Goal: Task Accomplishment & Management: Manage account settings

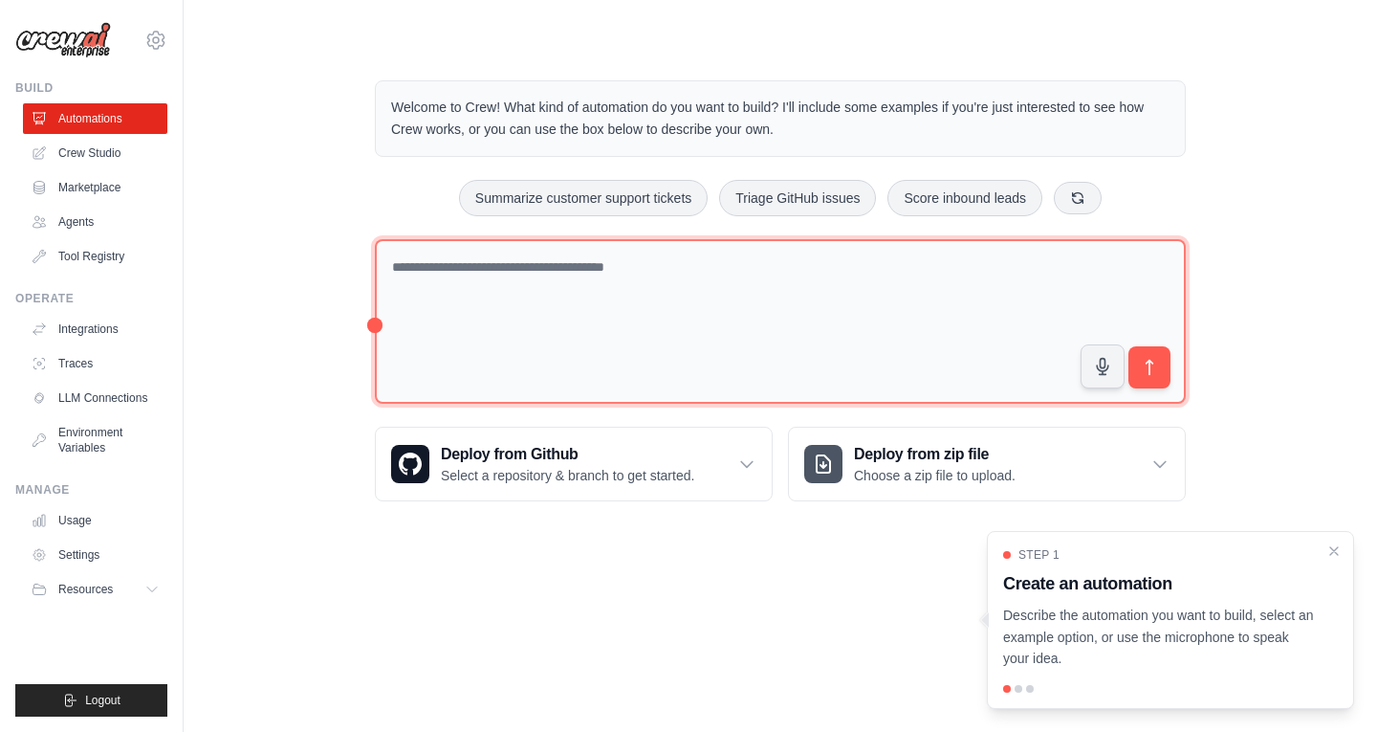
click at [563, 317] on textarea at bounding box center [780, 321] width 811 height 165
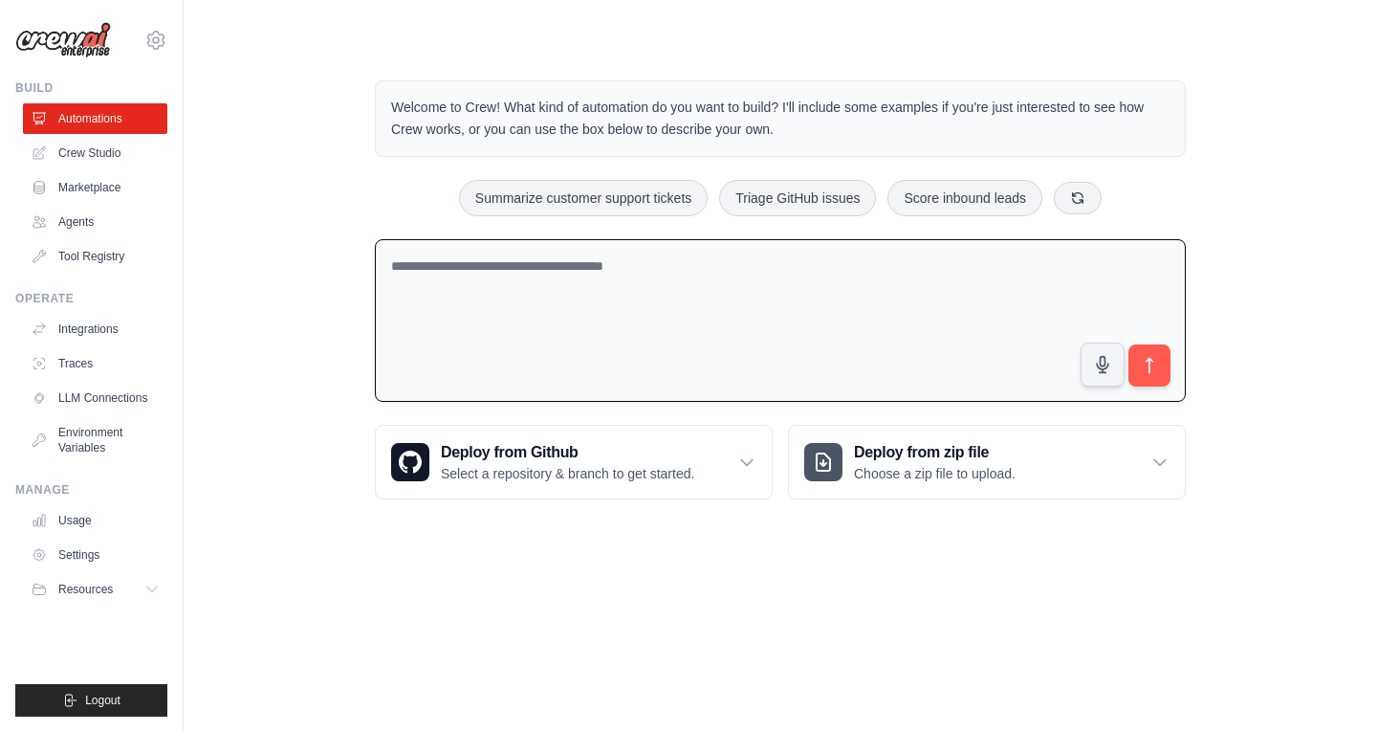
click at [173, 256] on div "[PERSON_NAME][EMAIL_ADDRESS][DOMAIN_NAME] Settings Build Automations Crew Studi…" at bounding box center [92, 366] width 184 height 732
click at [102, 219] on link "Agents" at bounding box center [97, 222] width 144 height 31
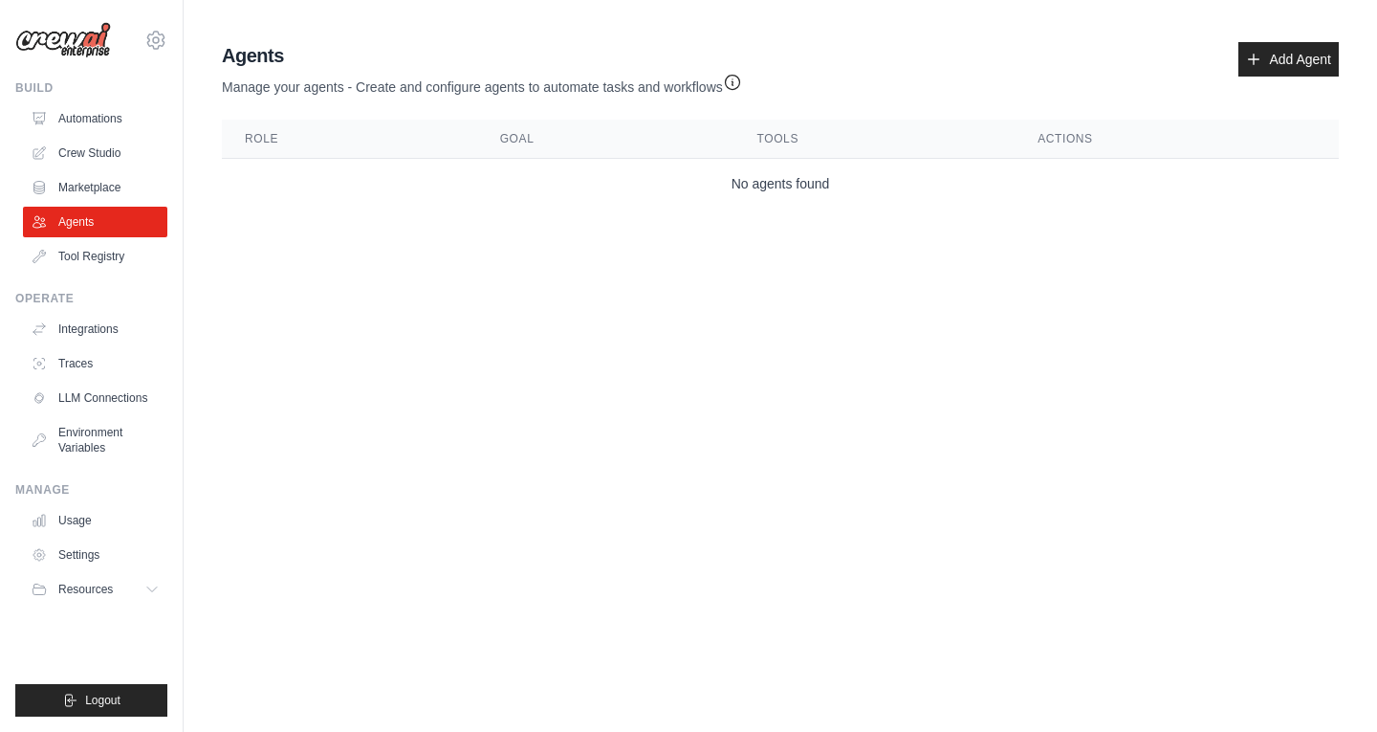
click at [1077, 147] on th "Actions" at bounding box center [1177, 139] width 324 height 39
click at [1344, 27] on main "Agent Usage Guide To use an agent in your CrewAI project, you can initialize it…" at bounding box center [781, 129] width 1194 height 258
click at [1288, 55] on link "Add Agent" at bounding box center [1289, 59] width 100 height 34
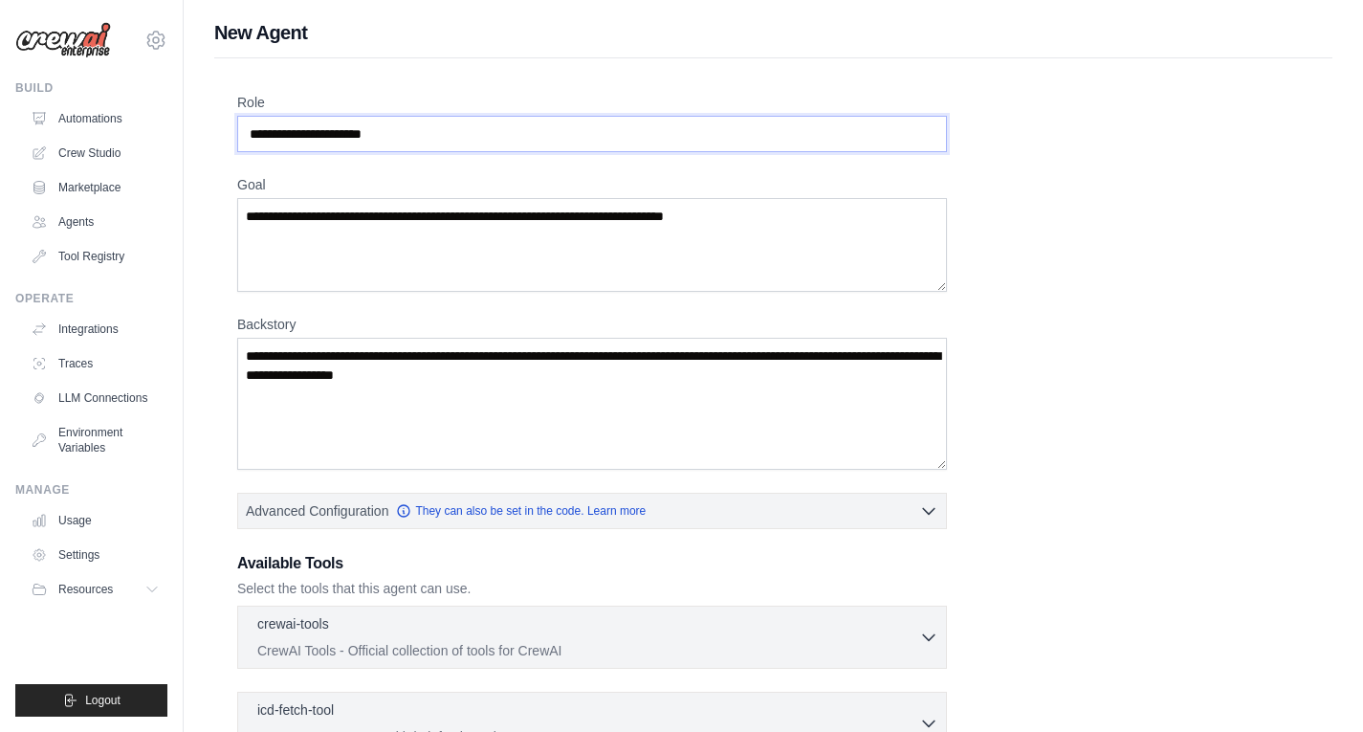
drag, startPoint x: 454, startPoint y: 142, endPoint x: 241, endPoint y: 120, distance: 214.4
click at [47, 102] on div "[PERSON_NAME][EMAIL_ADDRESS][DOMAIN_NAME] Settings Build Automations Crew Studio" at bounding box center [681, 513] width 1363 height 1026
click at [1139, 214] on div "Role Goal [GEOGRAPHIC_DATA] Advanced Configuration They can also be set in the …" at bounding box center [773, 516] width 1072 height 847
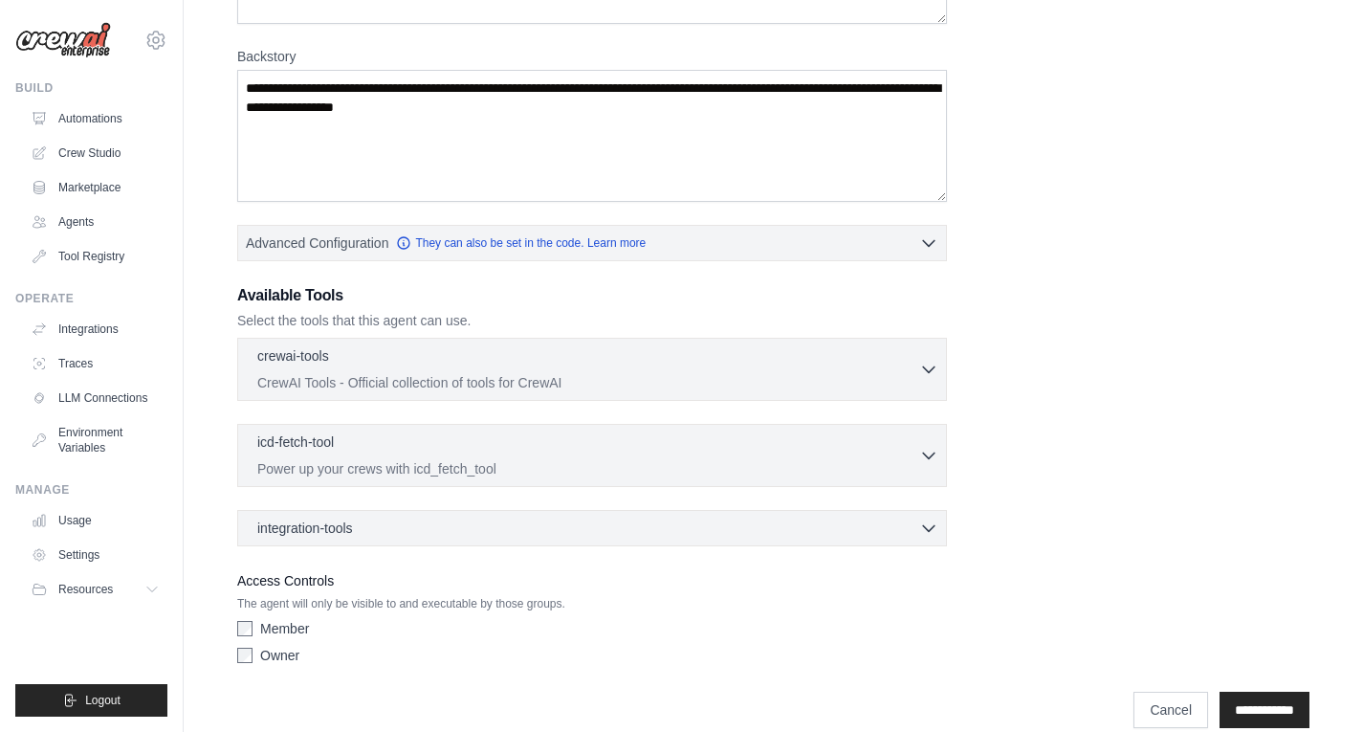
scroll to position [287, 0]
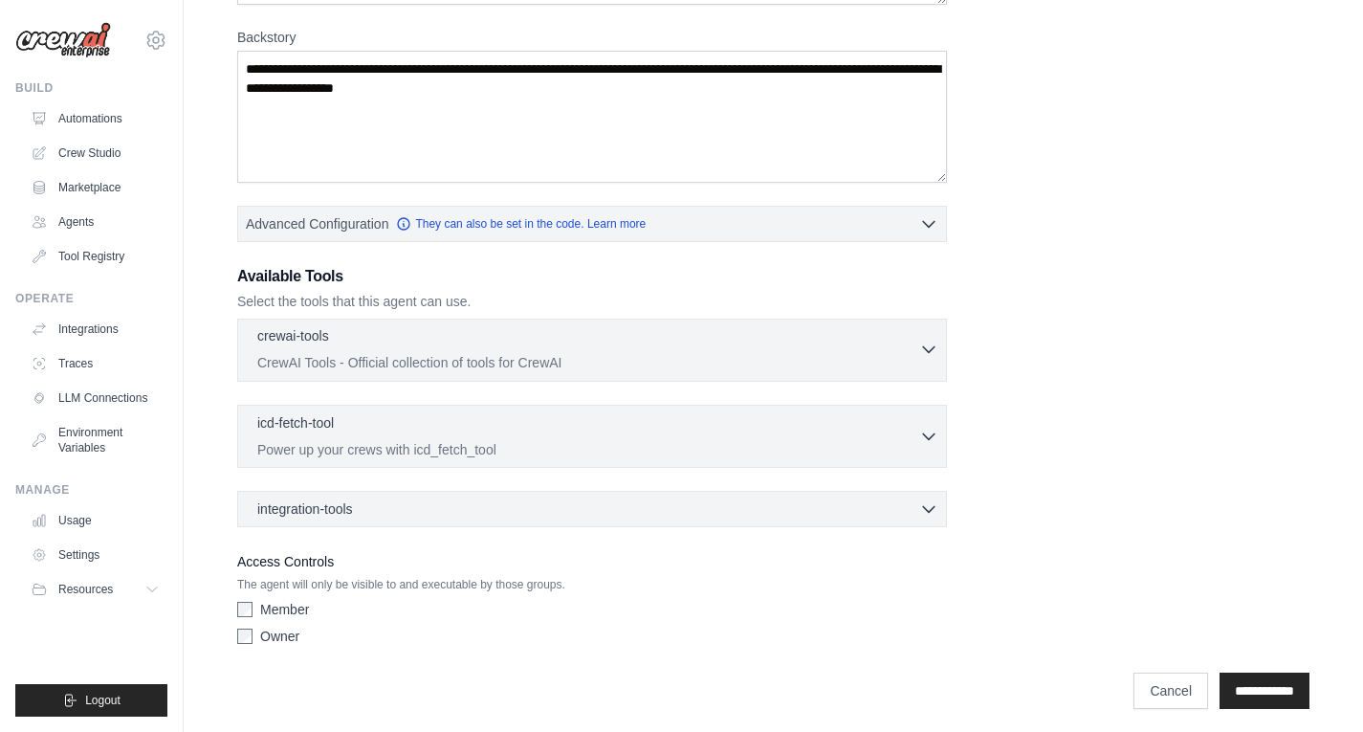
click at [934, 349] on icon "button" at bounding box center [928, 349] width 19 height 19
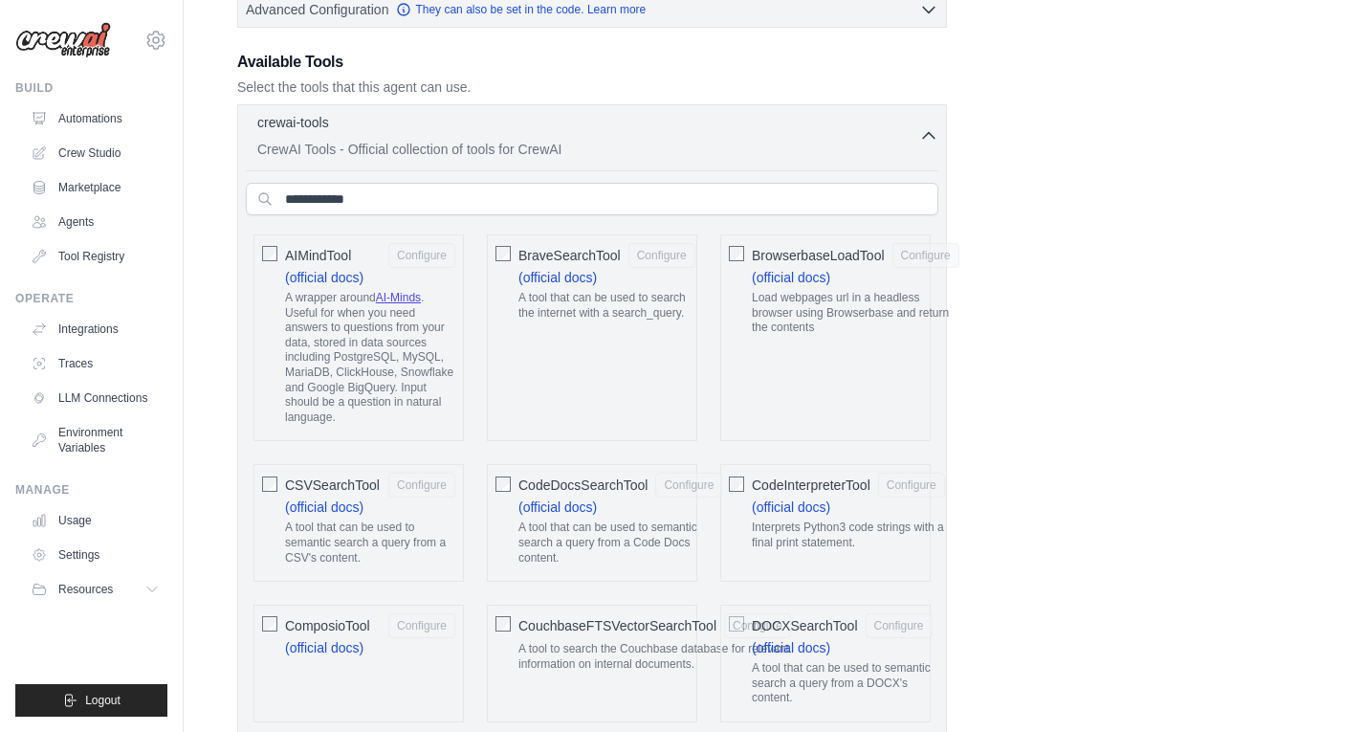
scroll to position [191, 0]
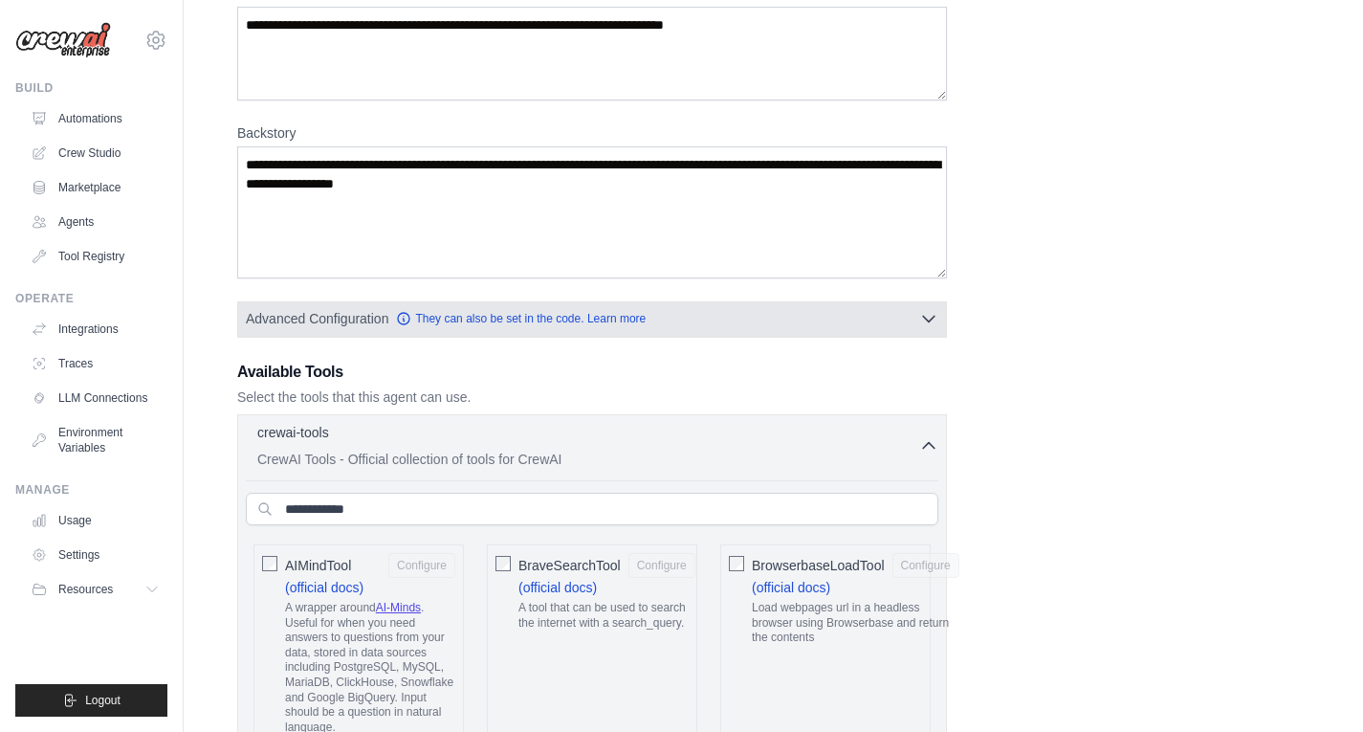
click at [911, 322] on button "Advanced Configuration They can also be set in the code. Learn more" at bounding box center [592, 318] width 708 height 34
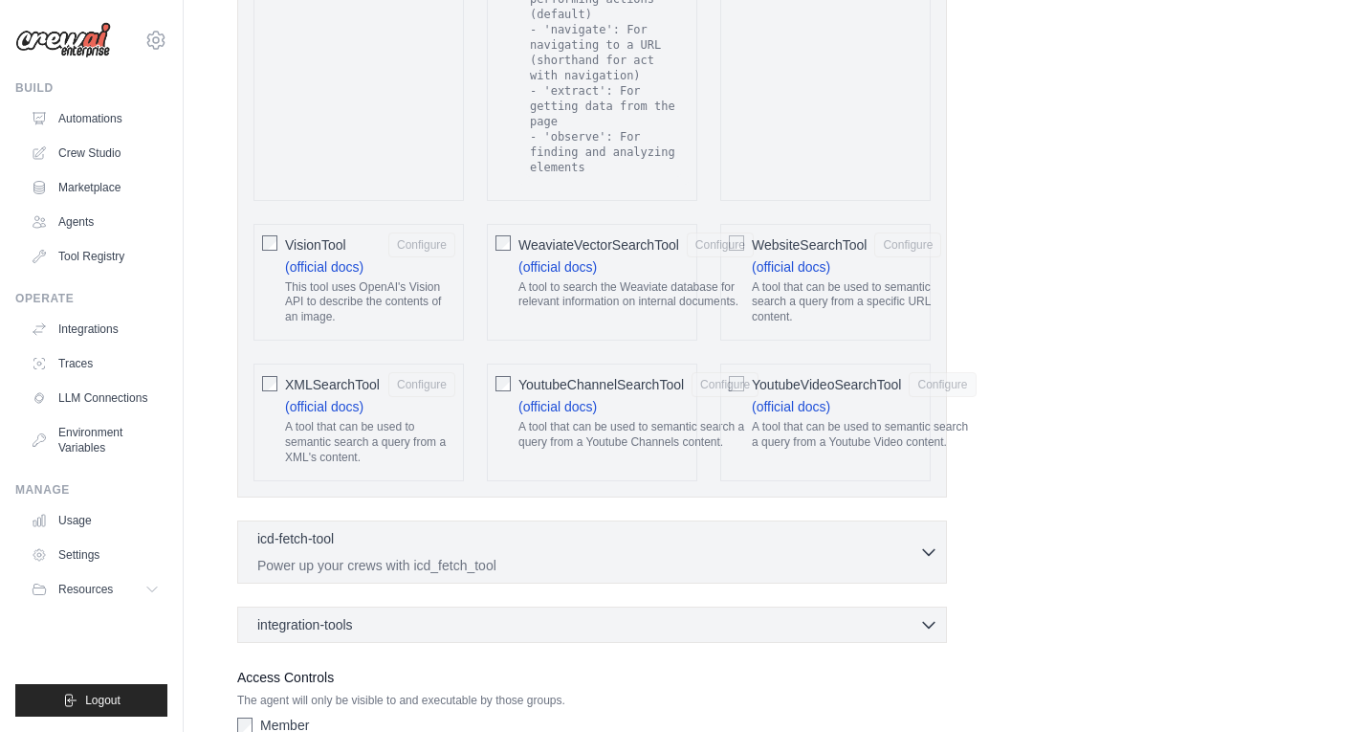
scroll to position [4147, 0]
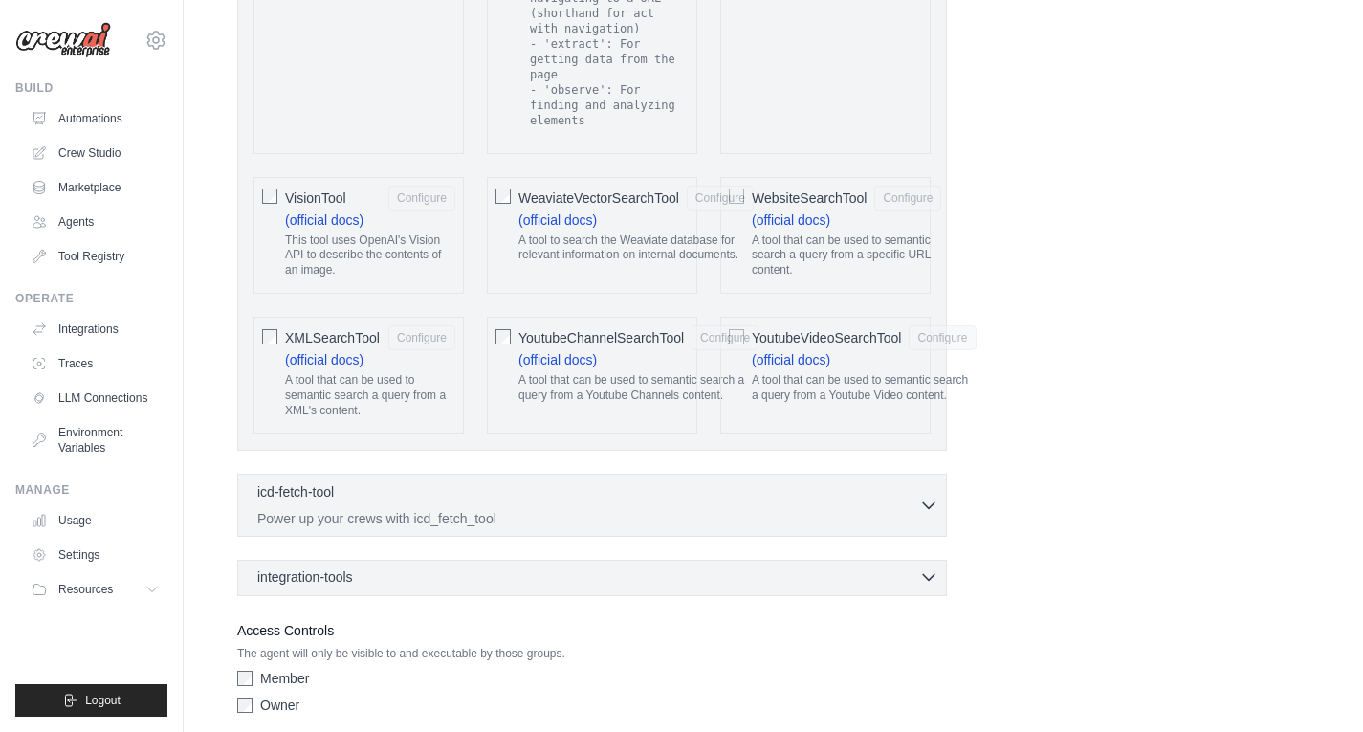
click at [934, 567] on icon "button" at bounding box center [928, 576] width 19 height 19
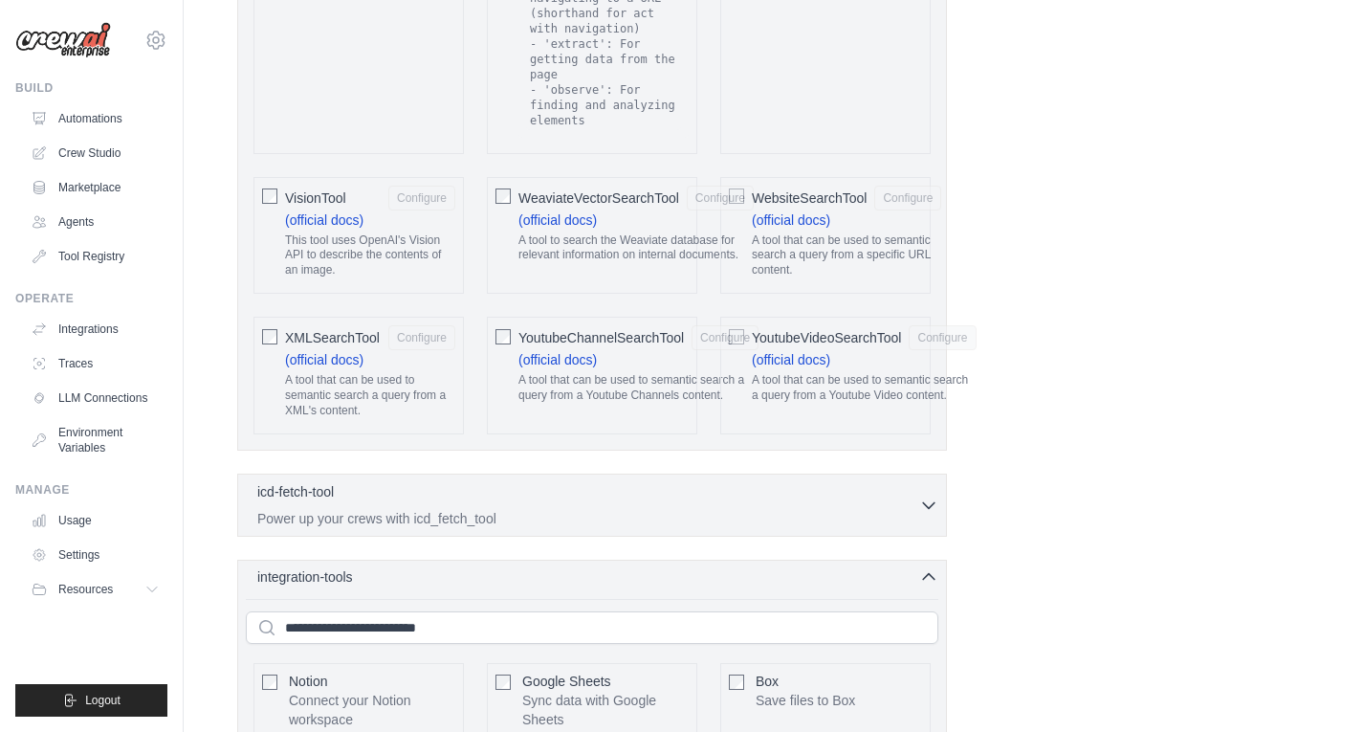
click at [934, 567] on icon "button" at bounding box center [928, 576] width 19 height 19
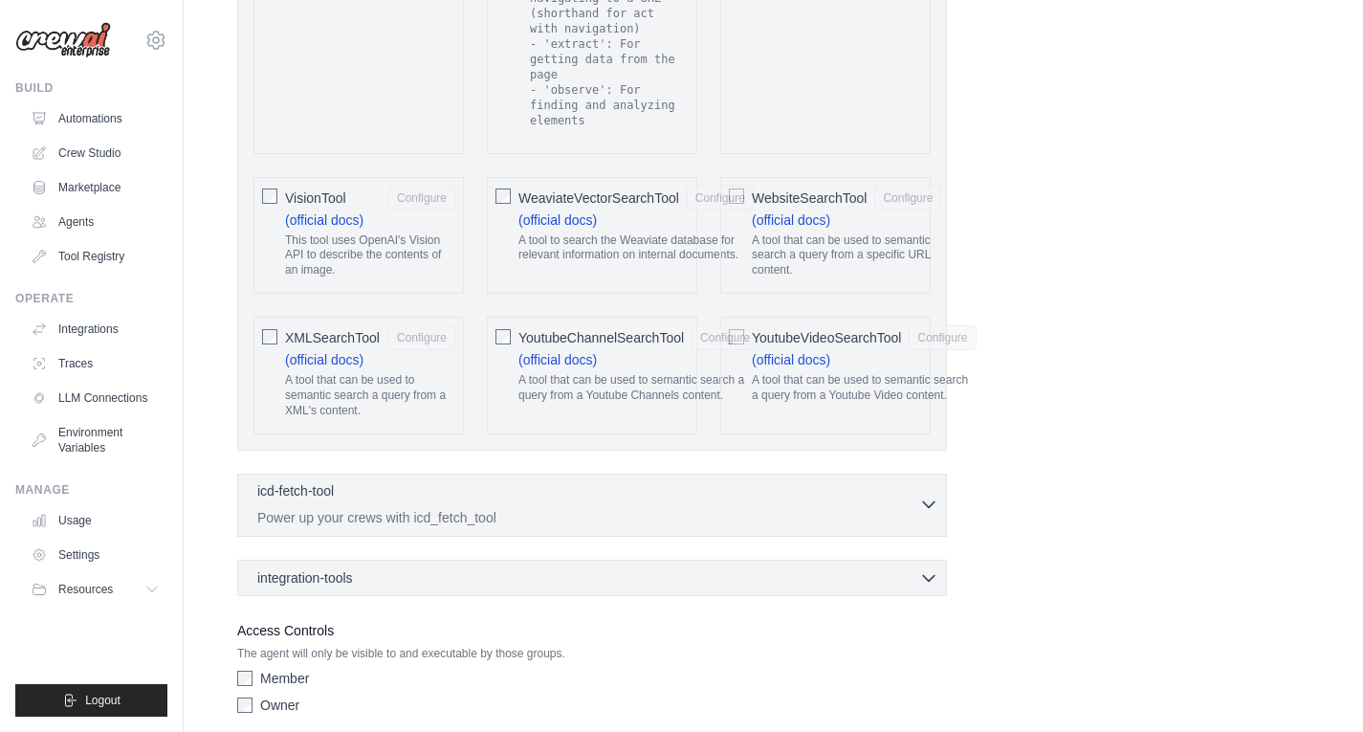
click at [931, 481] on button "icd-fetch-tool 0 selected Power up your crews with icd_fetch_tool" at bounding box center [592, 504] width 692 height 46
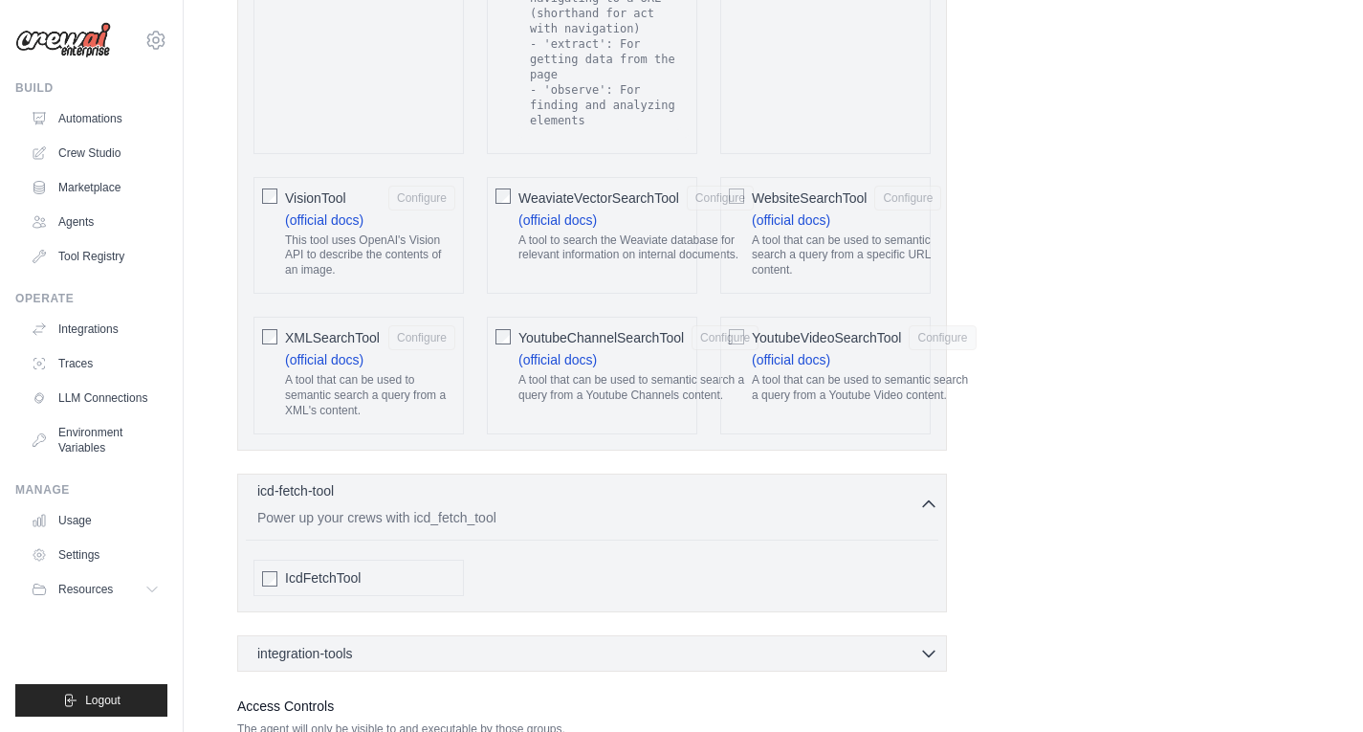
click at [931, 481] on button "icd-fetch-tool 0 selected Power up your crews with icd_fetch_tool" at bounding box center [592, 504] width 692 height 46
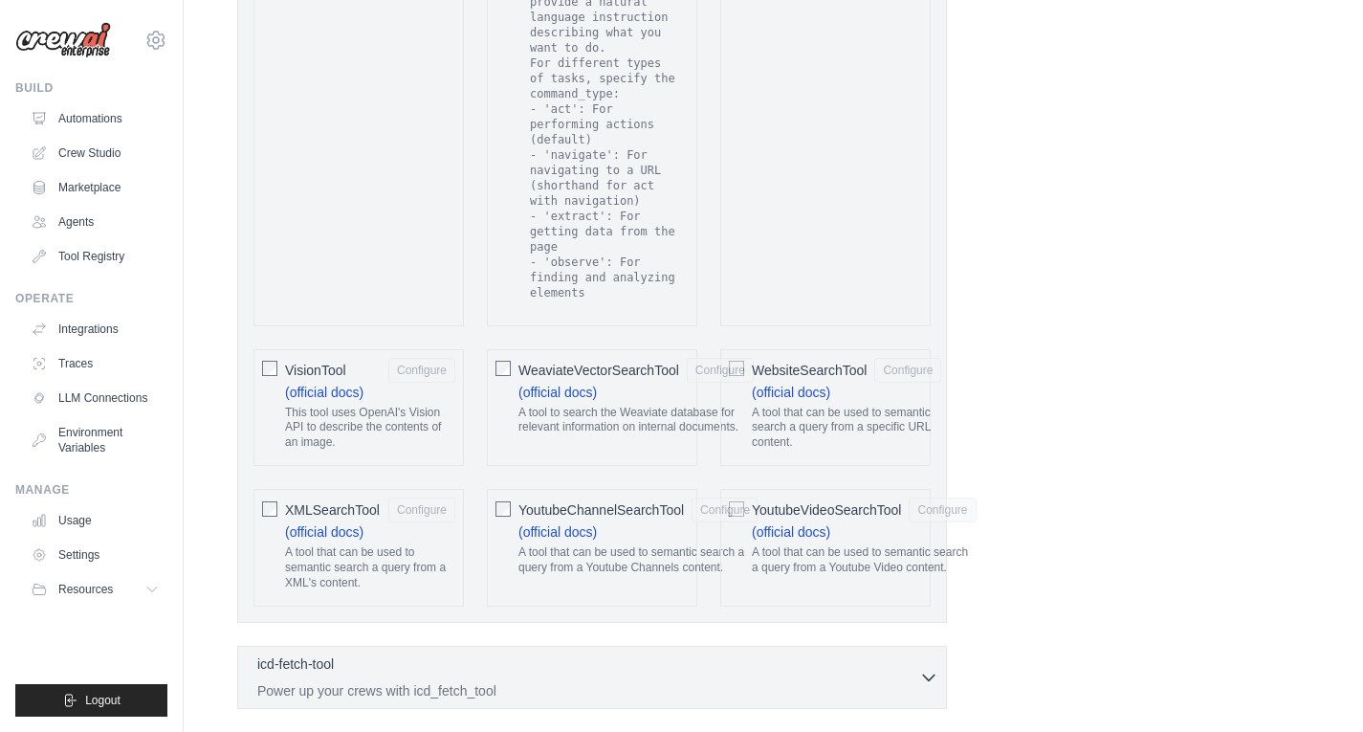
scroll to position [4017, 0]
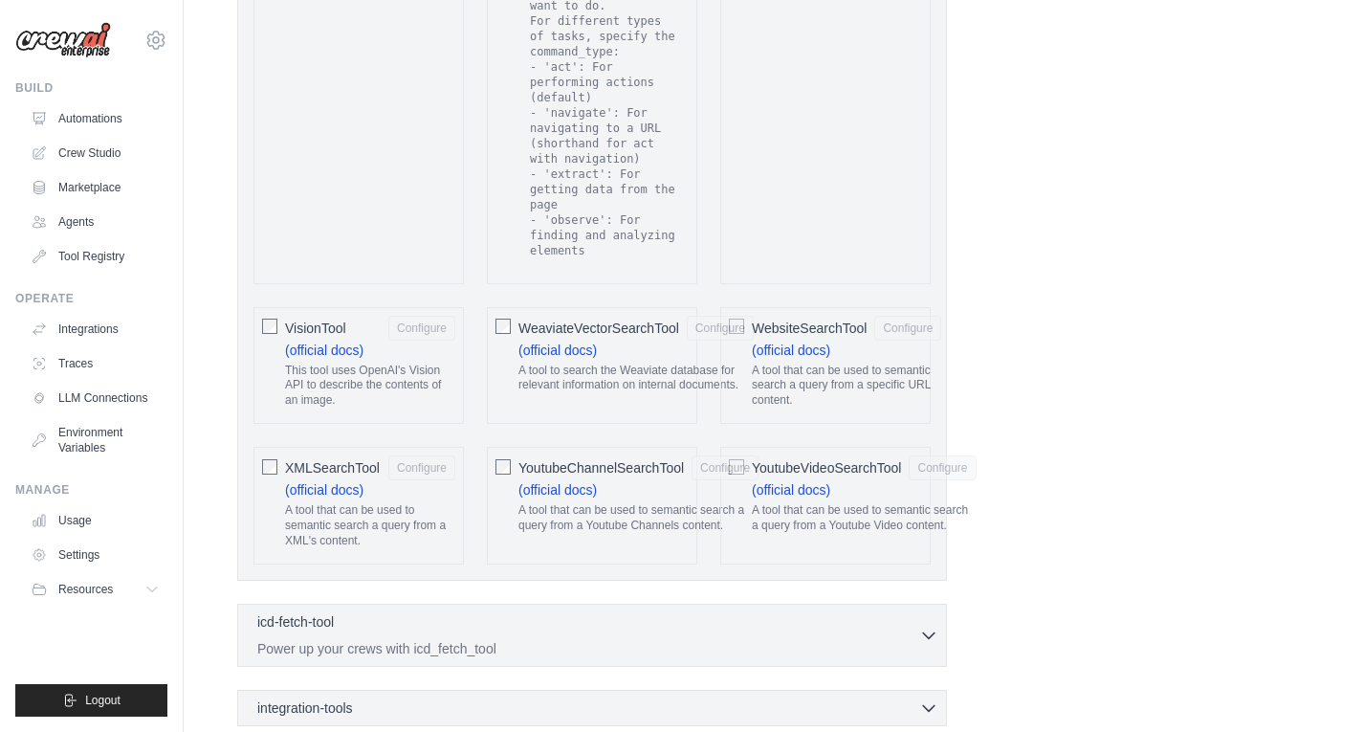
click at [909, 604] on div "icd-fetch-tool 0 selected Power up your crews with icd_fetch_tool IcdFetchTool" at bounding box center [592, 635] width 710 height 63
click at [936, 625] on icon "button" at bounding box center [928, 634] width 19 height 19
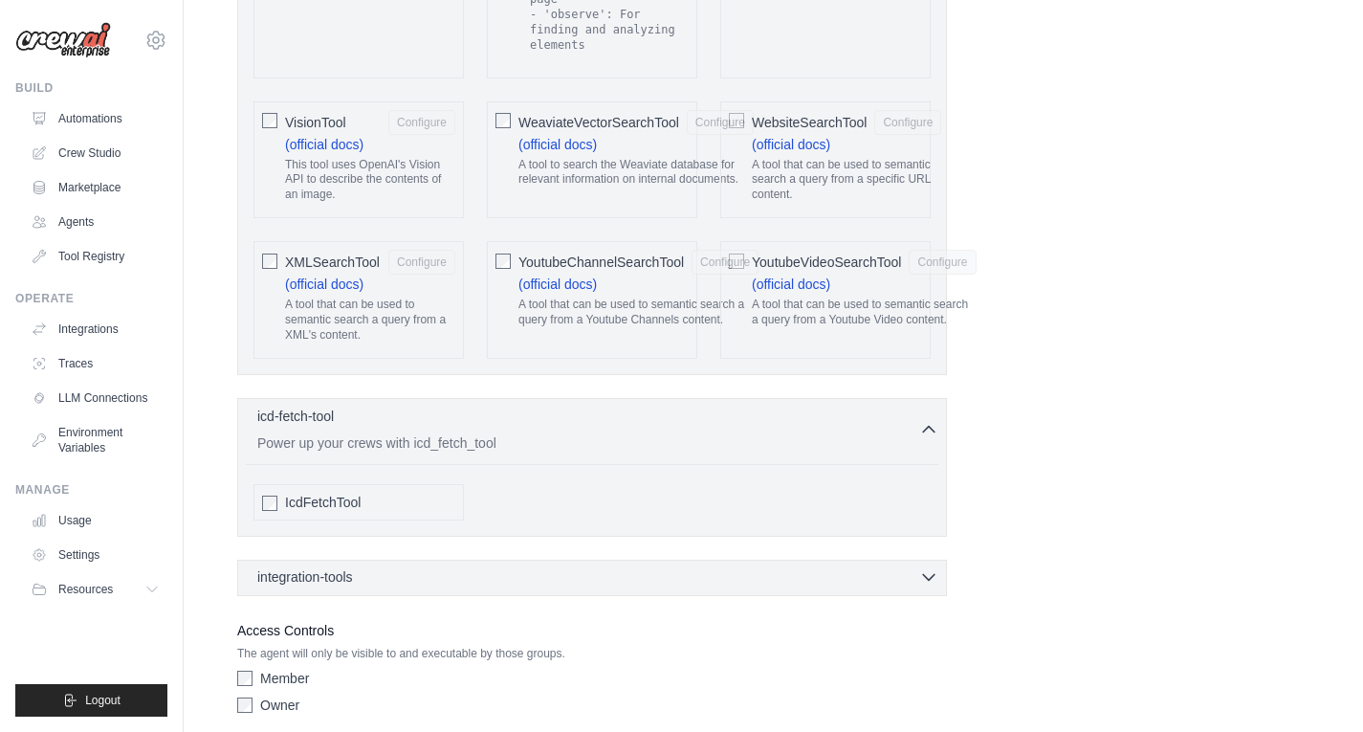
click at [827, 567] on div "integration-tools 0 selected" at bounding box center [597, 576] width 681 height 19
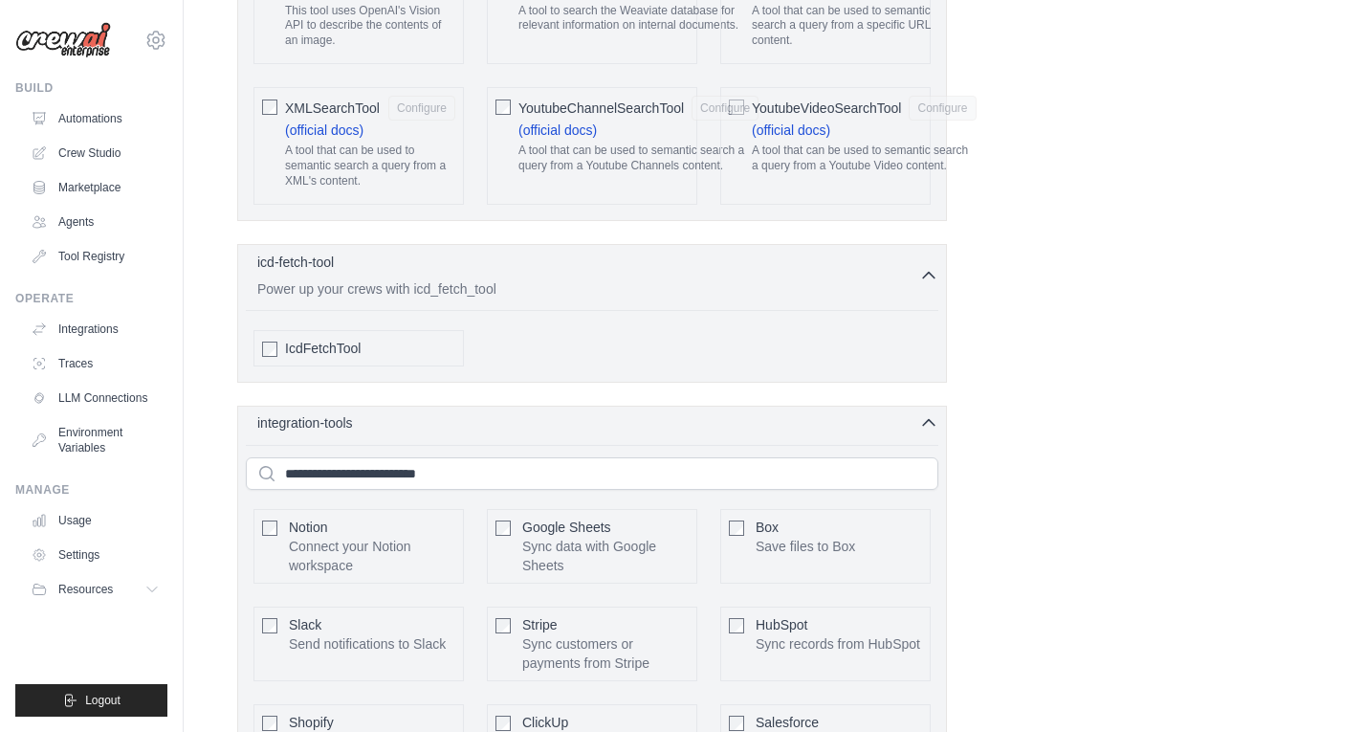
scroll to position [4510, 0]
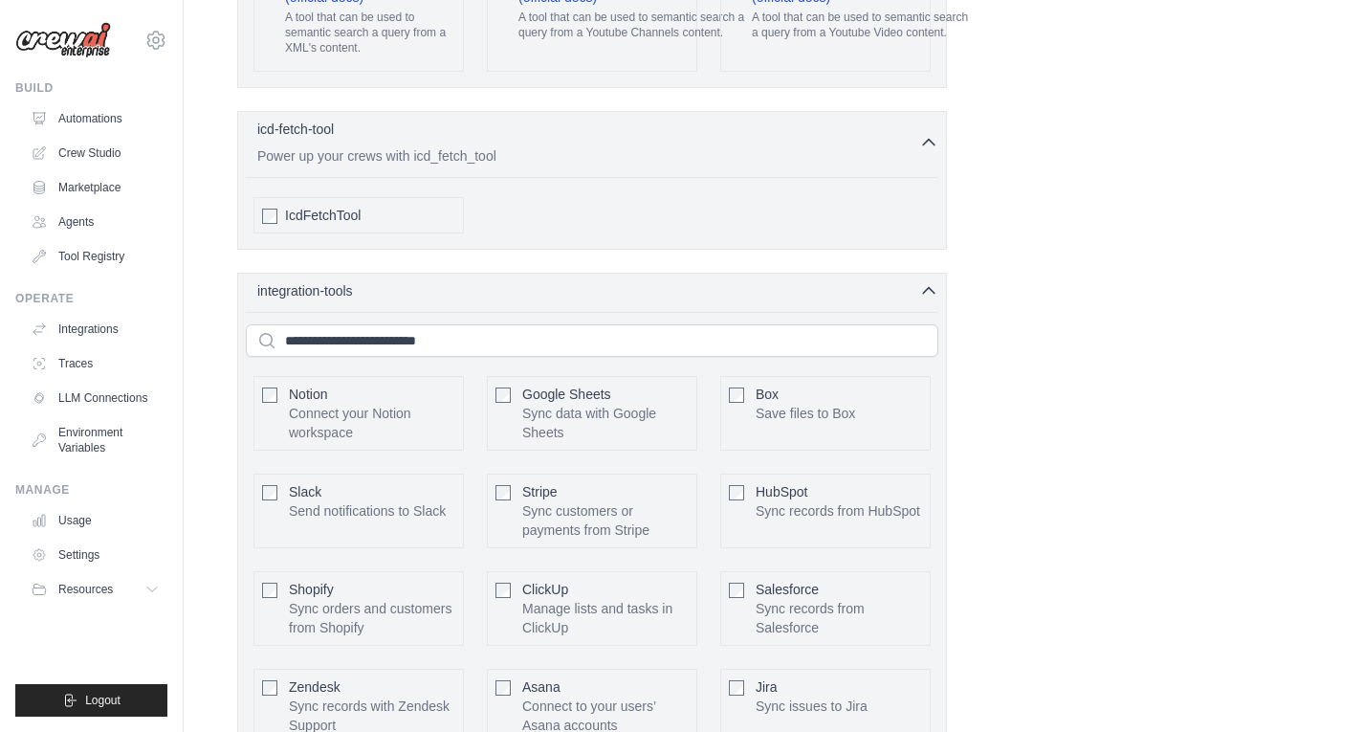
click at [278, 197] on div "IcdFetchTool" at bounding box center [358, 215] width 210 height 36
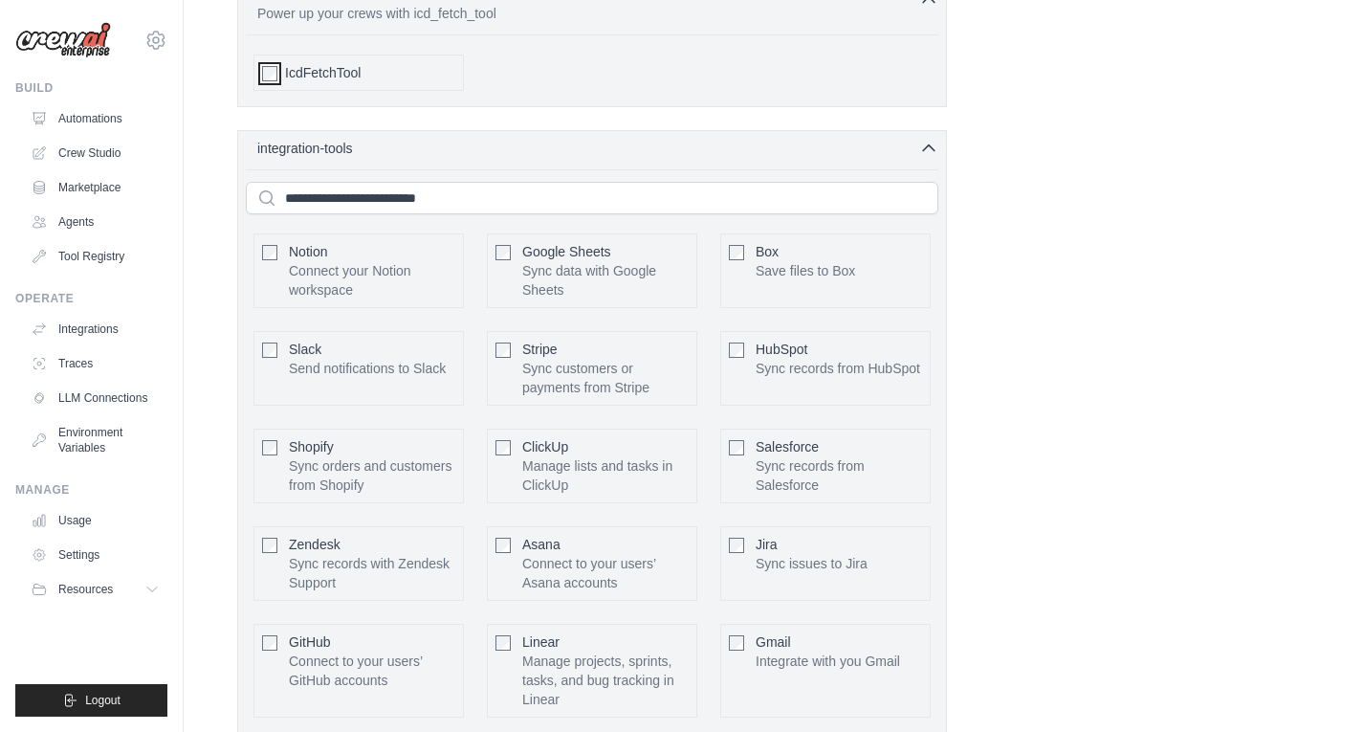
scroll to position [4701, 0]
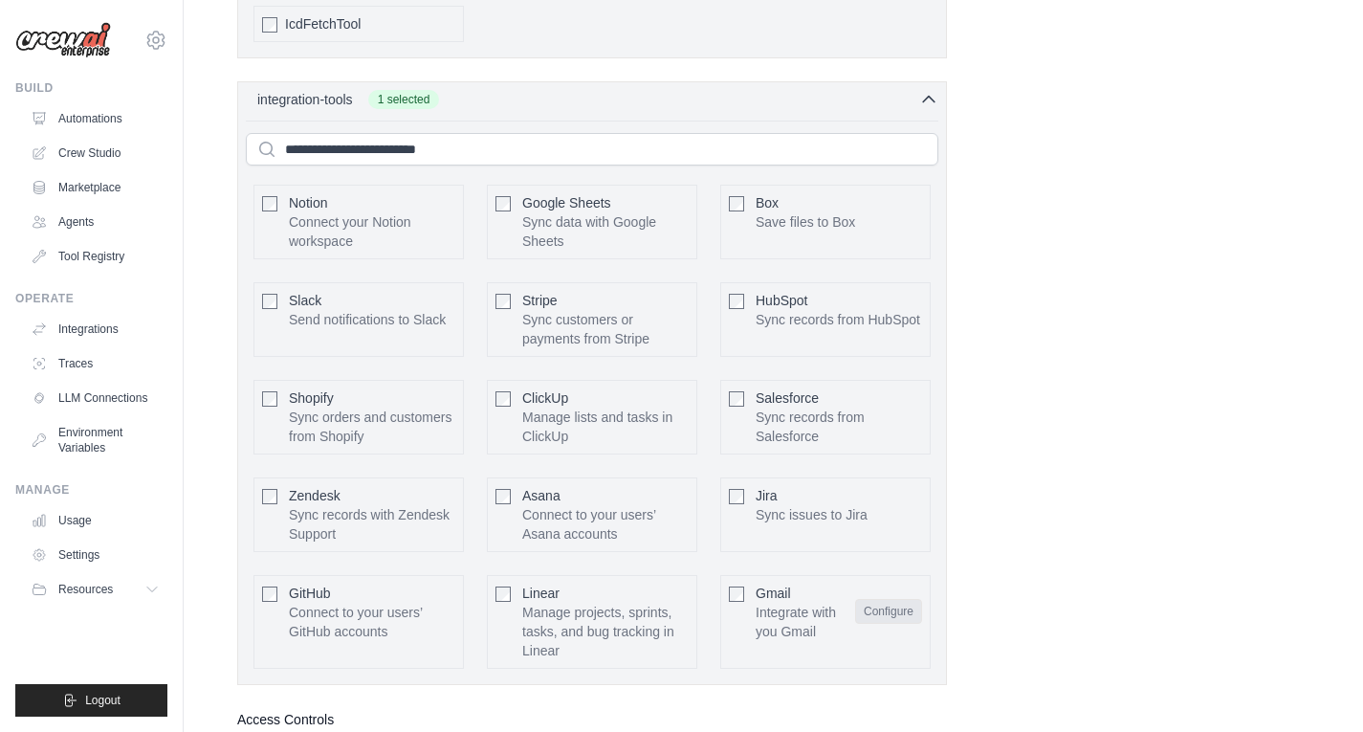
click at [874, 599] on button "Configure" at bounding box center [888, 611] width 67 height 25
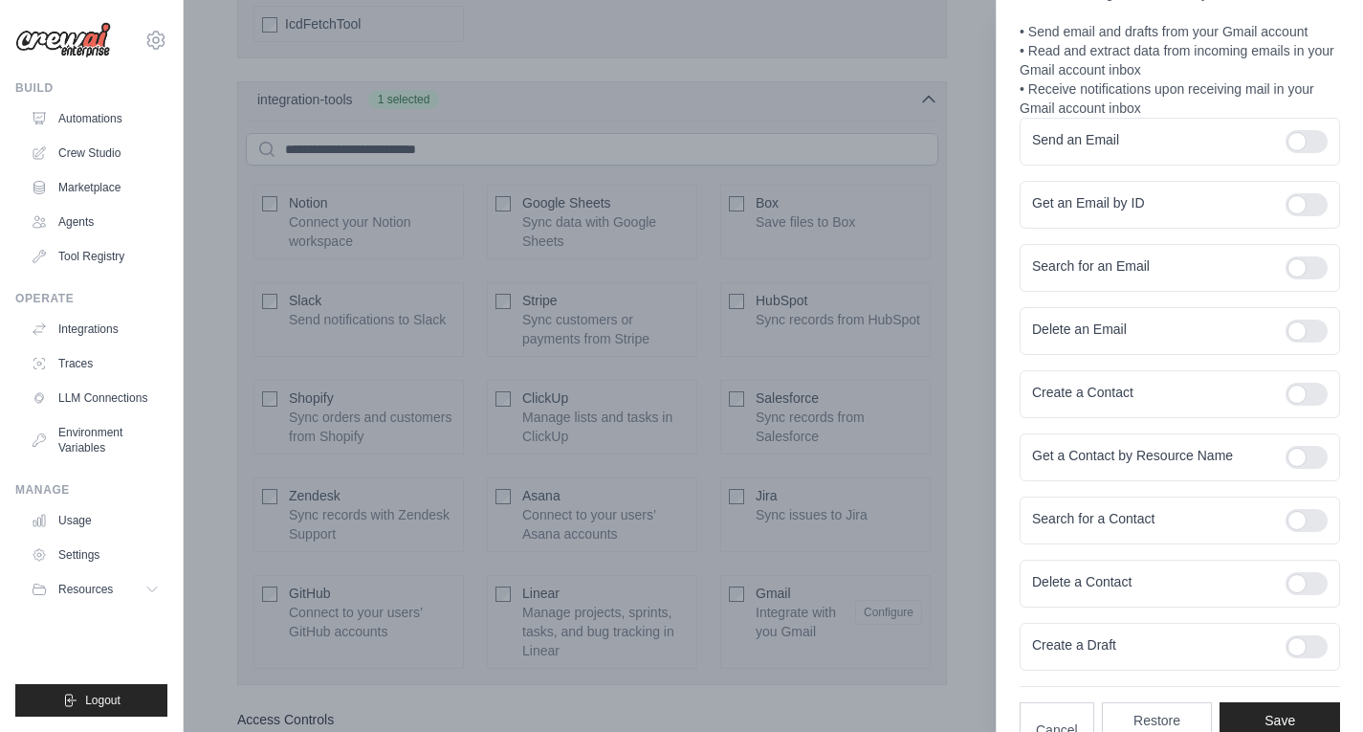
scroll to position [231, 0]
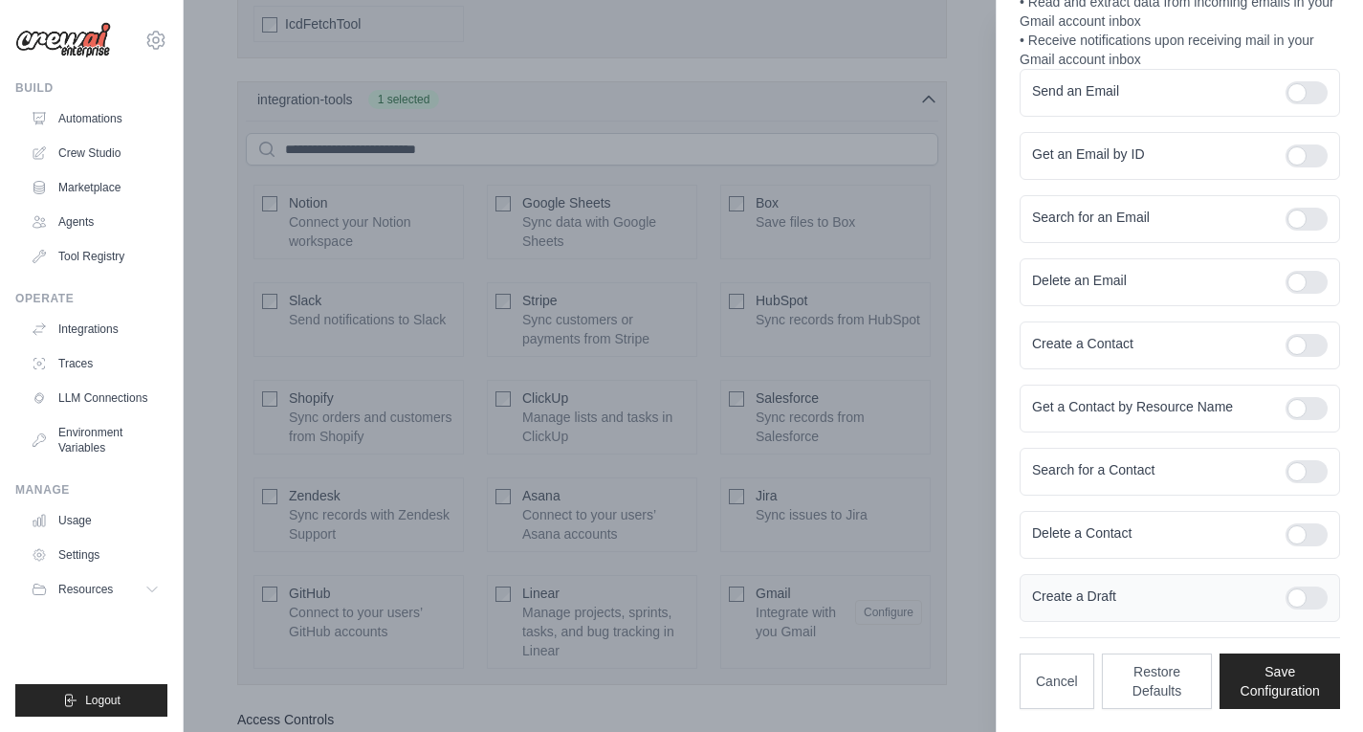
click at [1290, 594] on div at bounding box center [1307, 597] width 42 height 23
click at [1298, 533] on div at bounding box center [1307, 534] width 42 height 23
drag, startPoint x: 1302, startPoint y: 597, endPoint x: 1296, endPoint y: 547, distance: 50.1
click at [1301, 597] on div at bounding box center [1307, 597] width 42 height 23
click at [1296, 546] on div "Delete a Contact" at bounding box center [1180, 535] width 320 height 48
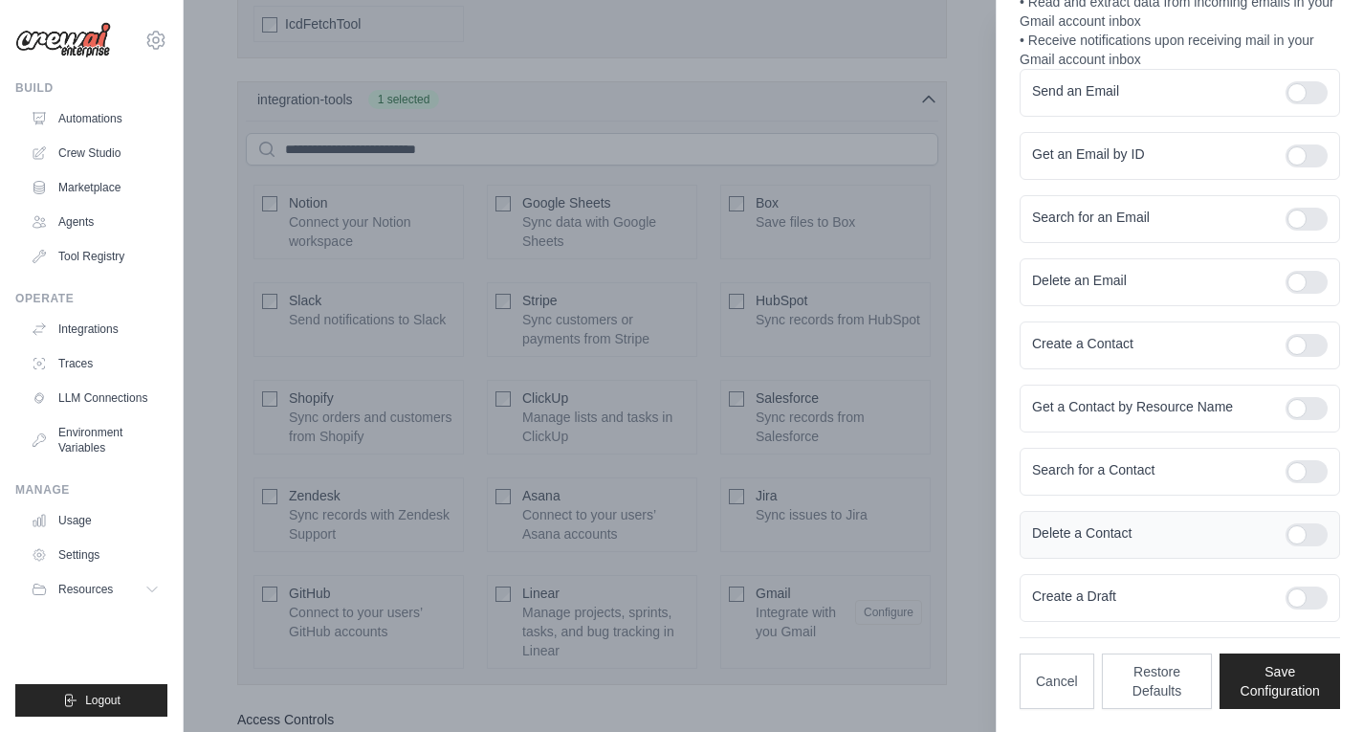
click at [1295, 538] on div at bounding box center [1307, 534] width 42 height 23
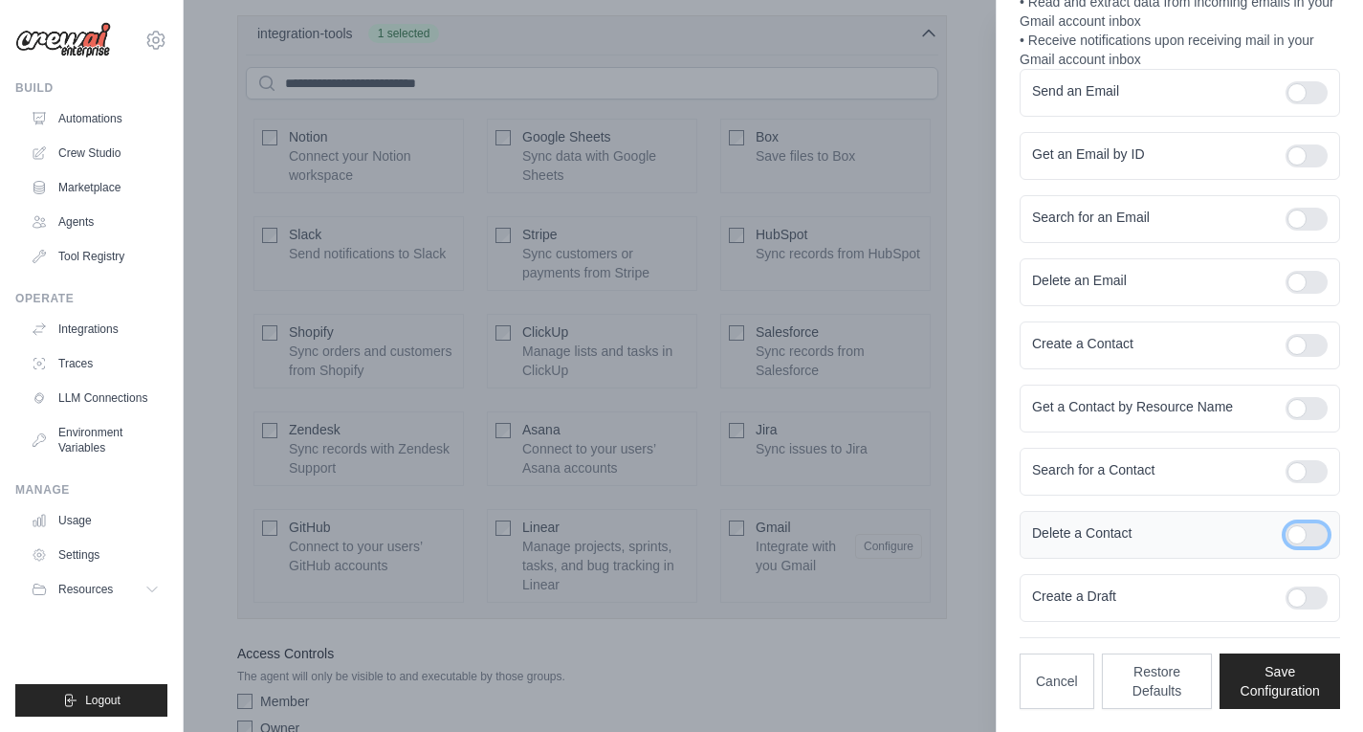
scroll to position [4790, 0]
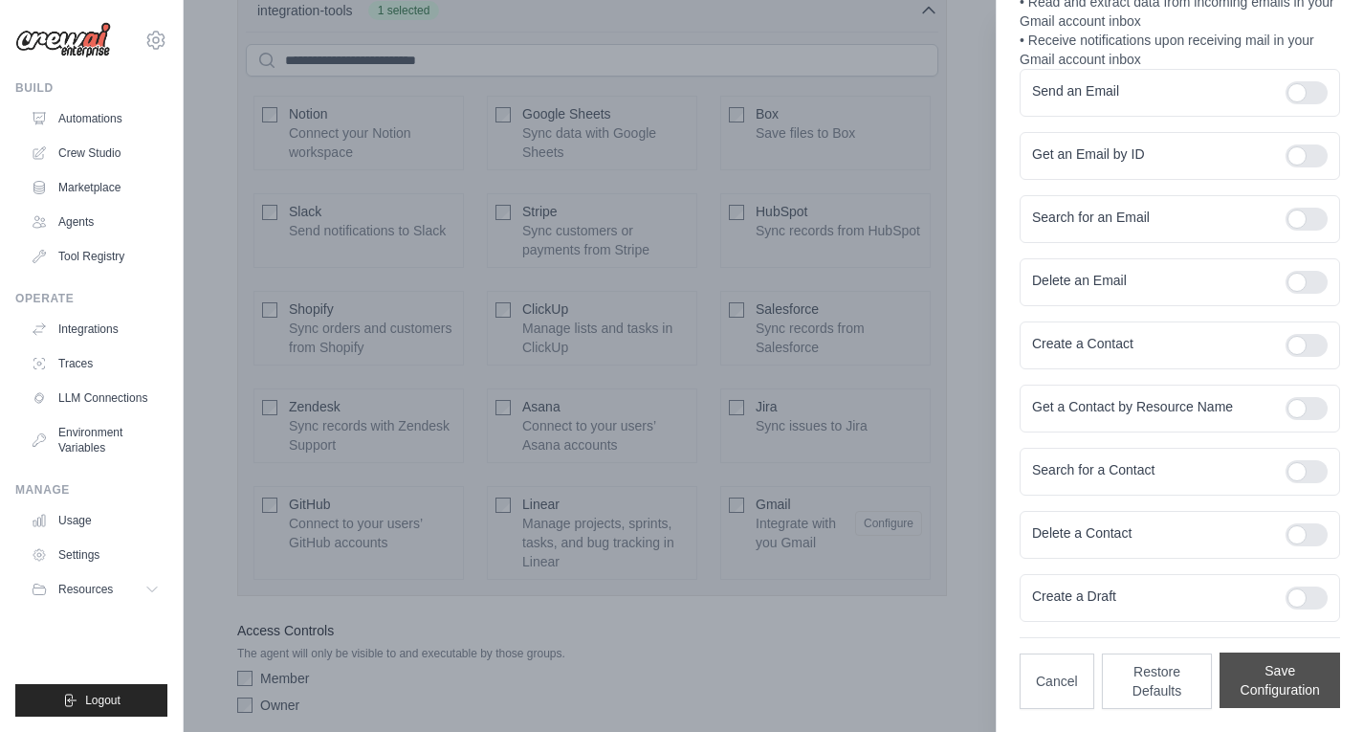
click at [1293, 688] on button "Save Configuration" at bounding box center [1280, 679] width 121 height 55
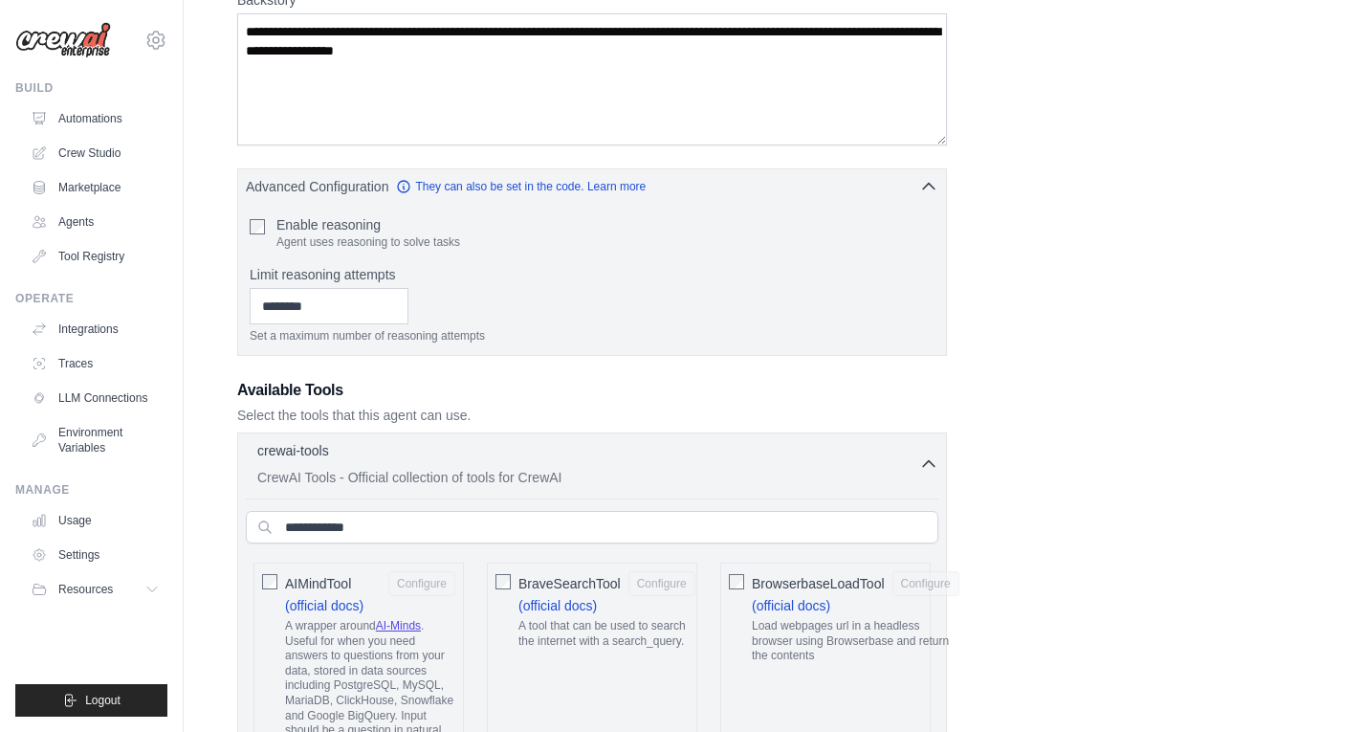
scroll to position [298, 0]
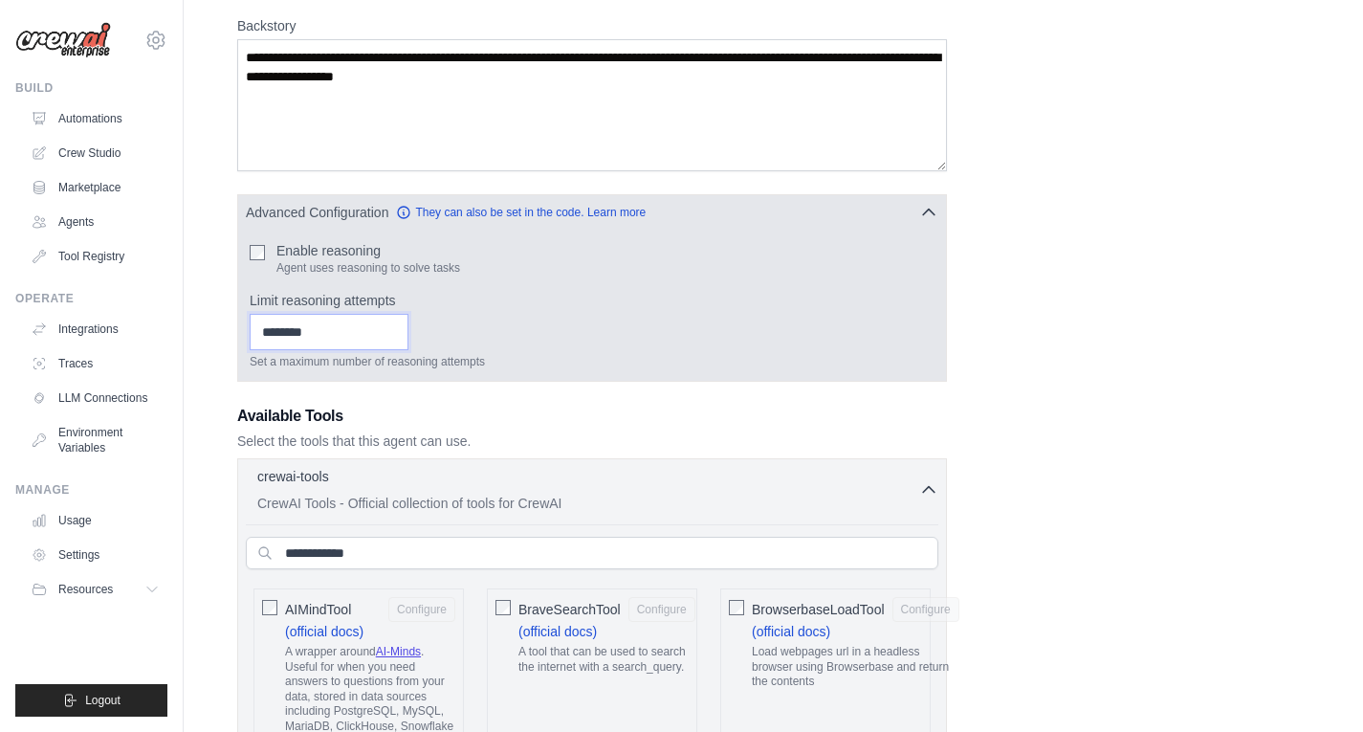
click at [398, 330] on input "Limit reasoning attempts" at bounding box center [329, 332] width 159 height 36
click at [408, 339] on input "*" at bounding box center [329, 332] width 159 height 36
click at [408, 328] on input "*" at bounding box center [329, 332] width 159 height 36
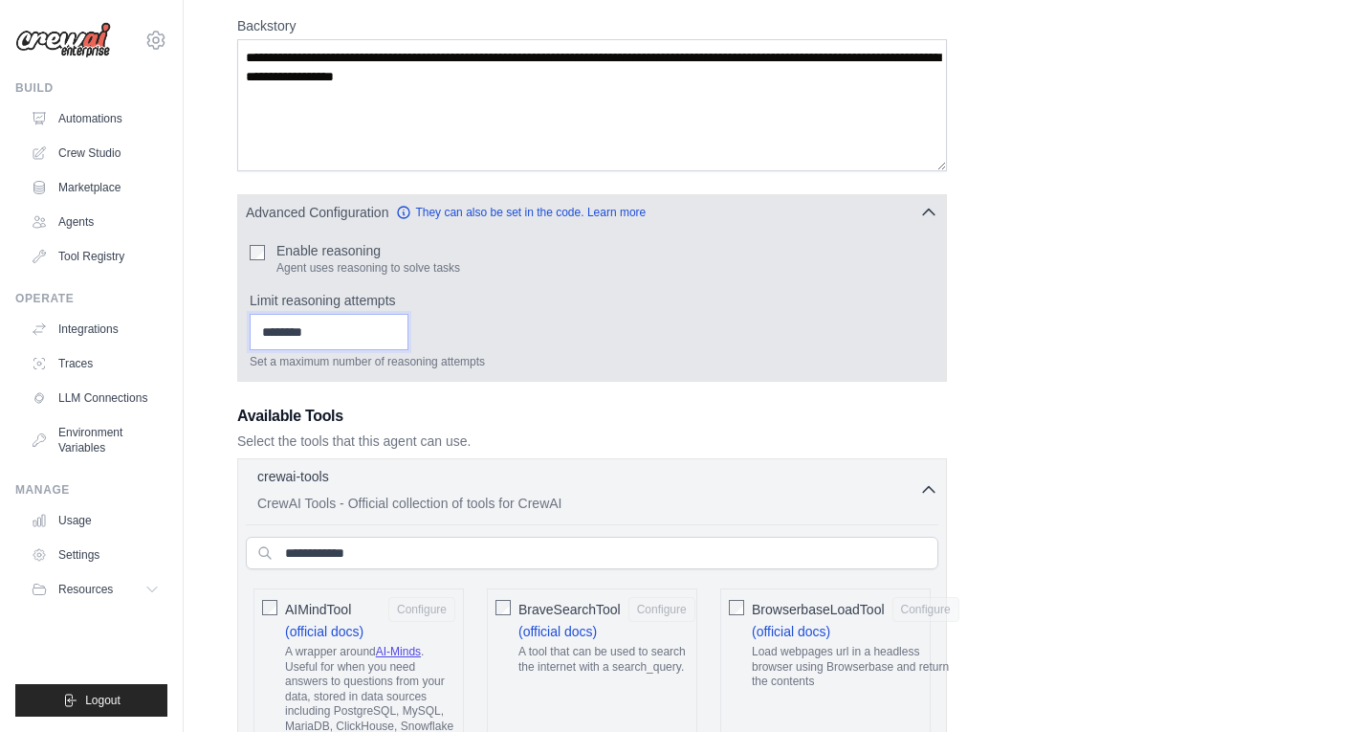
click at [408, 338] on input "*" at bounding box center [329, 332] width 159 height 36
type input "*"
click at [408, 338] on input "*" at bounding box center [329, 332] width 159 height 36
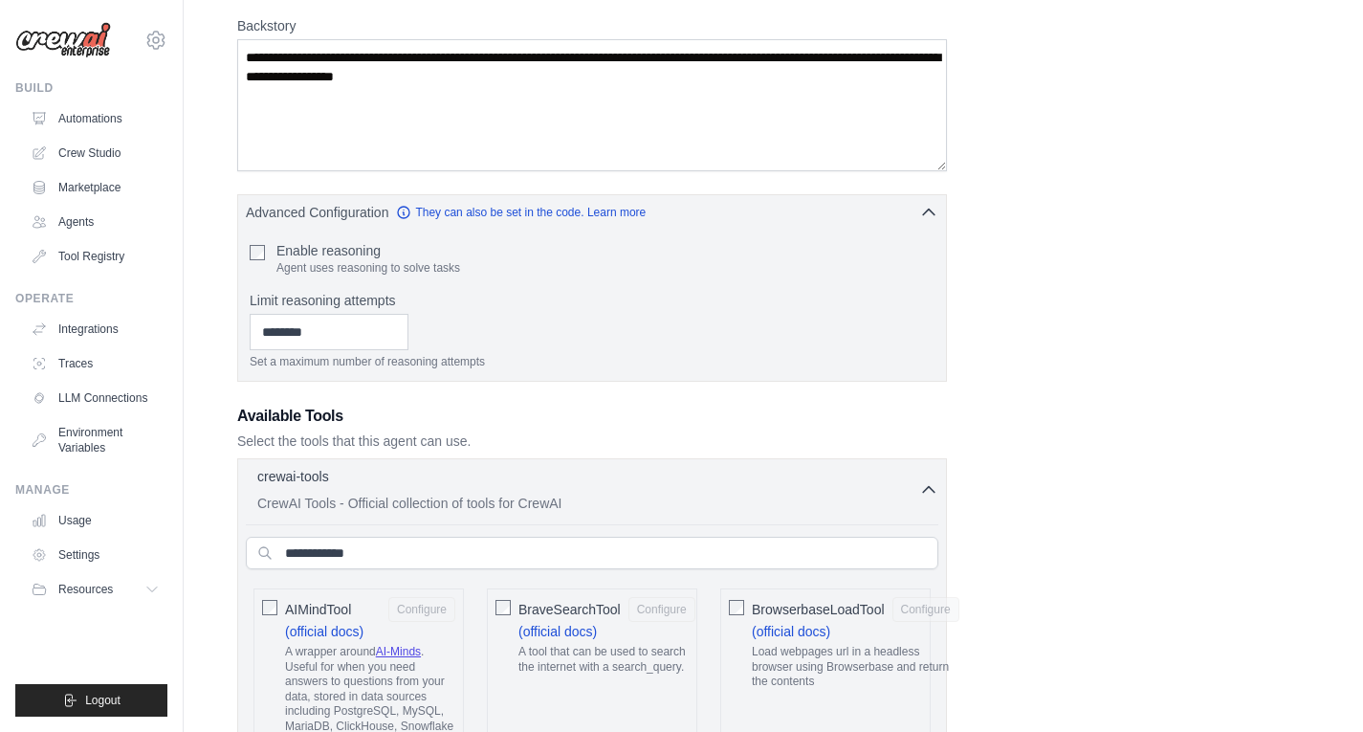
click at [608, 426] on h3 "Available Tools" at bounding box center [592, 416] width 710 height 23
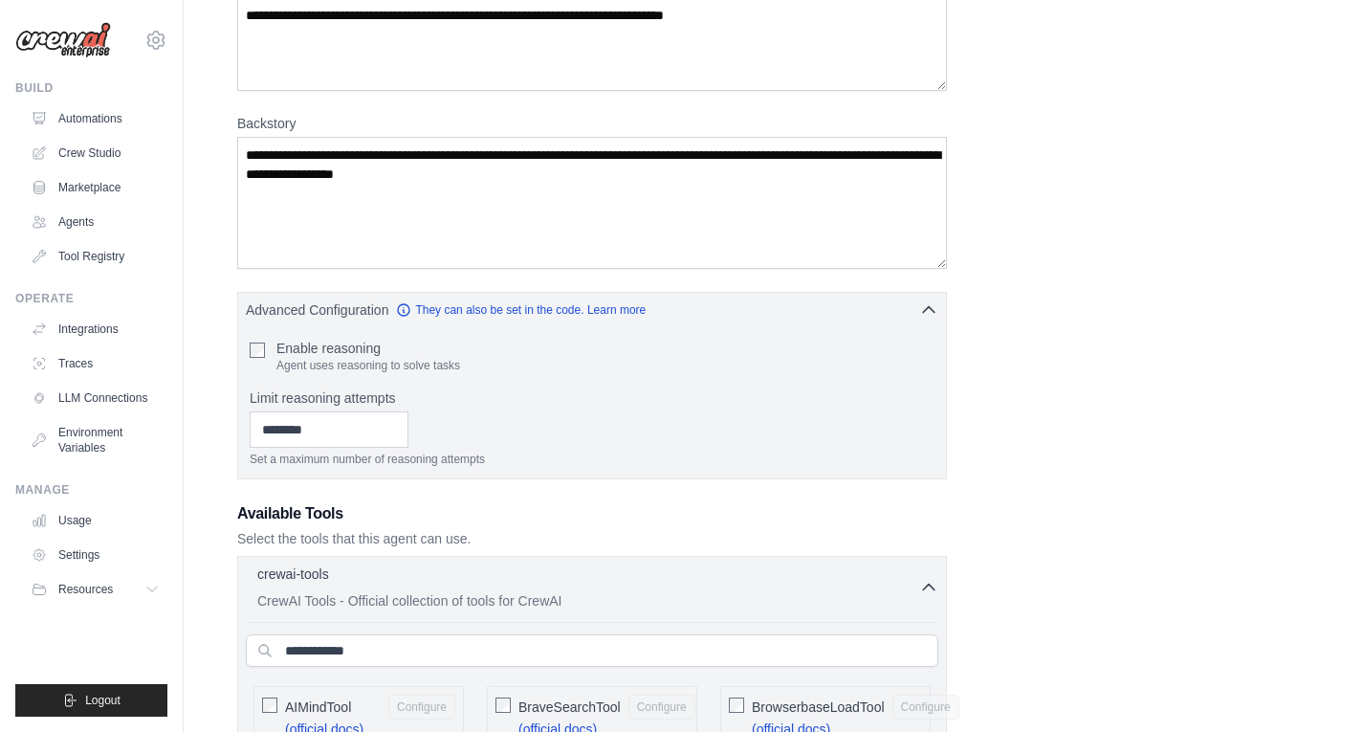
scroll to position [107, 0]
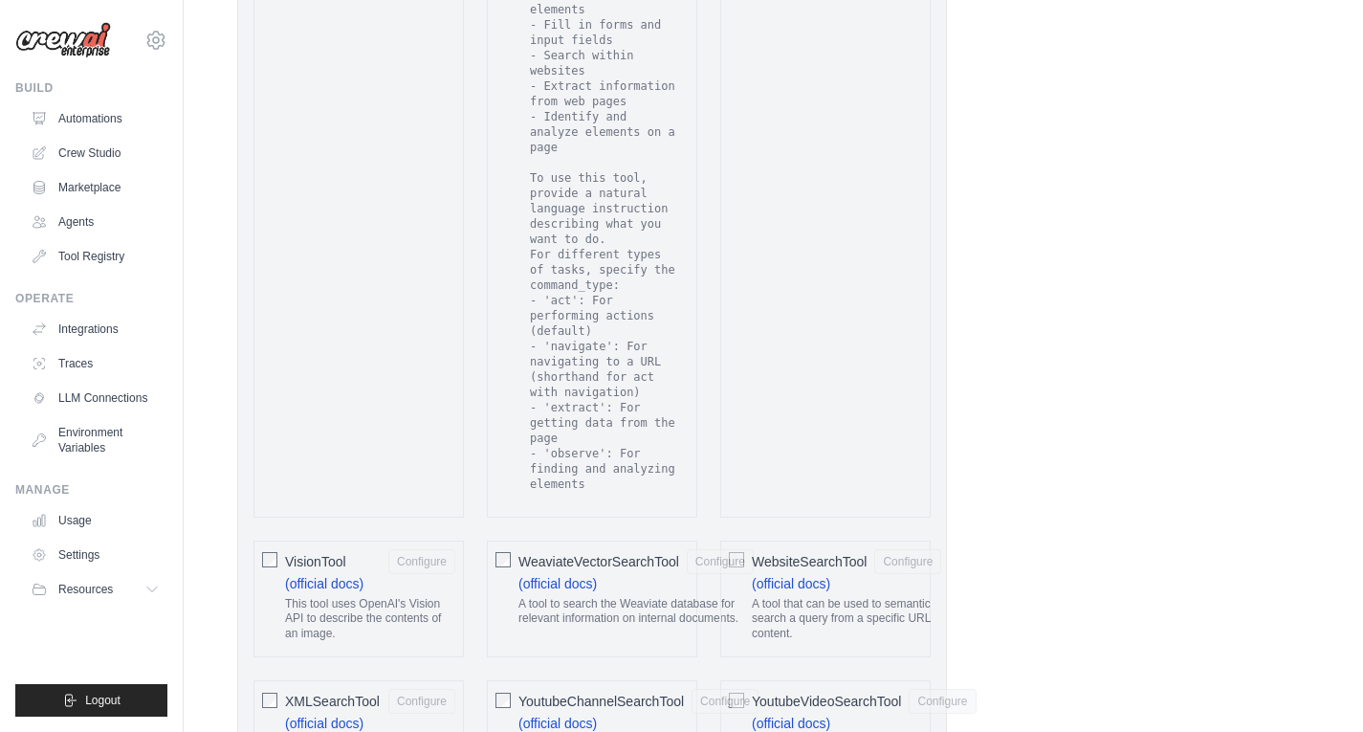
scroll to position [3922, 0]
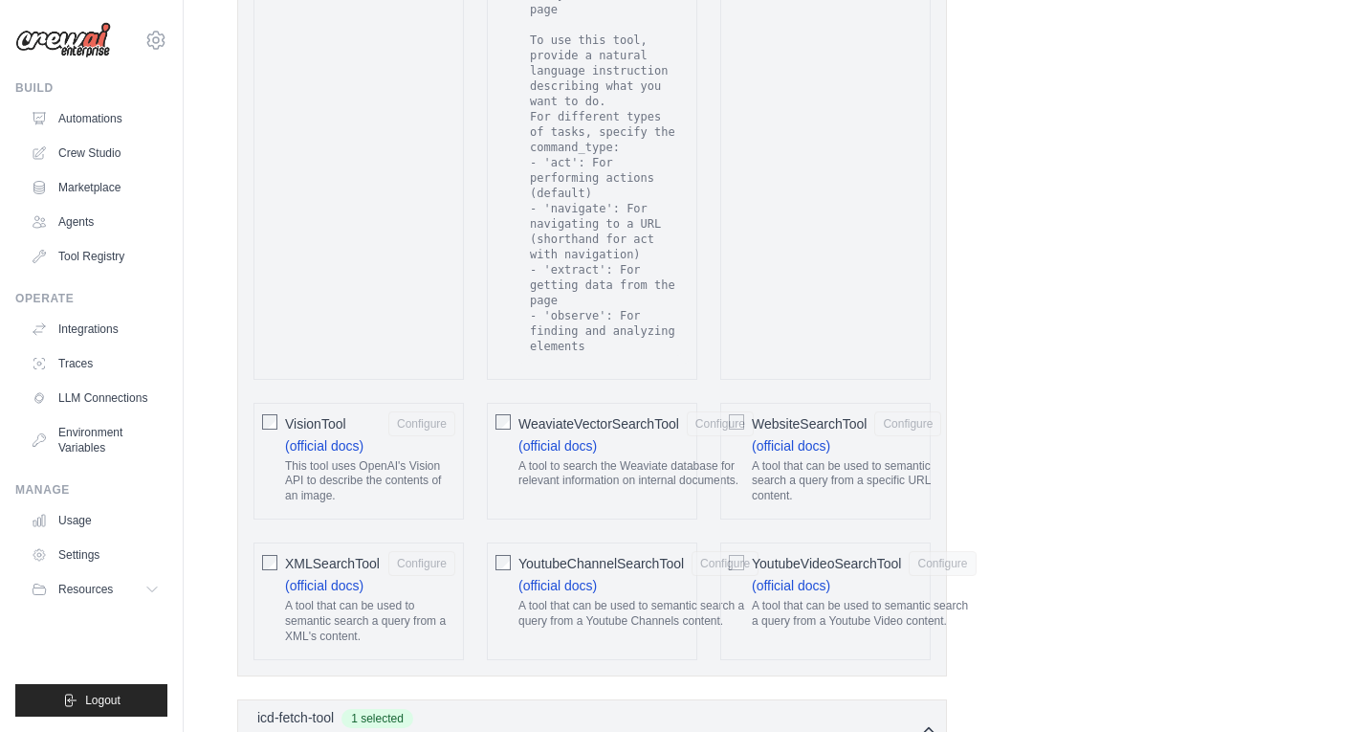
click at [834, 411] on label "WebsiteSearchTool Configure (official docs) A tool that can be used to semantic…" at bounding box center [846, 461] width 189 height 100
click at [933, 410] on button "Configure" at bounding box center [907, 422] width 67 height 25
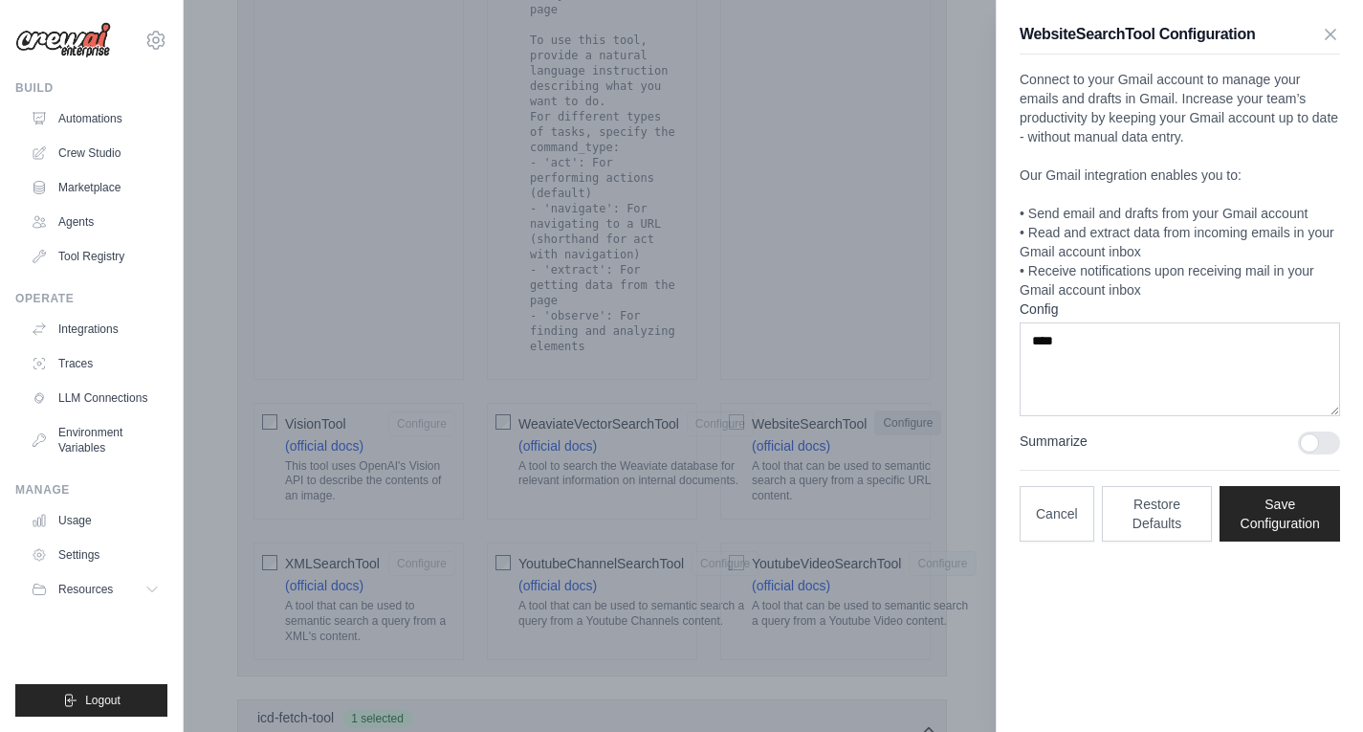
scroll to position [0, 0]
click at [1328, 38] on icon "button" at bounding box center [1330, 33] width 19 height 19
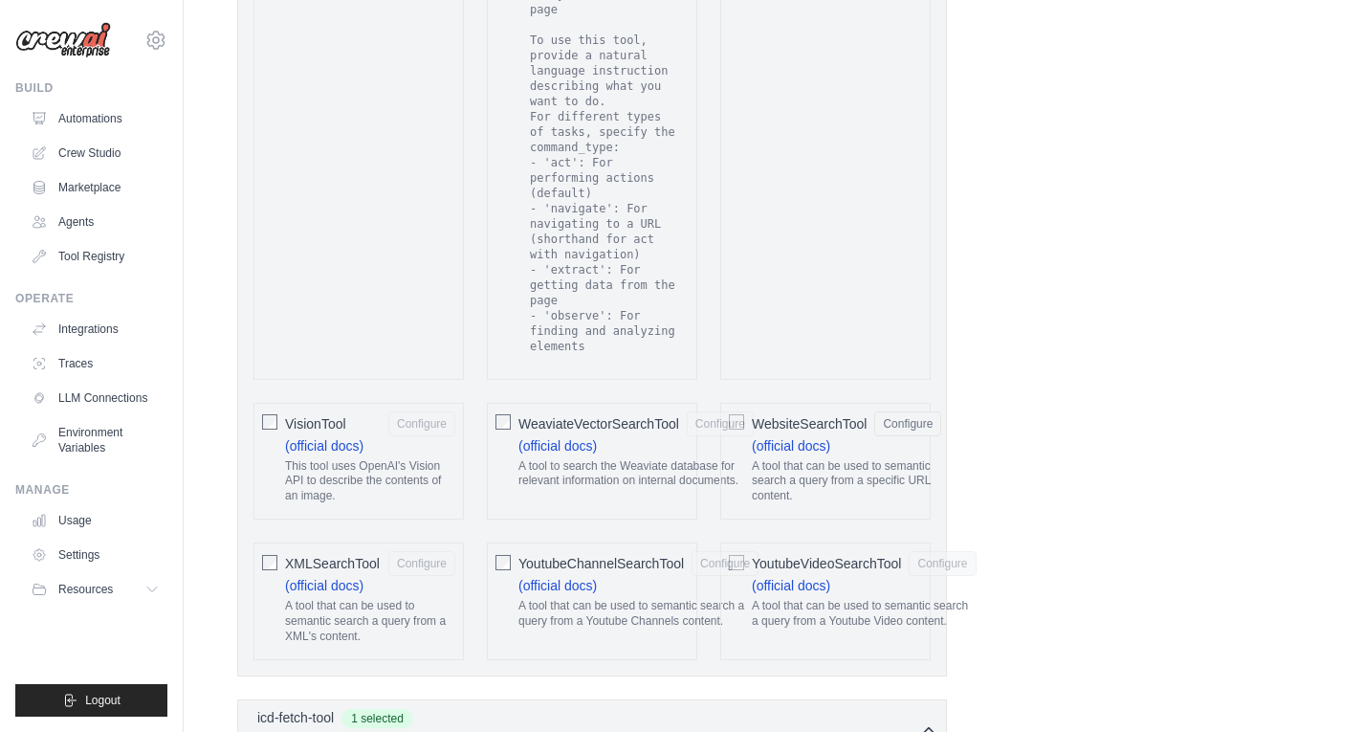
click at [770, 414] on span "WebsiteSearchTool" at bounding box center [809, 423] width 115 height 19
click at [851, 554] on span "YoutubeVideoSearchTool" at bounding box center [826, 563] width 149 height 19
click at [942, 550] on button "Configure" at bounding box center [942, 562] width 67 height 25
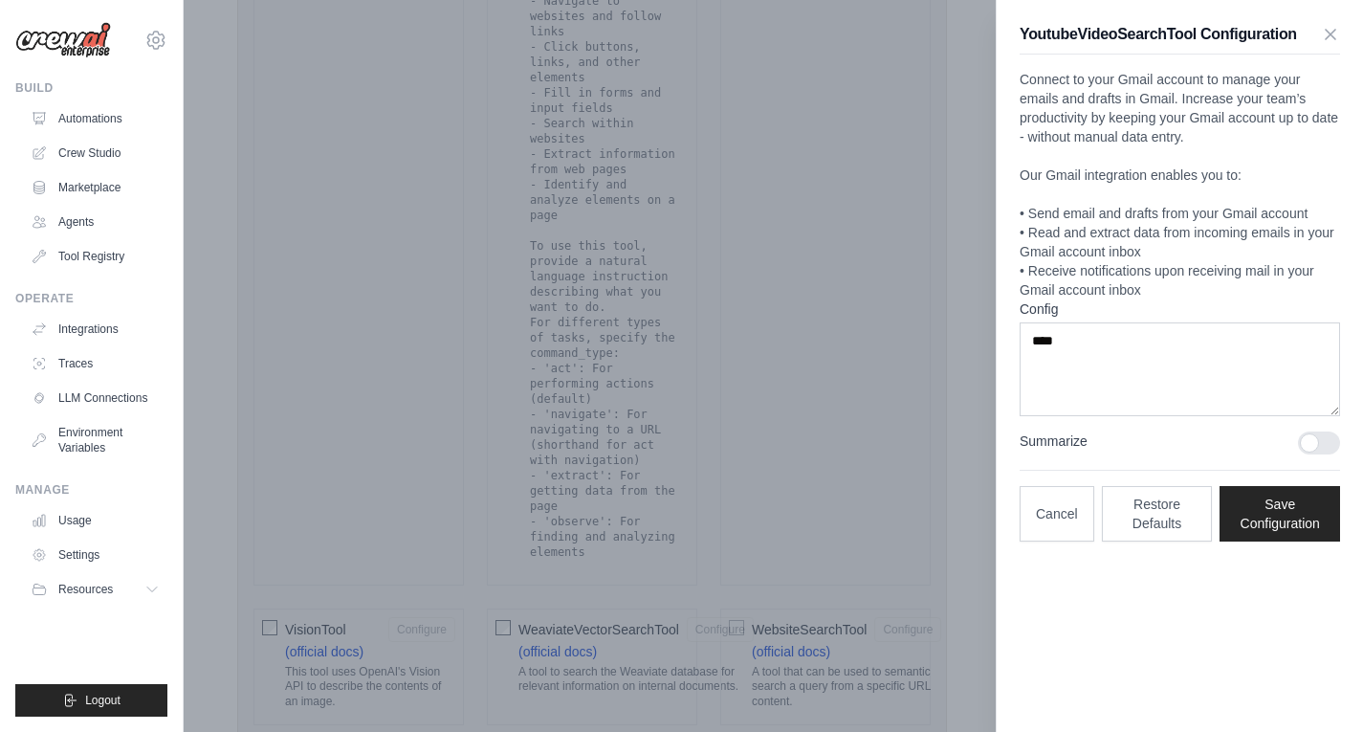
scroll to position [3539, 0]
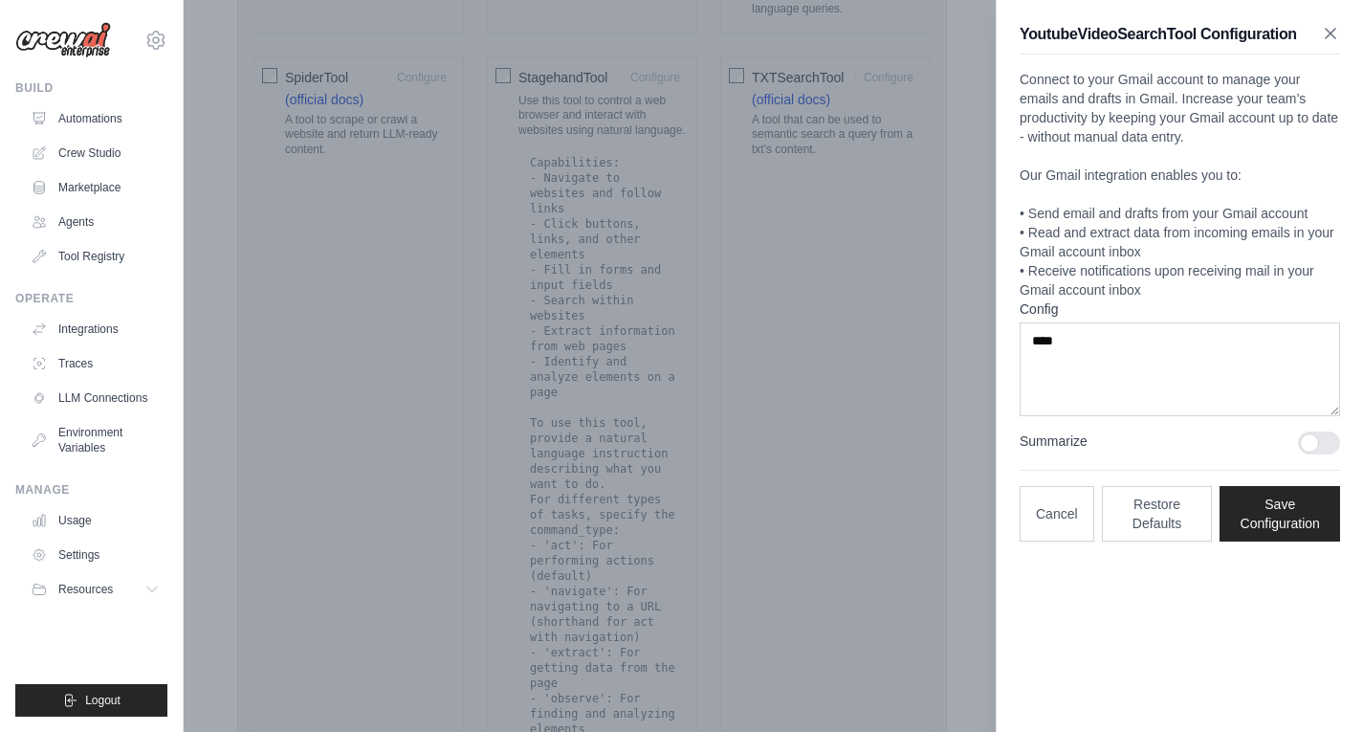
click at [1328, 39] on icon "button" at bounding box center [1330, 33] width 19 height 19
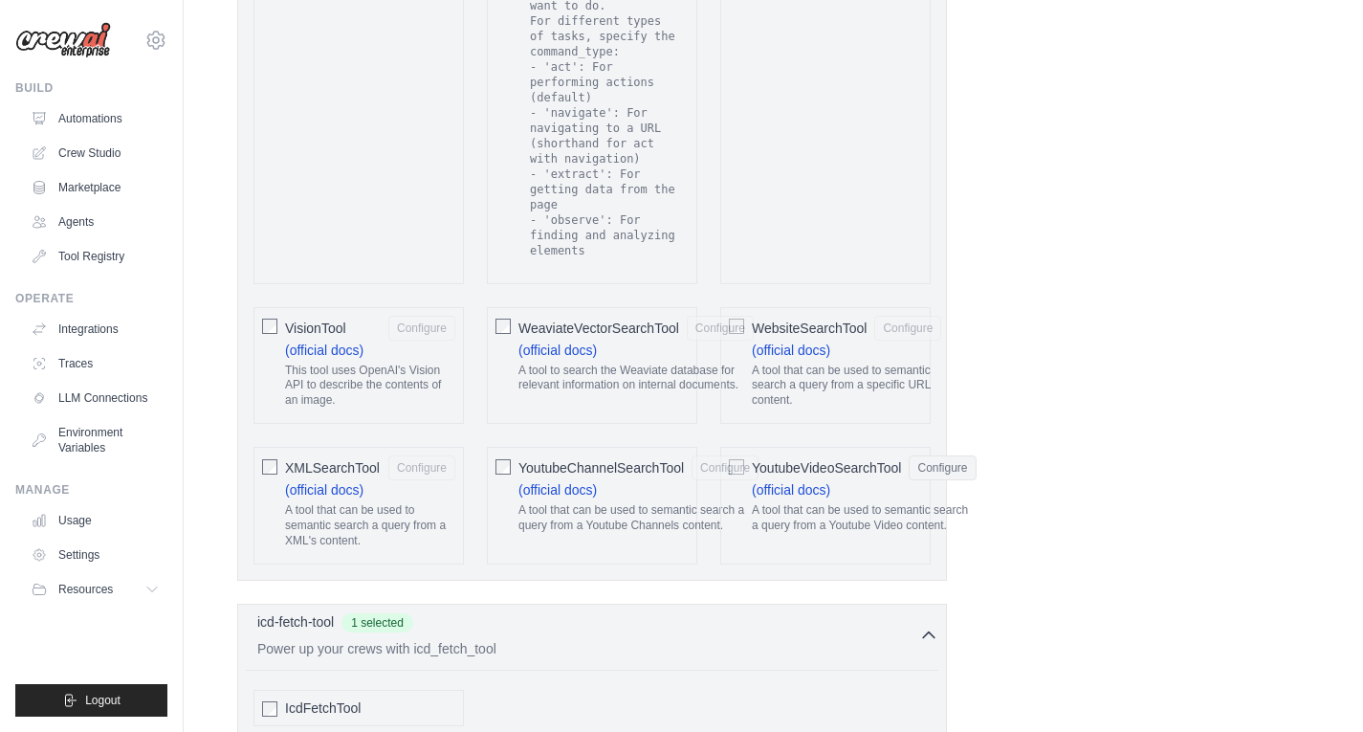
click at [809, 458] on span "YoutubeVideoSearchTool" at bounding box center [826, 467] width 149 height 19
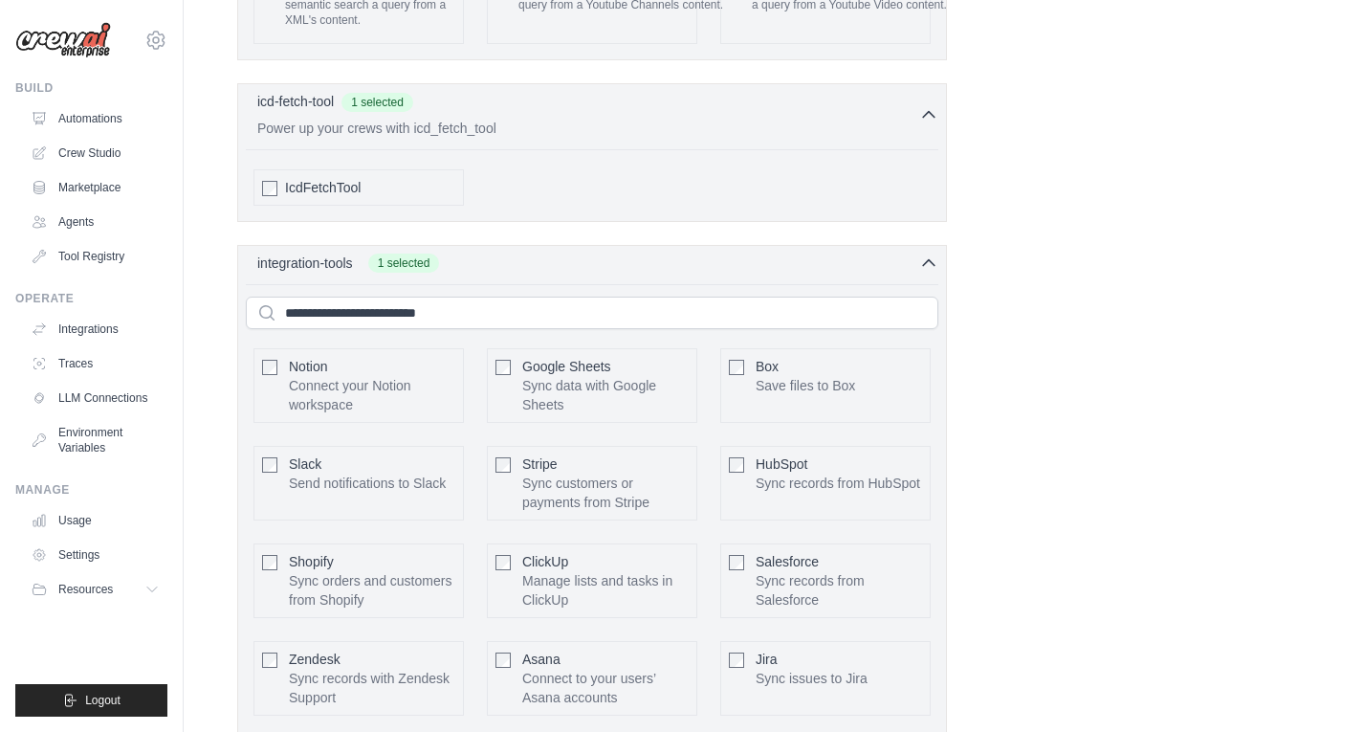
scroll to position [4591, 0]
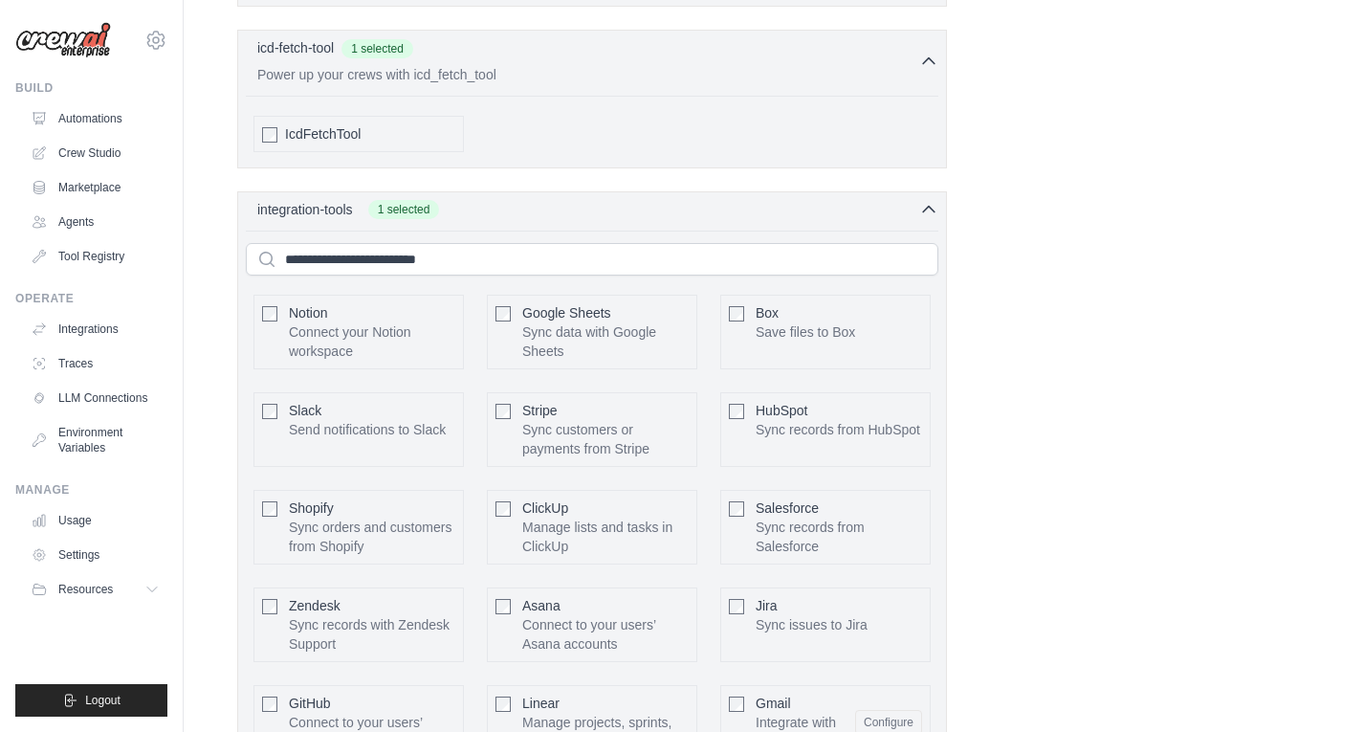
click at [612, 303] on div "Google Sheets Sync data with Google Sheets" at bounding box center [605, 331] width 166 height 57
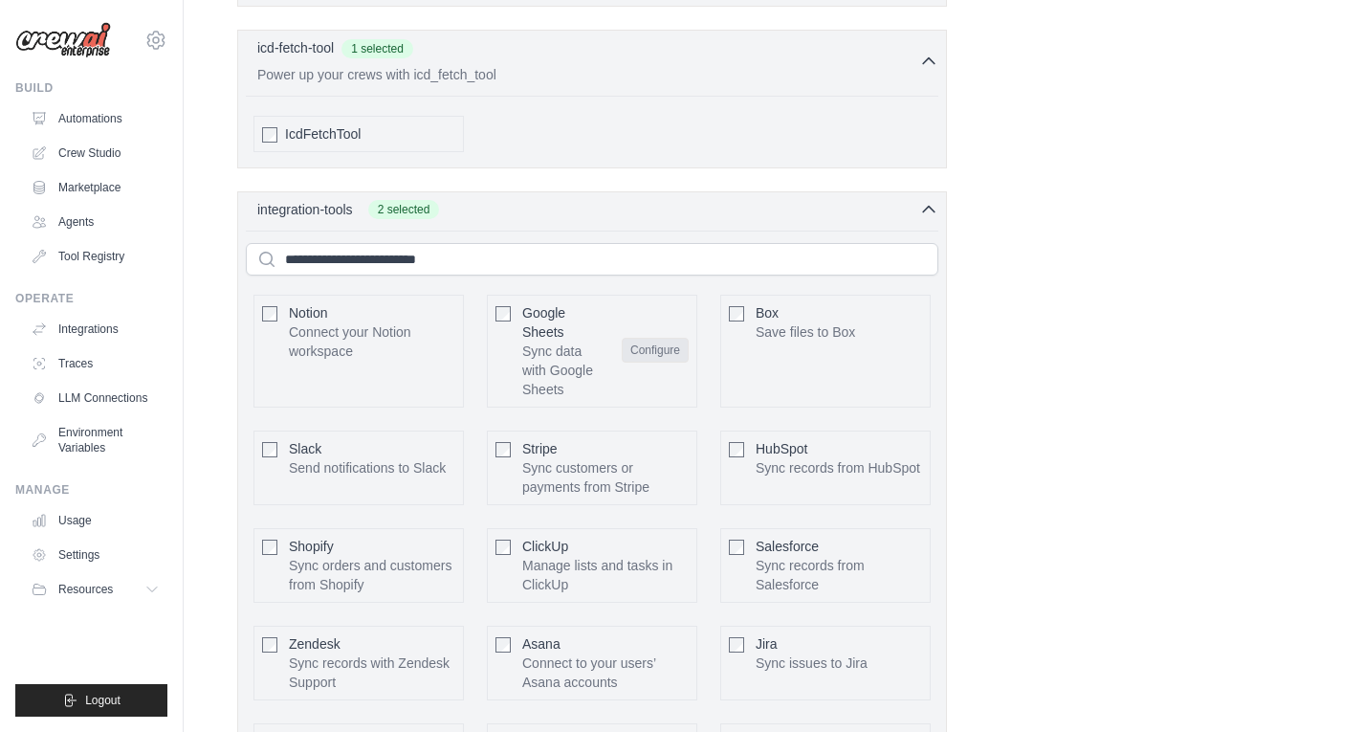
click at [656, 338] on button "Configure" at bounding box center [655, 350] width 67 height 25
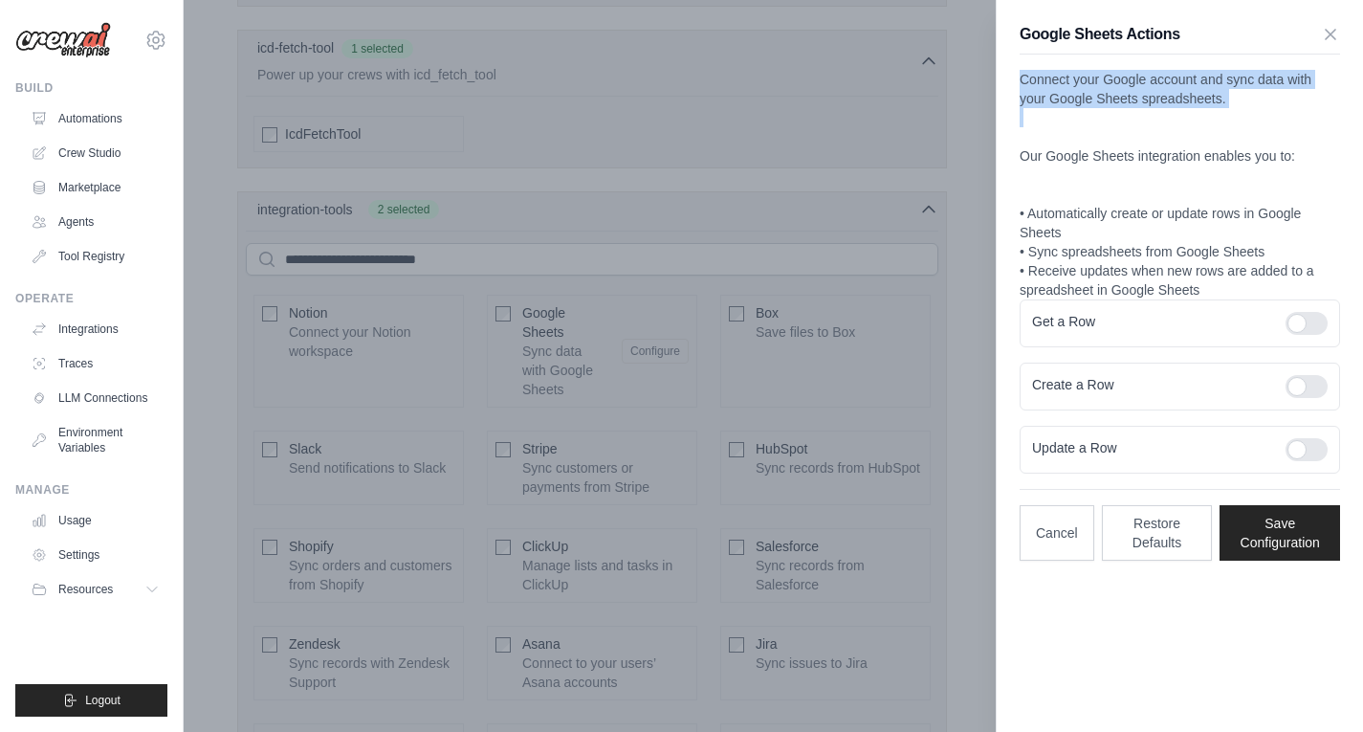
drag, startPoint x: 1019, startPoint y: 85, endPoint x: 1250, endPoint y: 130, distance: 235.8
click at [1250, 128] on div "Google Sheets Actions Connect your Google account and sync data with your Googl…" at bounding box center [1180, 291] width 366 height 583
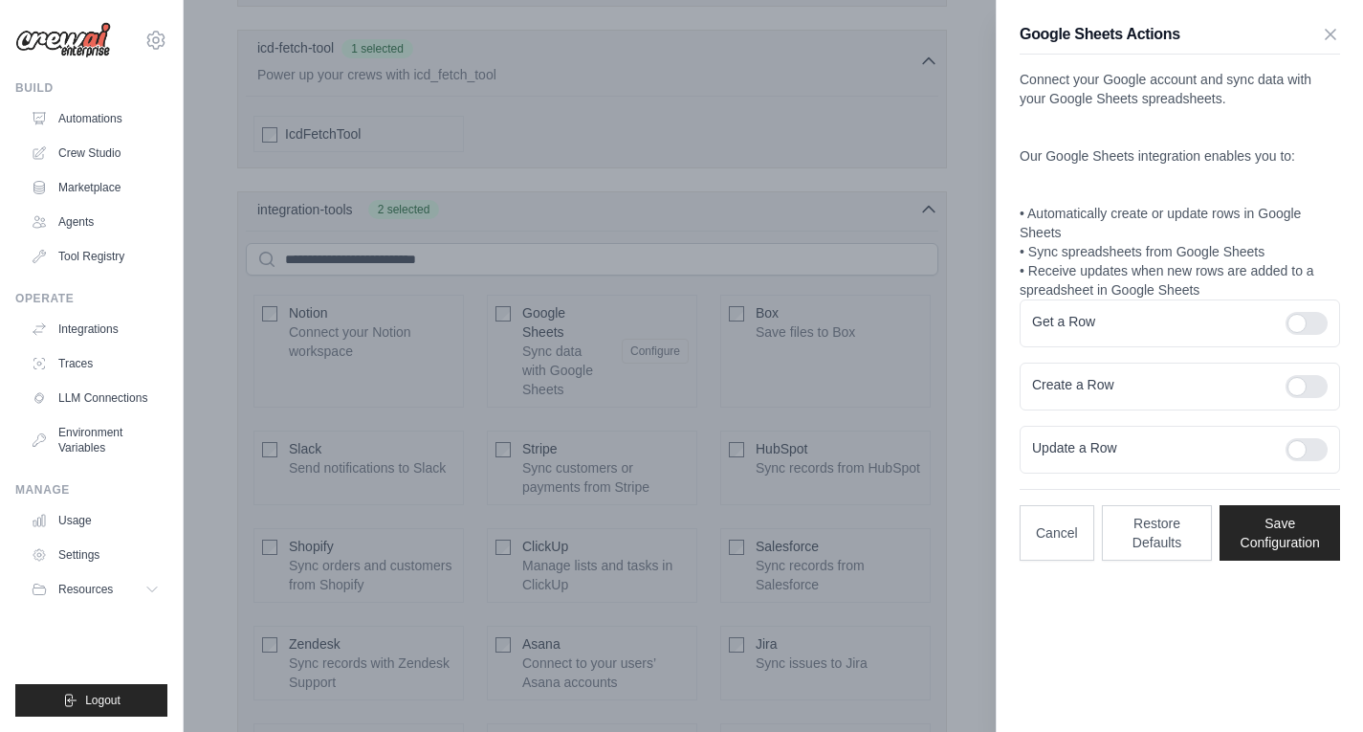
click at [1231, 173] on p "Connect your Google account and sync data with your Google Sheets spreadsheets.…" at bounding box center [1180, 185] width 320 height 230
drag, startPoint x: 1000, startPoint y: 158, endPoint x: 1331, endPoint y: 161, distance: 331.9
click at [1321, 157] on div "Google Sheets Actions Connect your Google account and sync data with your Googl…" at bounding box center [1180, 291] width 366 height 583
click at [1336, 178] on p "Connect your Google account and sync data with your Google Sheets spreadsheets.…" at bounding box center [1180, 185] width 320 height 230
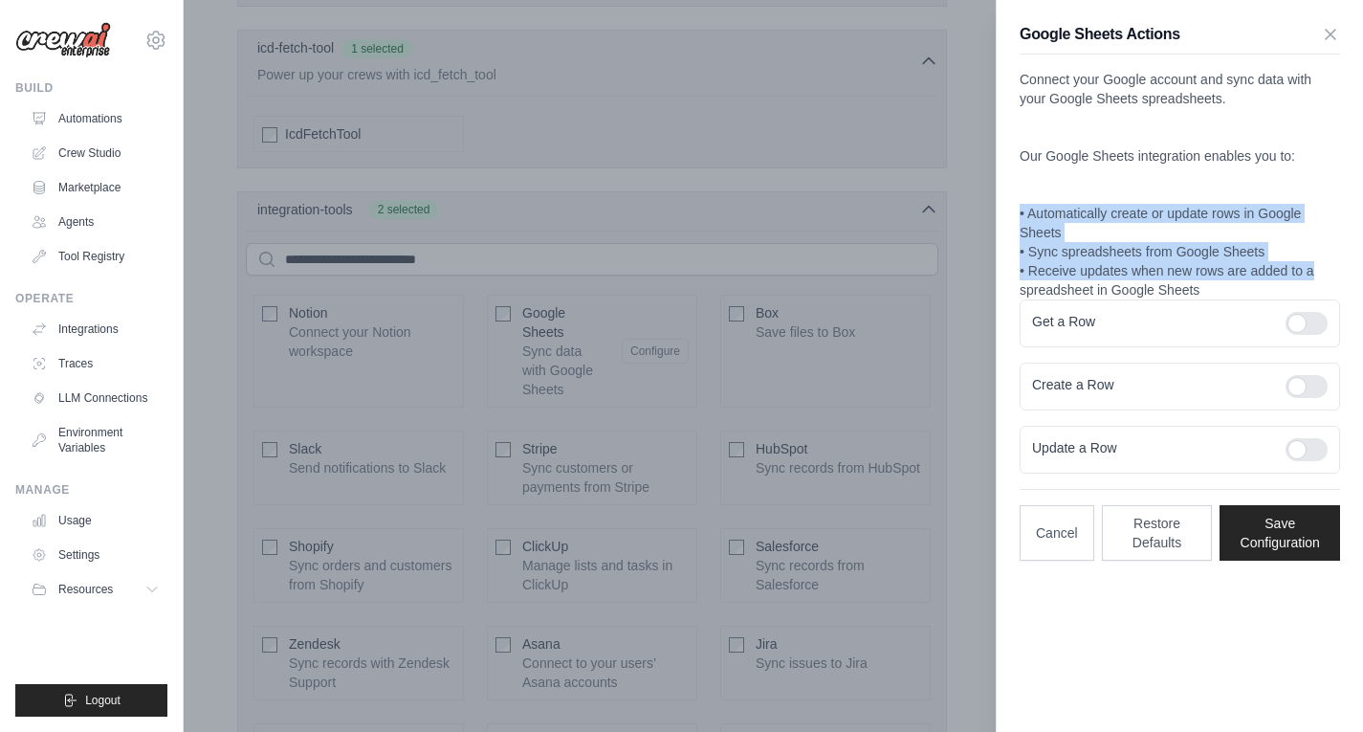
drag, startPoint x: 1021, startPoint y: 214, endPoint x: 1350, endPoint y: 278, distance: 335.2
click at [1350, 278] on div "Google Sheets Actions Connect your Google account and sync data with your Googl…" at bounding box center [1180, 291] width 366 height 583
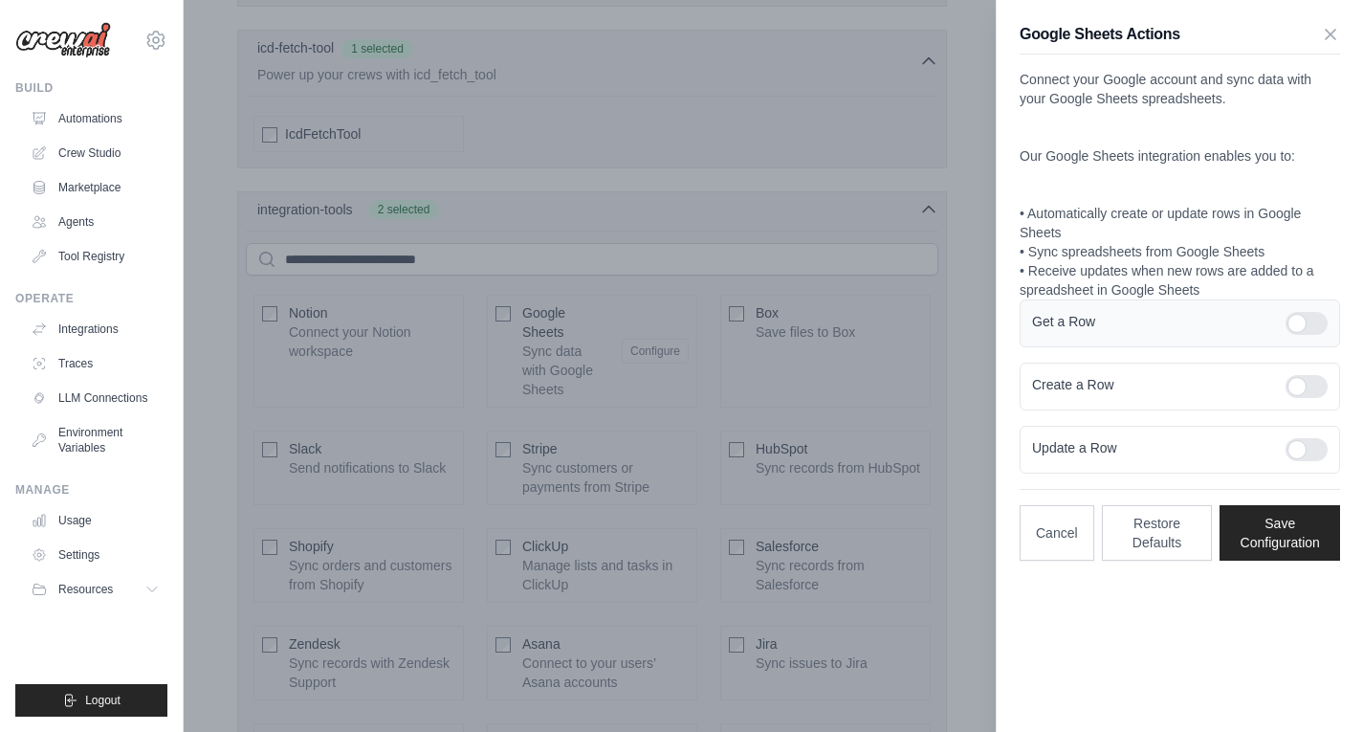
click at [1210, 301] on div "Get a Row" at bounding box center [1180, 323] width 320 height 48
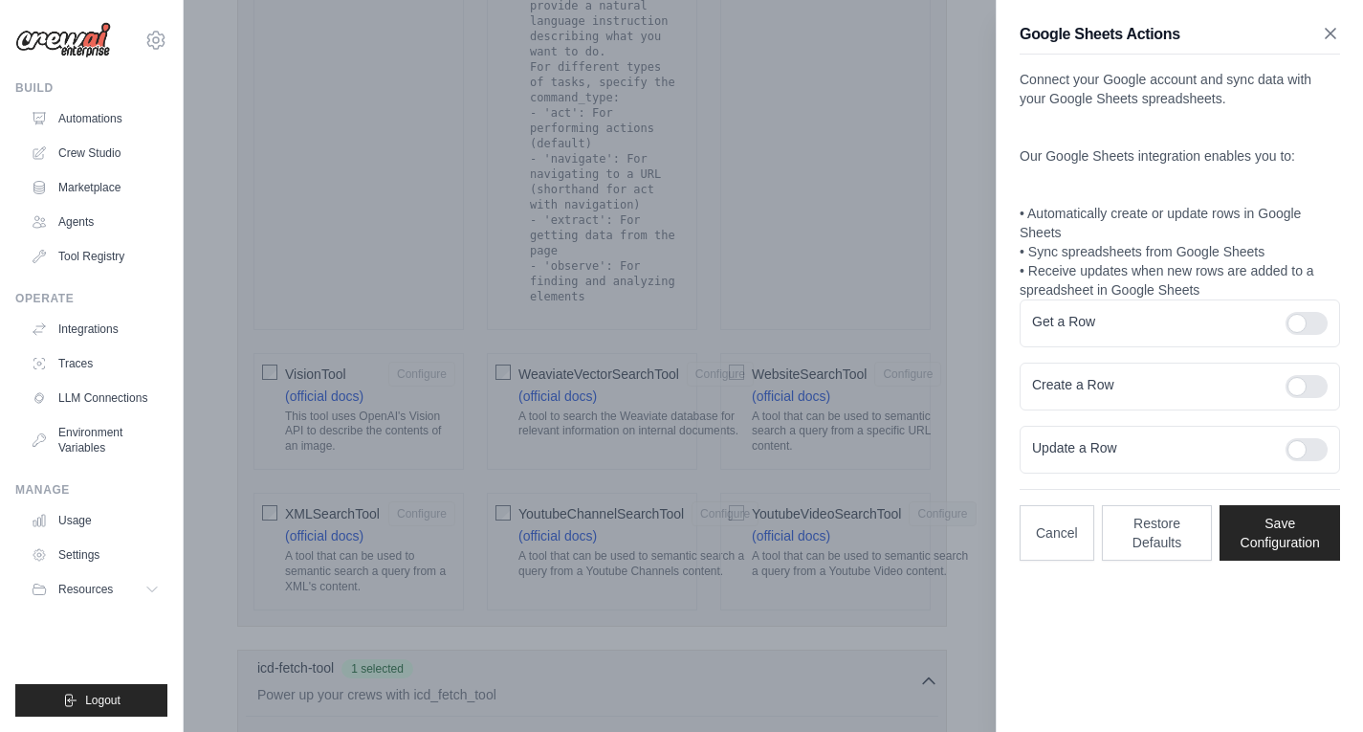
click at [1323, 34] on icon "button" at bounding box center [1330, 33] width 19 height 19
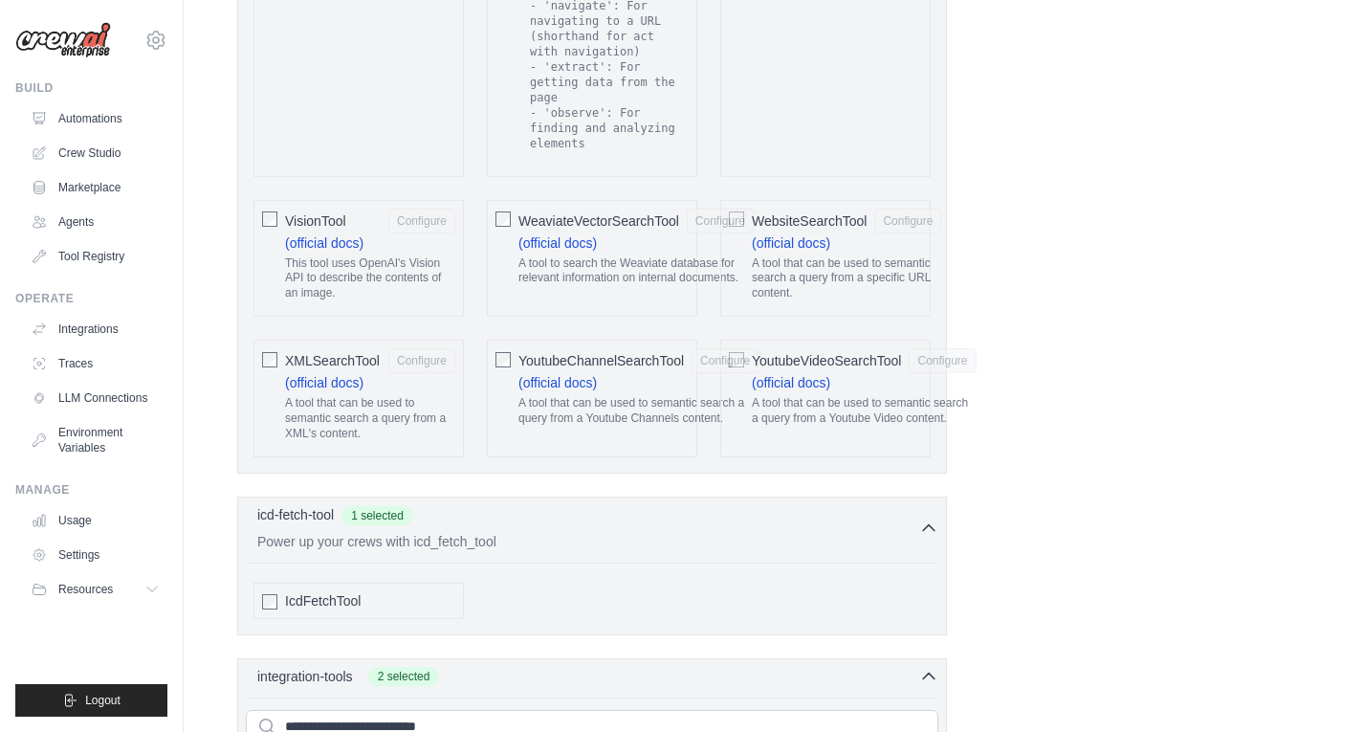
scroll to position [4163, 0]
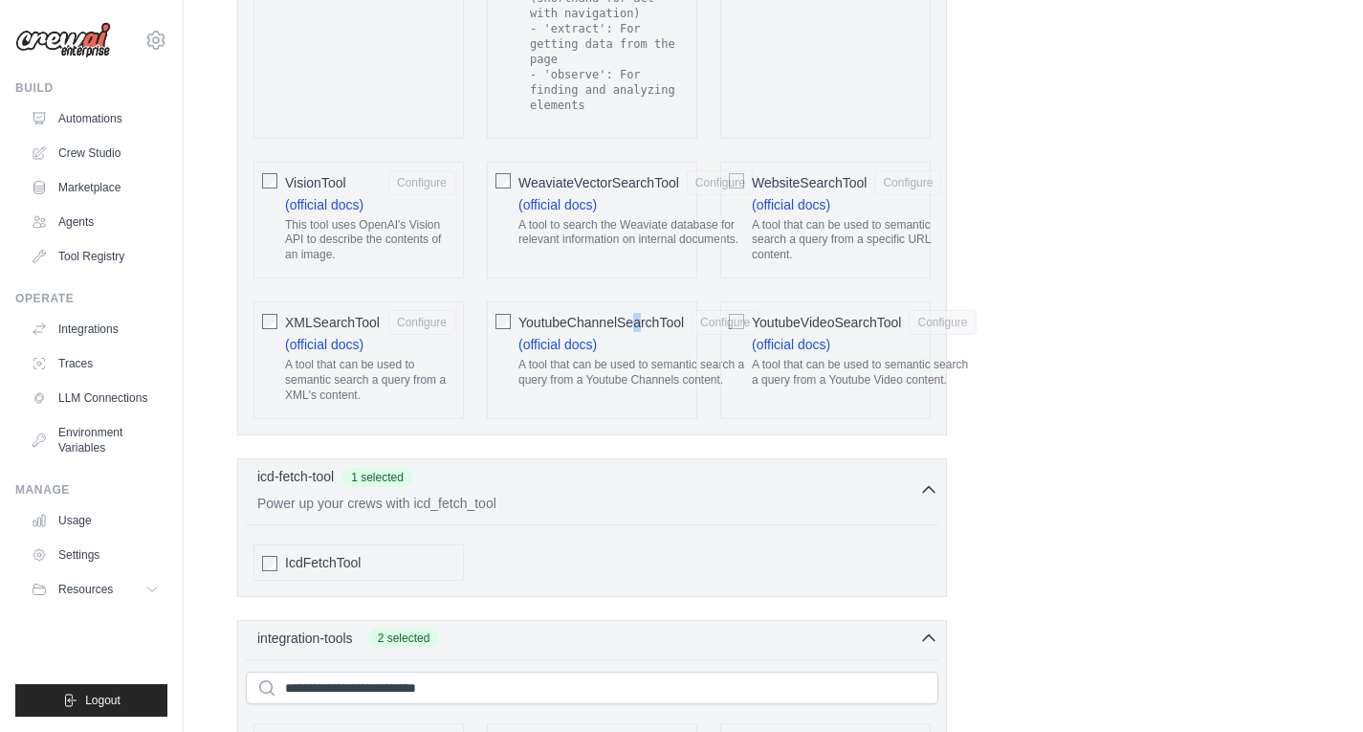
click at [637, 313] on span "YoutubeChannelSearchTool" at bounding box center [600, 322] width 165 height 19
click at [640, 310] on label "YoutubeChannelSearchTool Configure (official docs) A tool that can be used to s…" at bounding box center [638, 352] width 240 height 85
click at [714, 309] on button "Configure" at bounding box center [725, 321] width 67 height 25
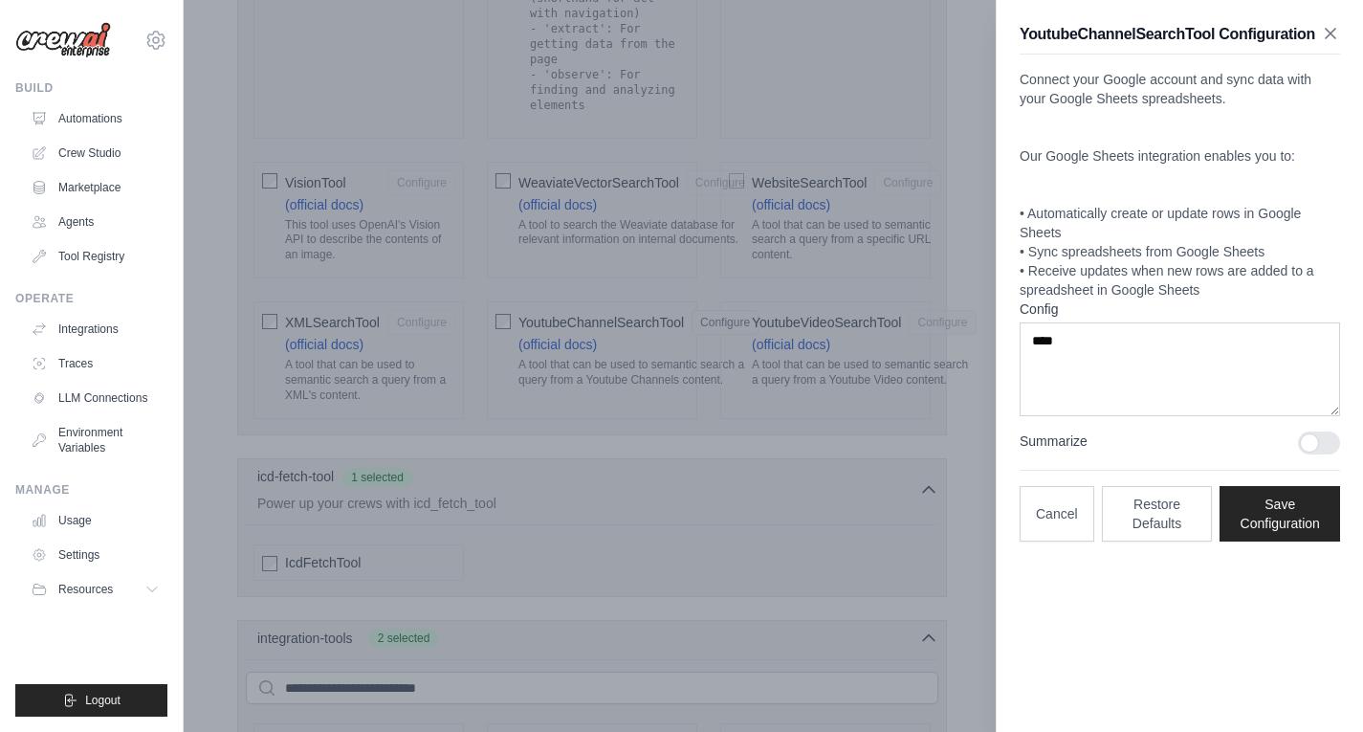
click at [1337, 38] on icon "button" at bounding box center [1330, 33] width 19 height 19
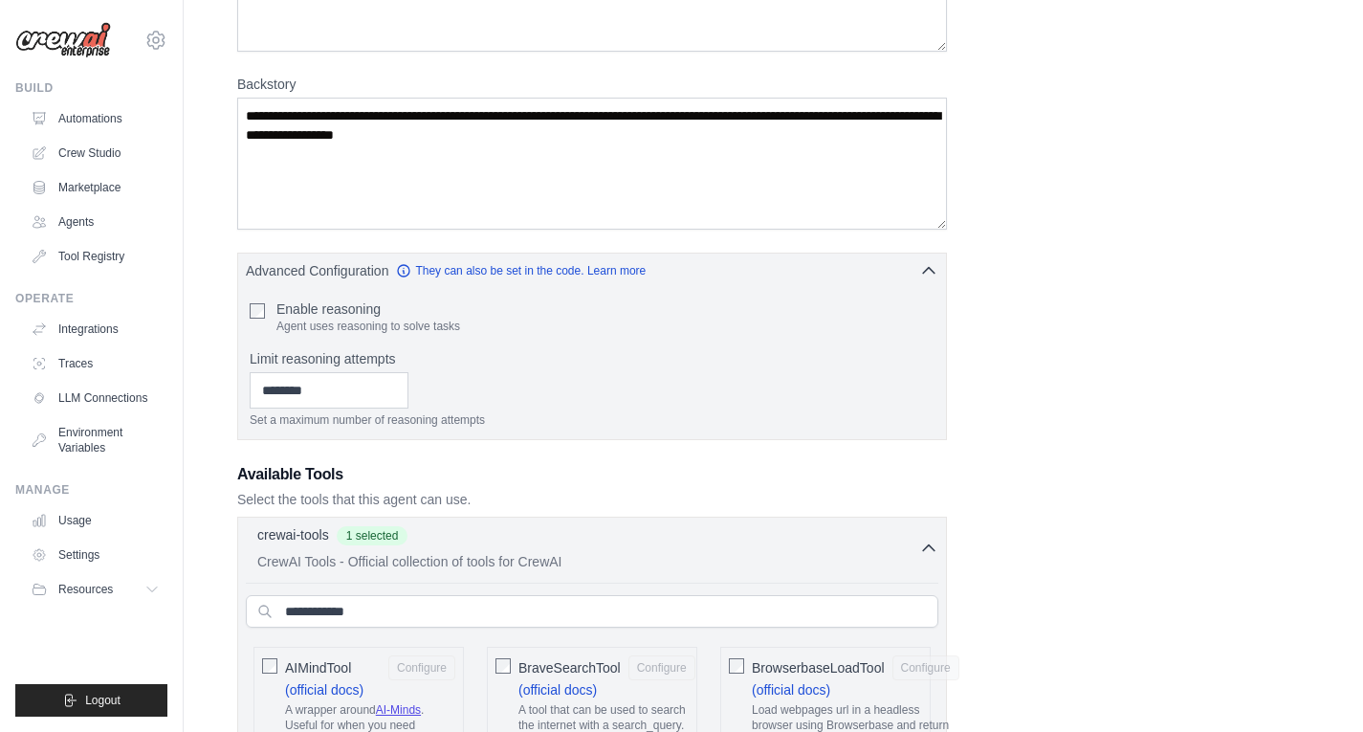
scroll to position [0, 0]
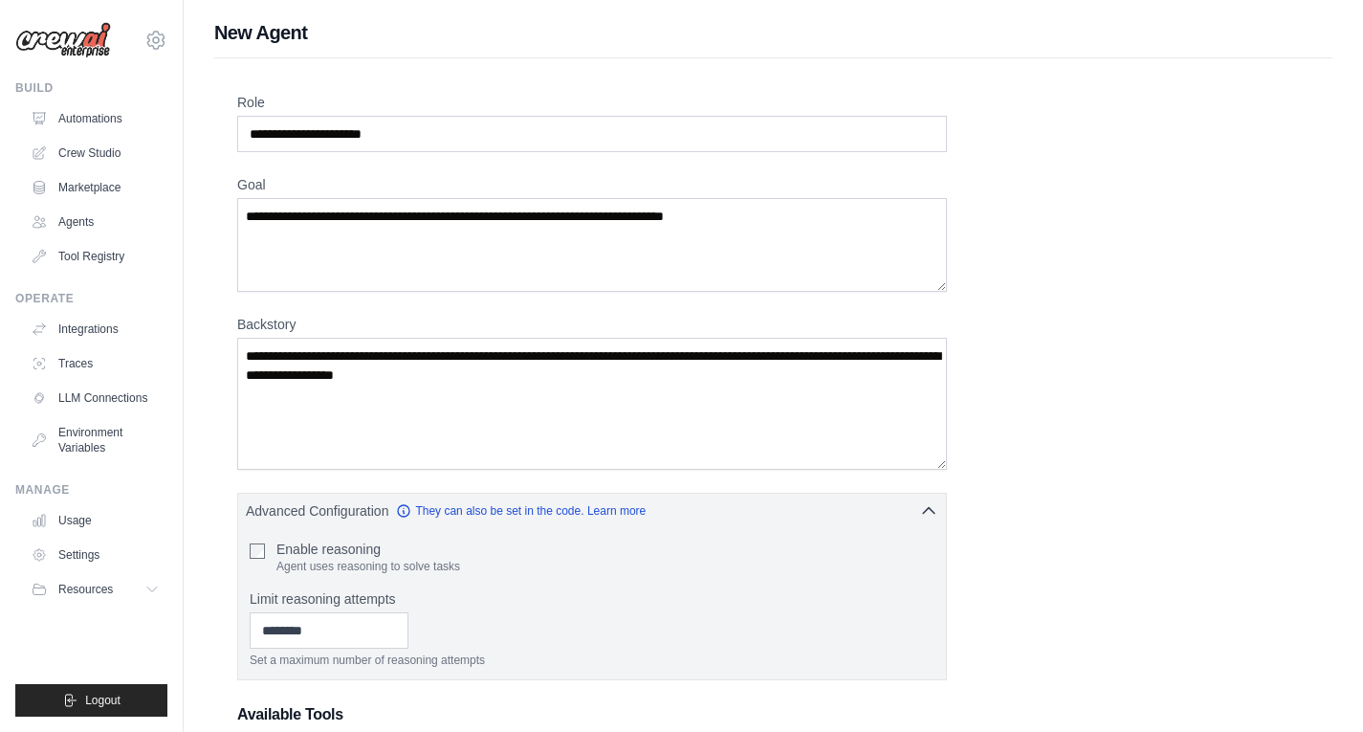
click at [66, 208] on link "Agents" at bounding box center [97, 222] width 144 height 31
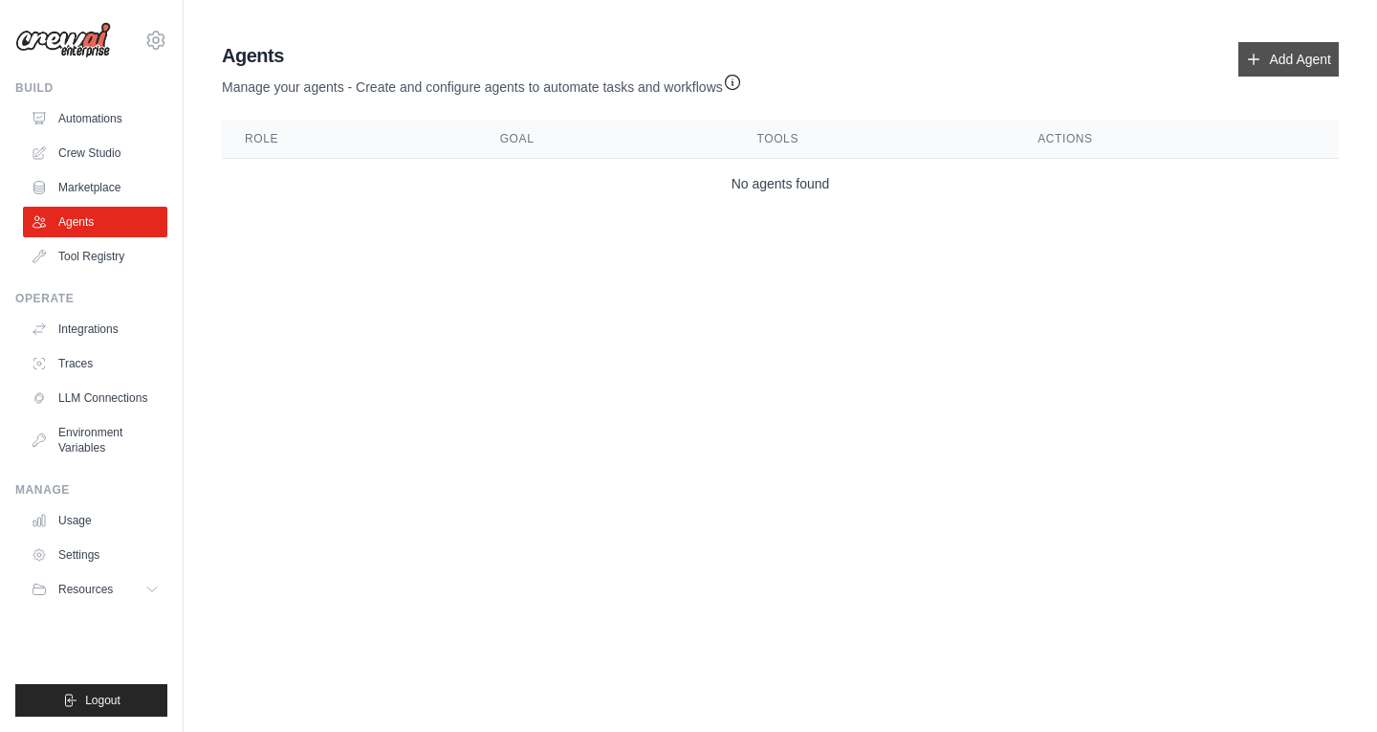
click at [1275, 57] on link "Add Agent" at bounding box center [1289, 59] width 100 height 34
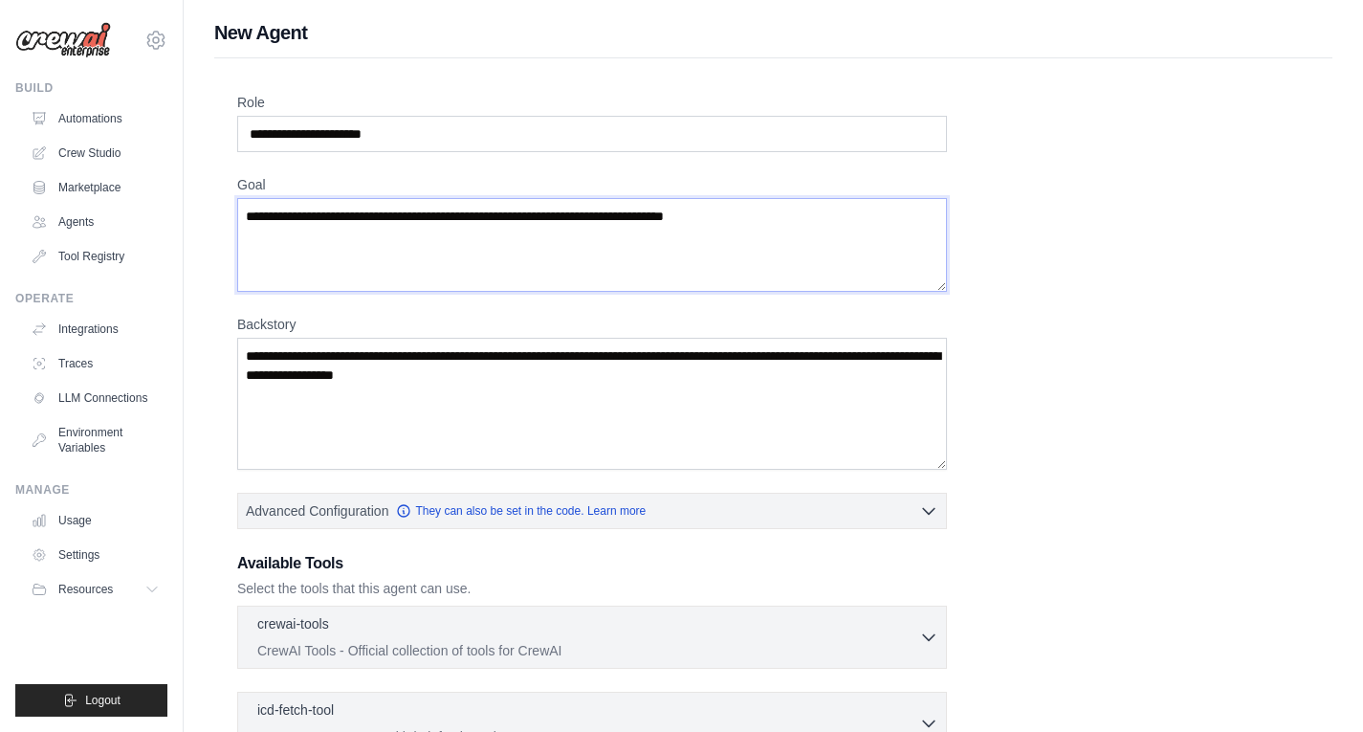
click at [297, 216] on textarea "Goal" at bounding box center [592, 245] width 710 height 94
click at [299, 216] on textarea "Goal" at bounding box center [592, 245] width 710 height 94
click at [561, 228] on textarea "Goal" at bounding box center [592, 245] width 710 height 94
click at [564, 228] on textarea "Goal" at bounding box center [592, 245] width 710 height 94
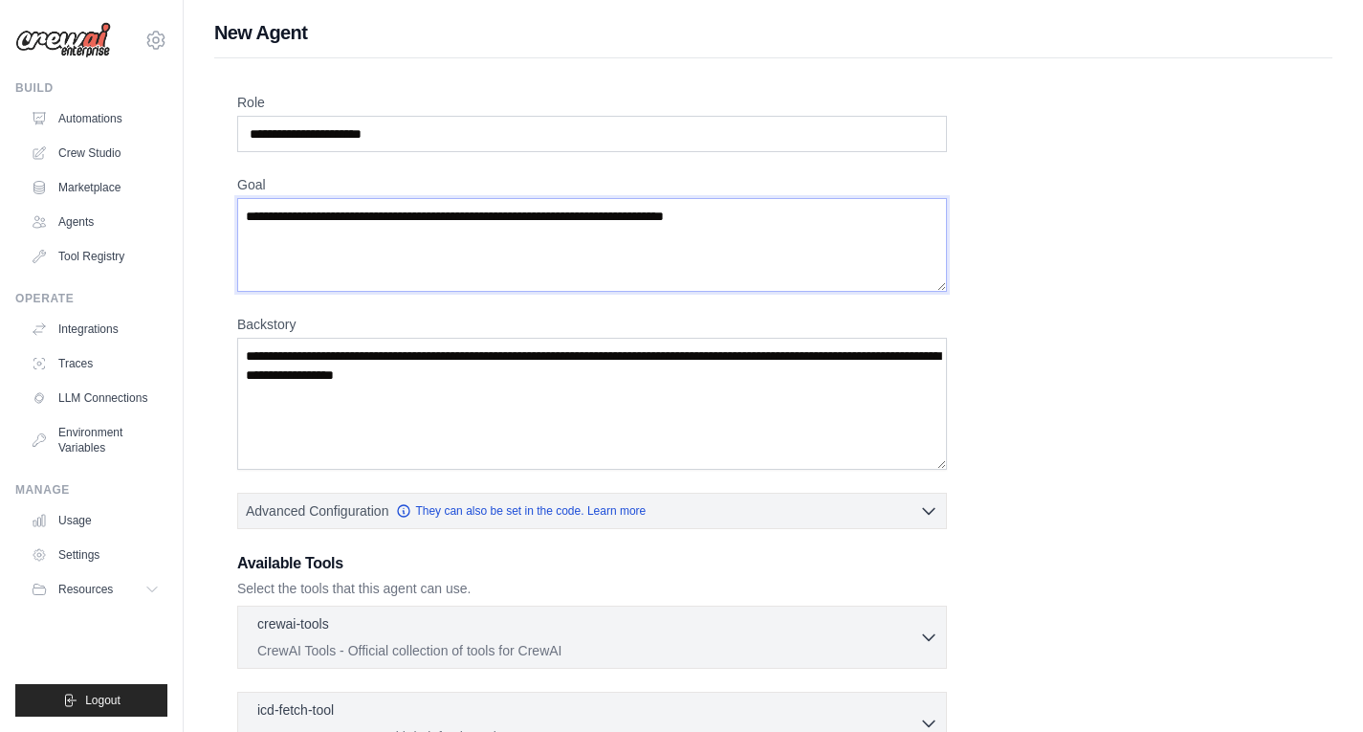
click at [565, 227] on textarea "Goal" at bounding box center [592, 245] width 710 height 94
drag, startPoint x: 606, startPoint y: 220, endPoint x: 634, endPoint y: 220, distance: 27.7
click at [632, 220] on textarea "Goal" at bounding box center [592, 245] width 710 height 94
click at [640, 220] on textarea "Goal" at bounding box center [592, 245] width 710 height 94
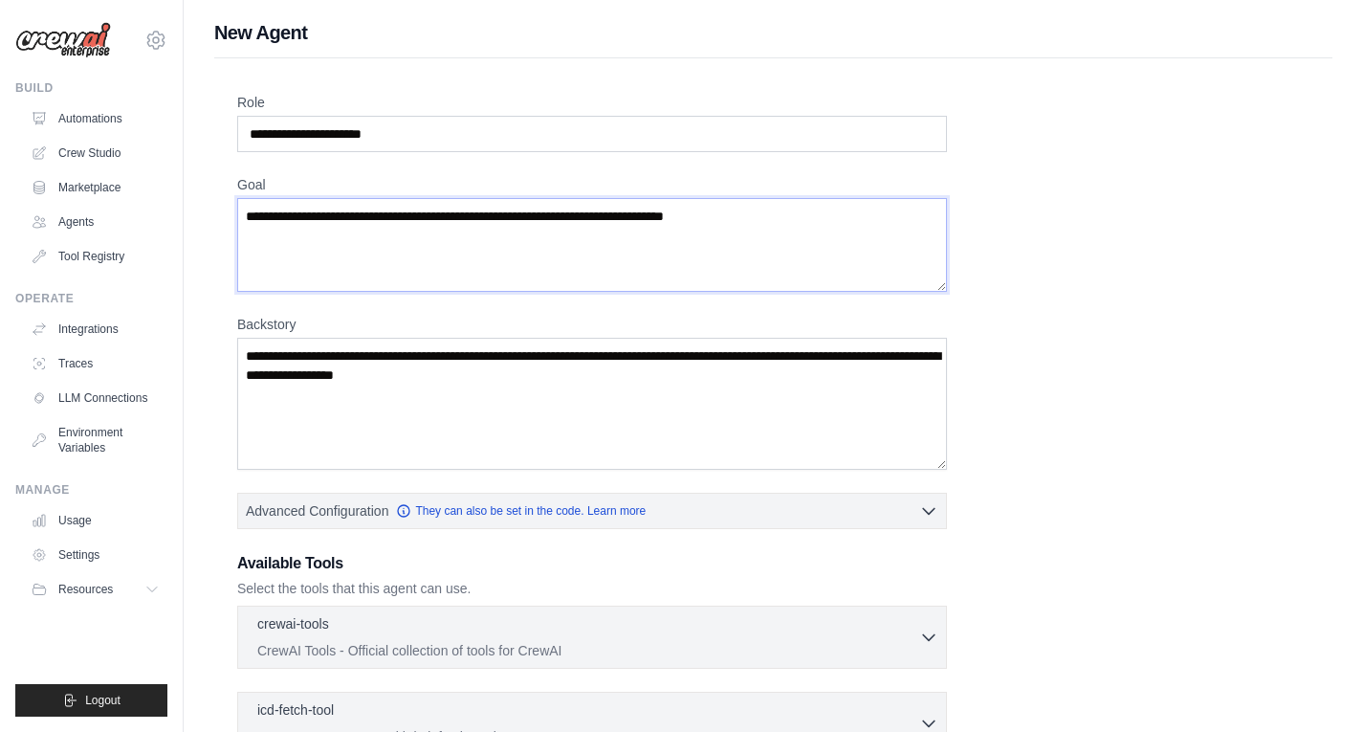
click at [640, 220] on textarea "Goal" at bounding box center [592, 245] width 710 height 94
click at [1225, 398] on div "Role Goal [GEOGRAPHIC_DATA] Advanced Configuration They can also be set in the …" at bounding box center [773, 516] width 1072 height 847
click at [1058, 365] on div "Role Goal [GEOGRAPHIC_DATA] Advanced Configuration They can also be set in the …" at bounding box center [773, 516] width 1072 height 847
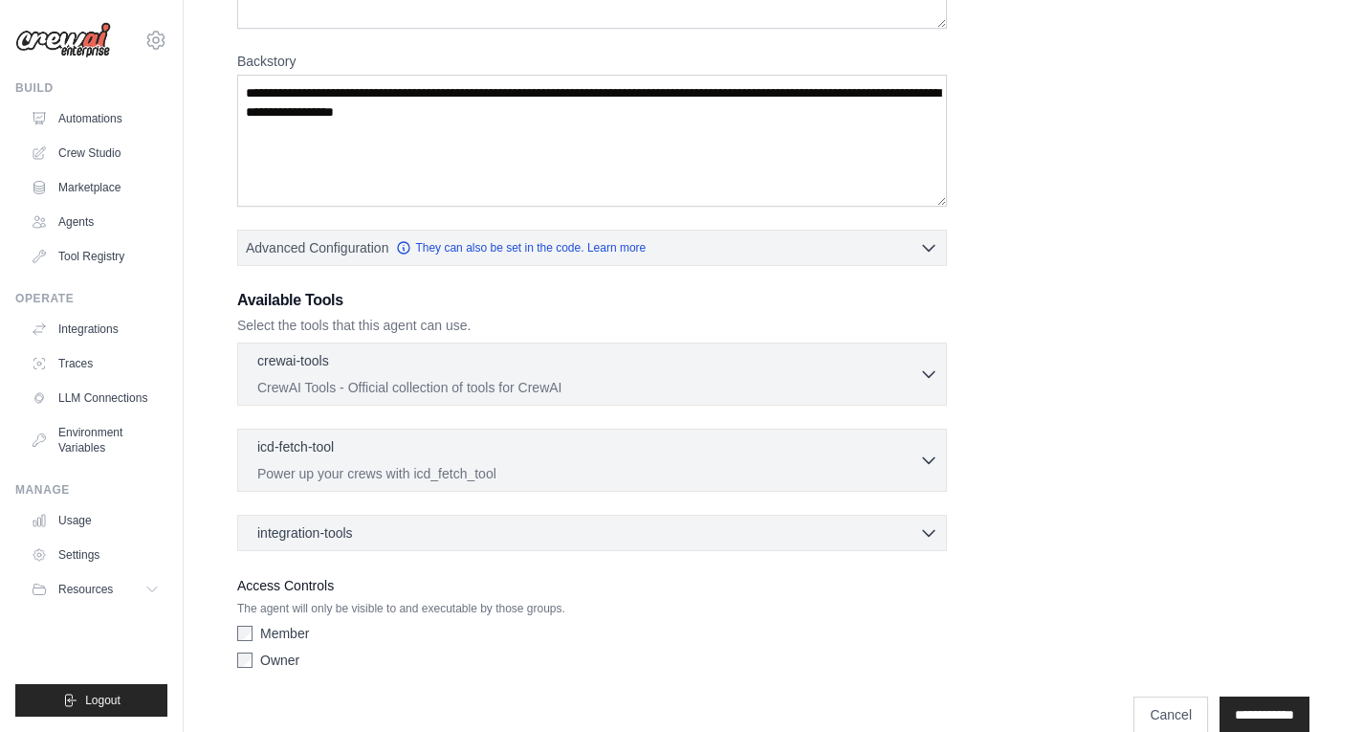
scroll to position [295, 0]
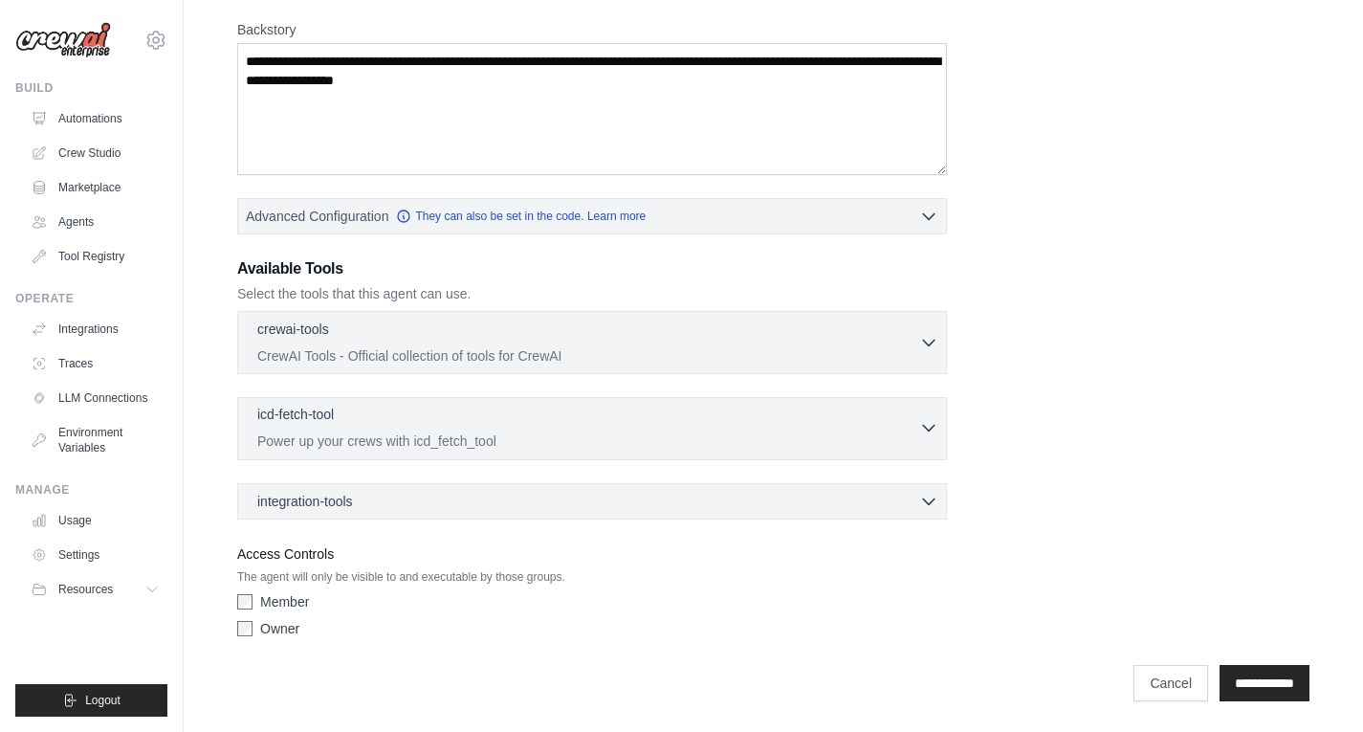
drag, startPoint x: 356, startPoint y: 399, endPoint x: 343, endPoint y: 416, distance: 21.2
click at [356, 399] on div "icd-fetch-tool 0 selected Power up your crews with icd_fetch_tool IcdFetchTool" at bounding box center [592, 428] width 710 height 63
click at [335, 420] on div "icd-fetch-tool 0 selected" at bounding box center [588, 416] width 662 height 23
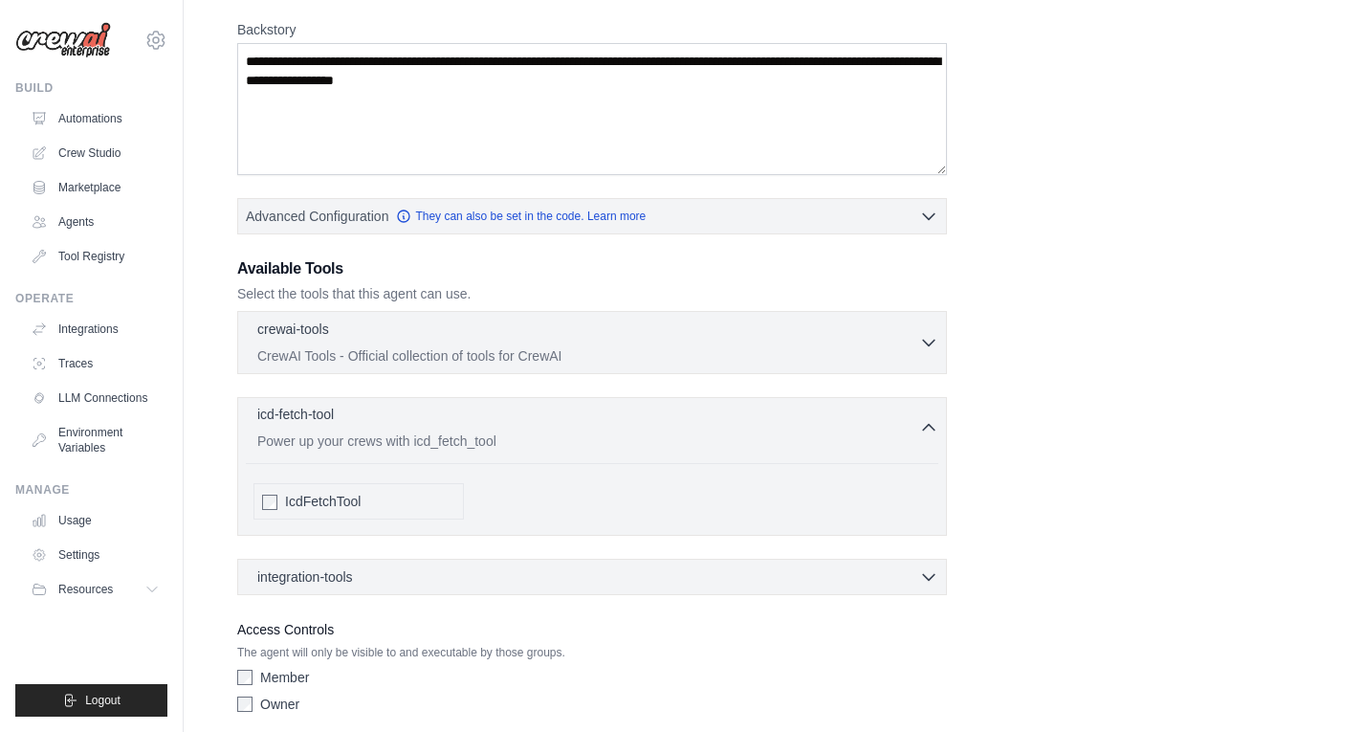
click at [335, 420] on div "icd-fetch-tool 0 selected" at bounding box center [588, 416] width 662 height 23
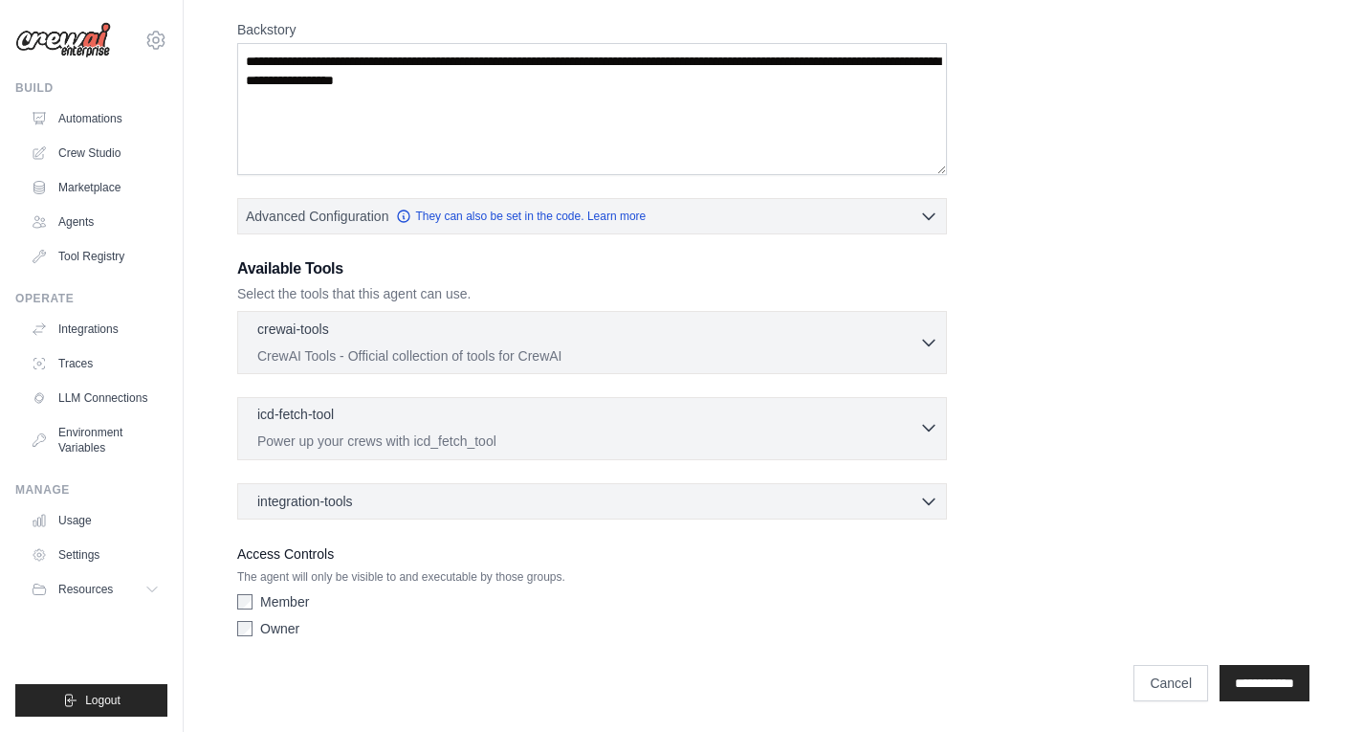
click at [335, 420] on div "icd-fetch-tool 0 selected" at bounding box center [588, 416] width 662 height 23
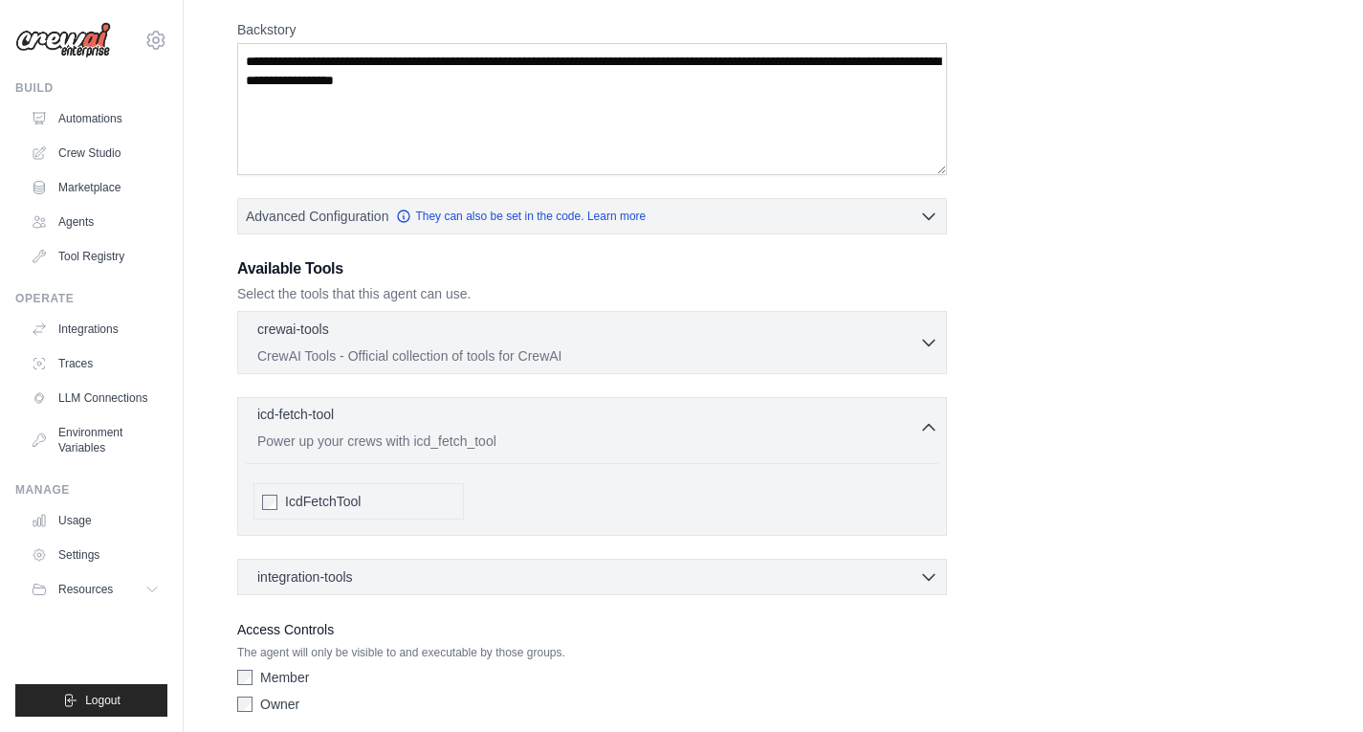
click at [335, 420] on div "icd-fetch-tool 0 selected" at bounding box center [588, 416] width 662 height 23
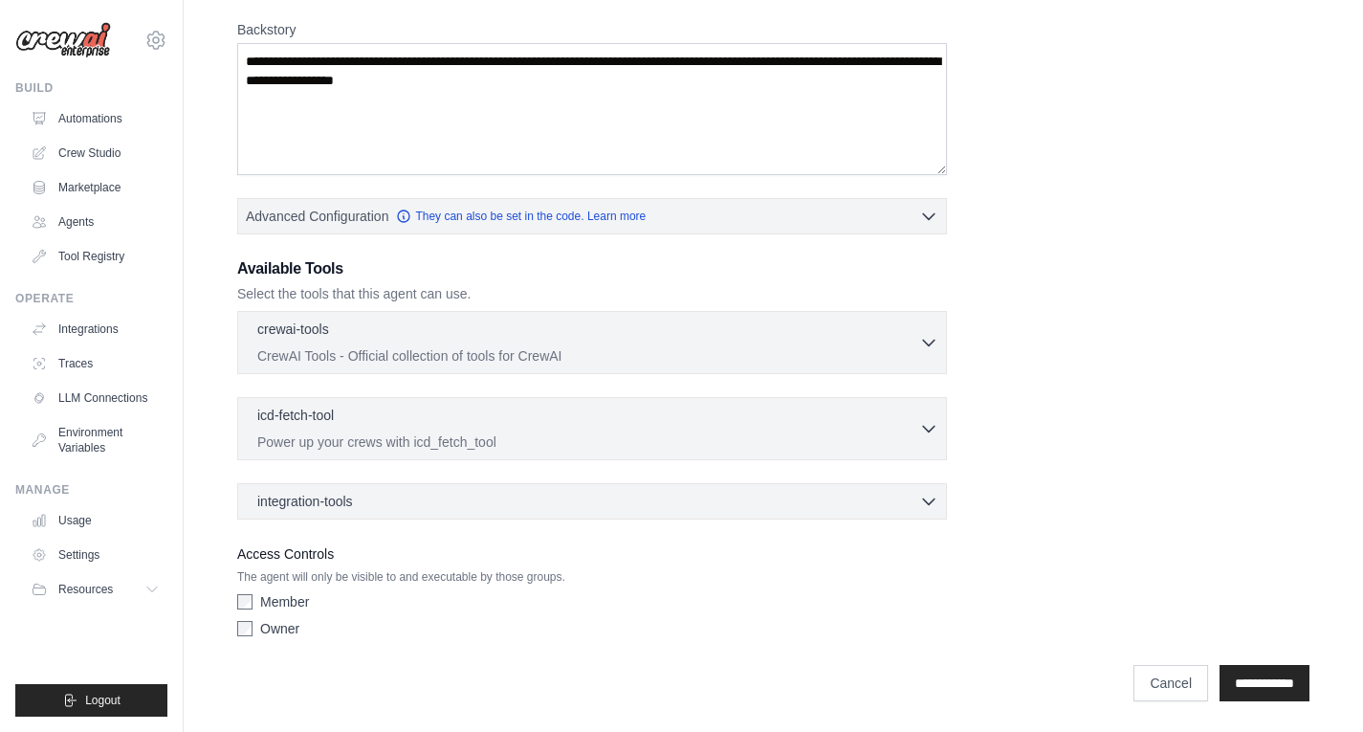
click at [1138, 419] on div "Role Goal [GEOGRAPHIC_DATA] Advanced Configuration They can also be set in the …" at bounding box center [773, 221] width 1072 height 847
click at [83, 223] on link "Agents" at bounding box center [97, 222] width 144 height 31
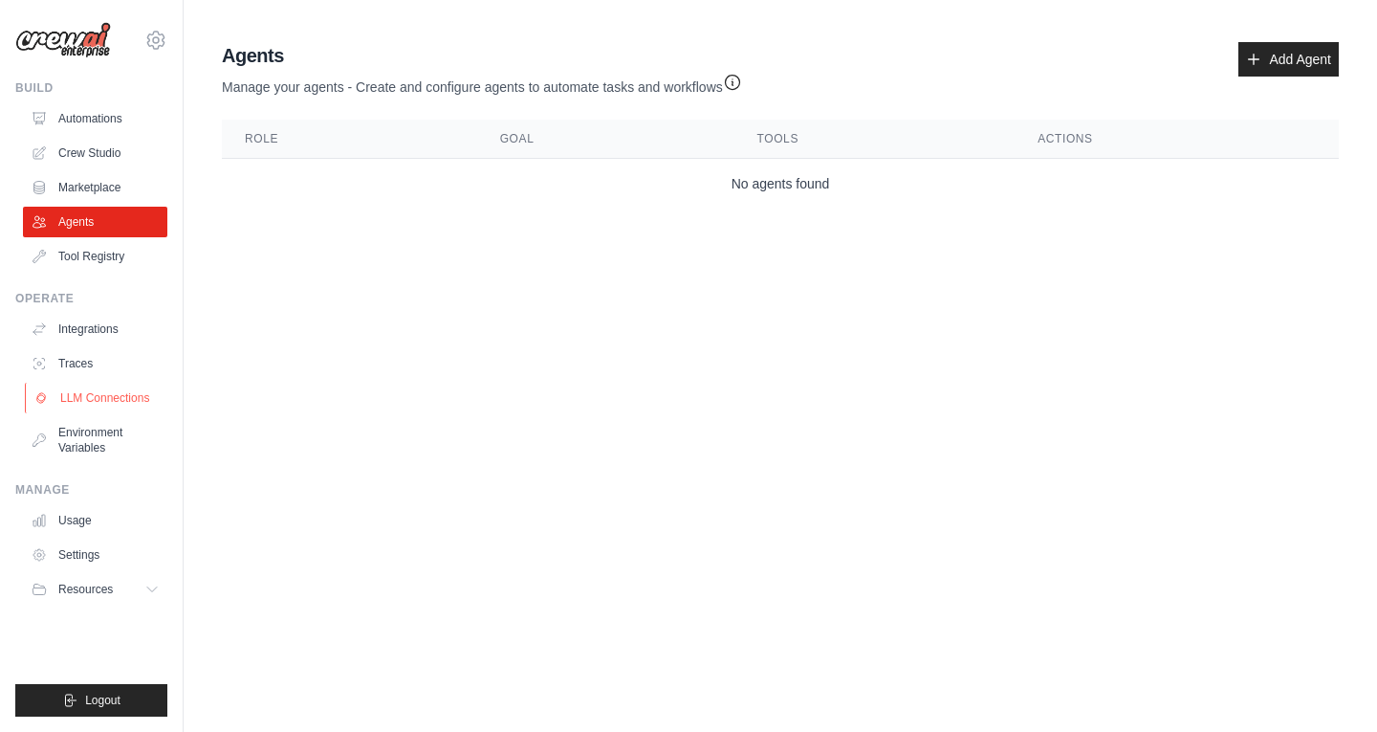
click at [112, 397] on link "LLM Connections" at bounding box center [97, 398] width 144 height 31
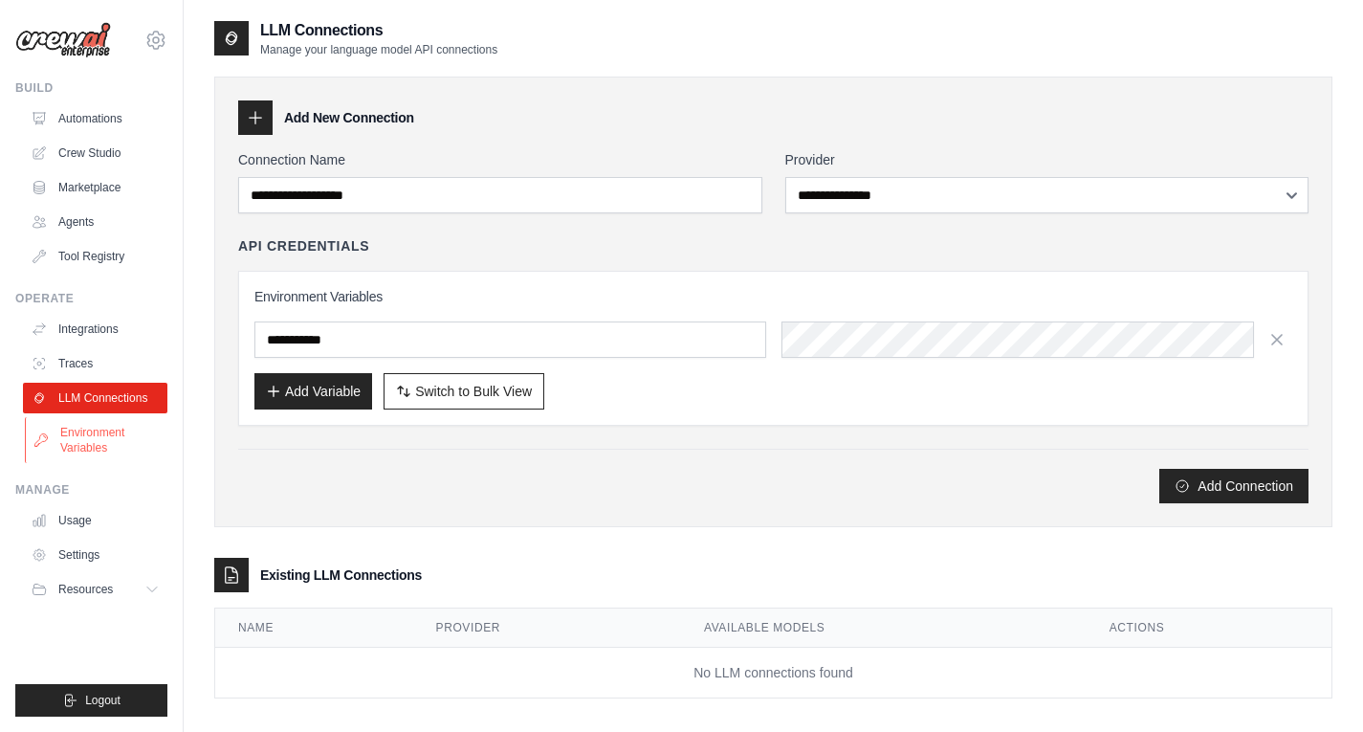
click at [105, 432] on link "Environment Variables" at bounding box center [97, 440] width 144 height 46
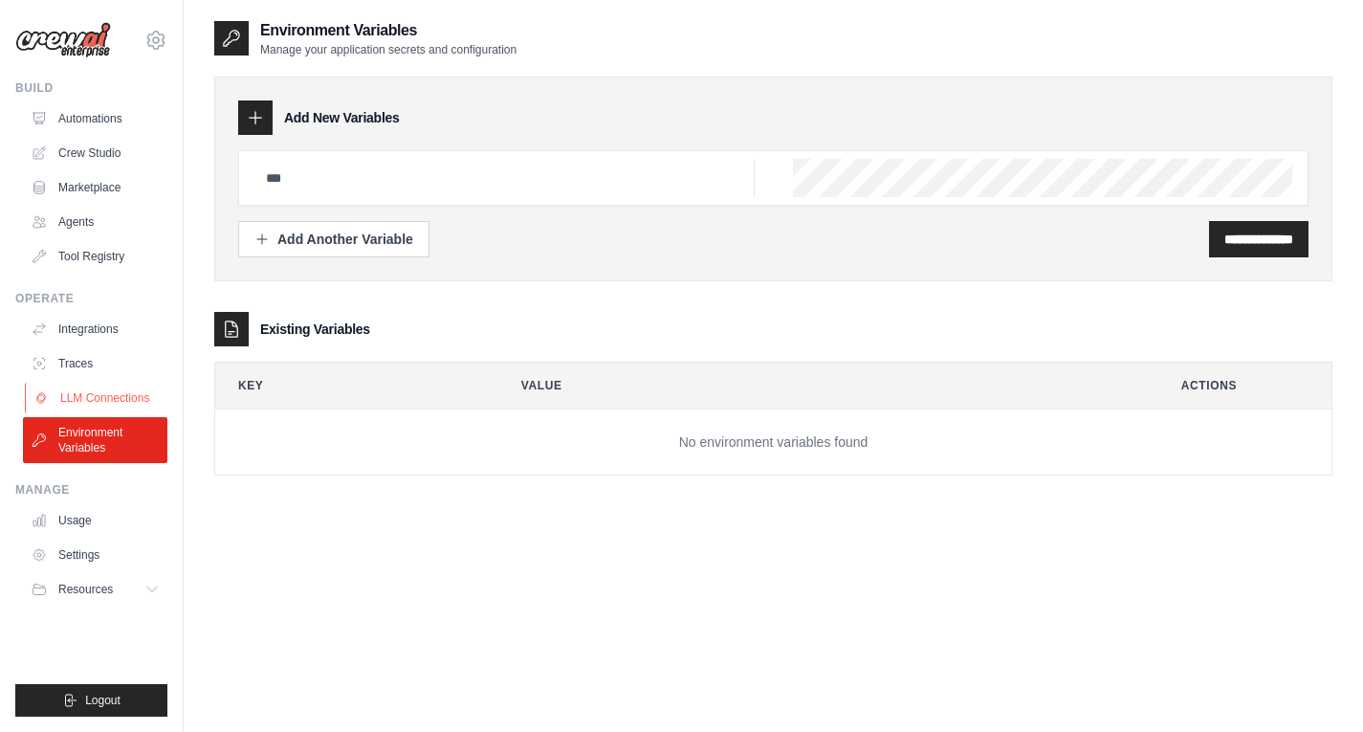
click at [111, 400] on link "LLM Connections" at bounding box center [97, 398] width 144 height 31
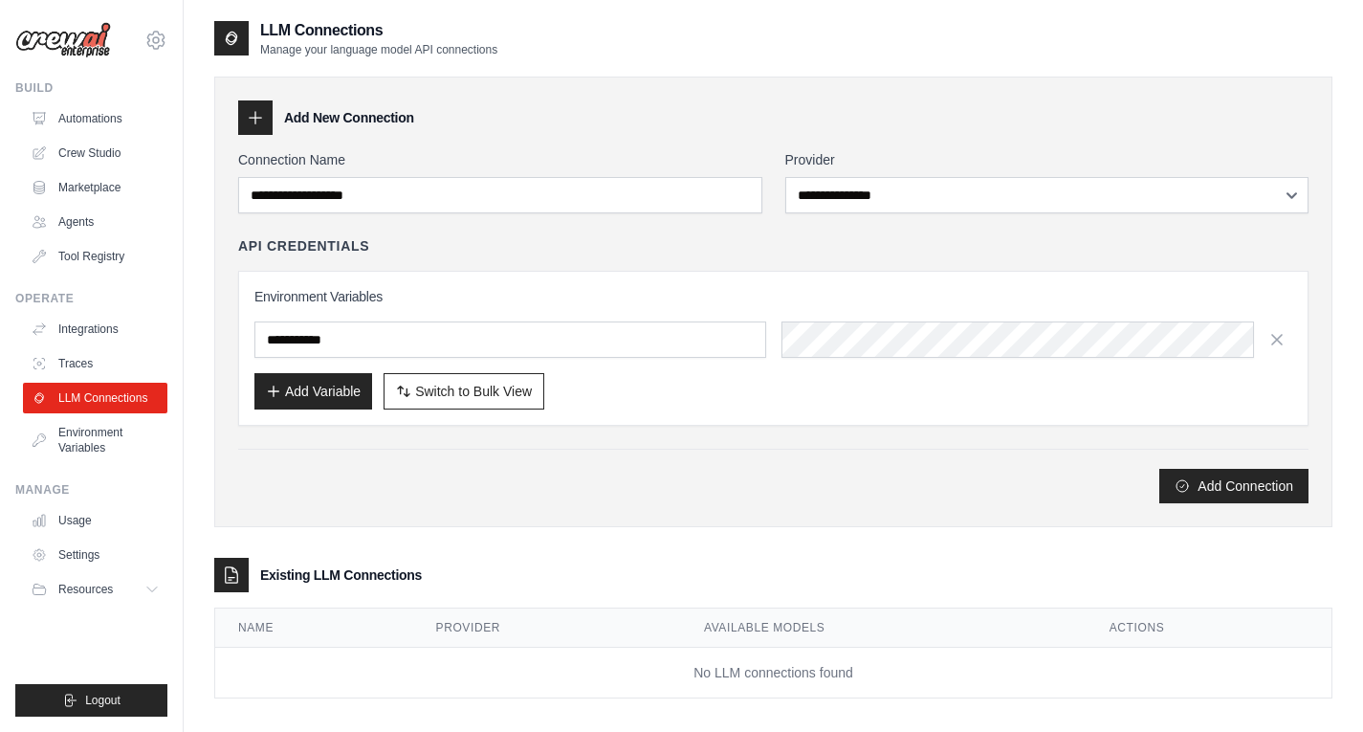
click at [838, 376] on div "Add Variable Switch to Bulk View Switch to Table View" at bounding box center [773, 391] width 1038 height 36
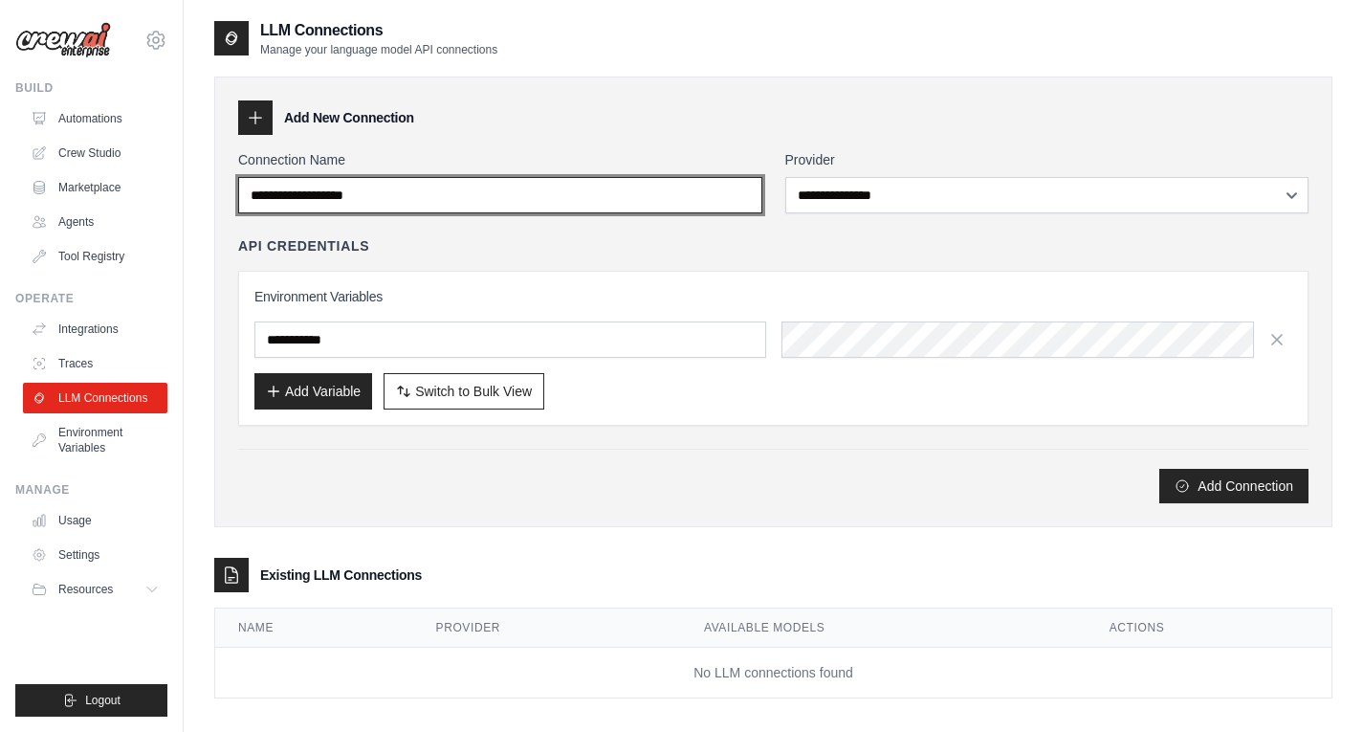
click at [469, 178] on input "Connection Name" at bounding box center [500, 195] width 524 height 36
click at [734, 204] on input "Connection Name" at bounding box center [500, 195] width 524 height 36
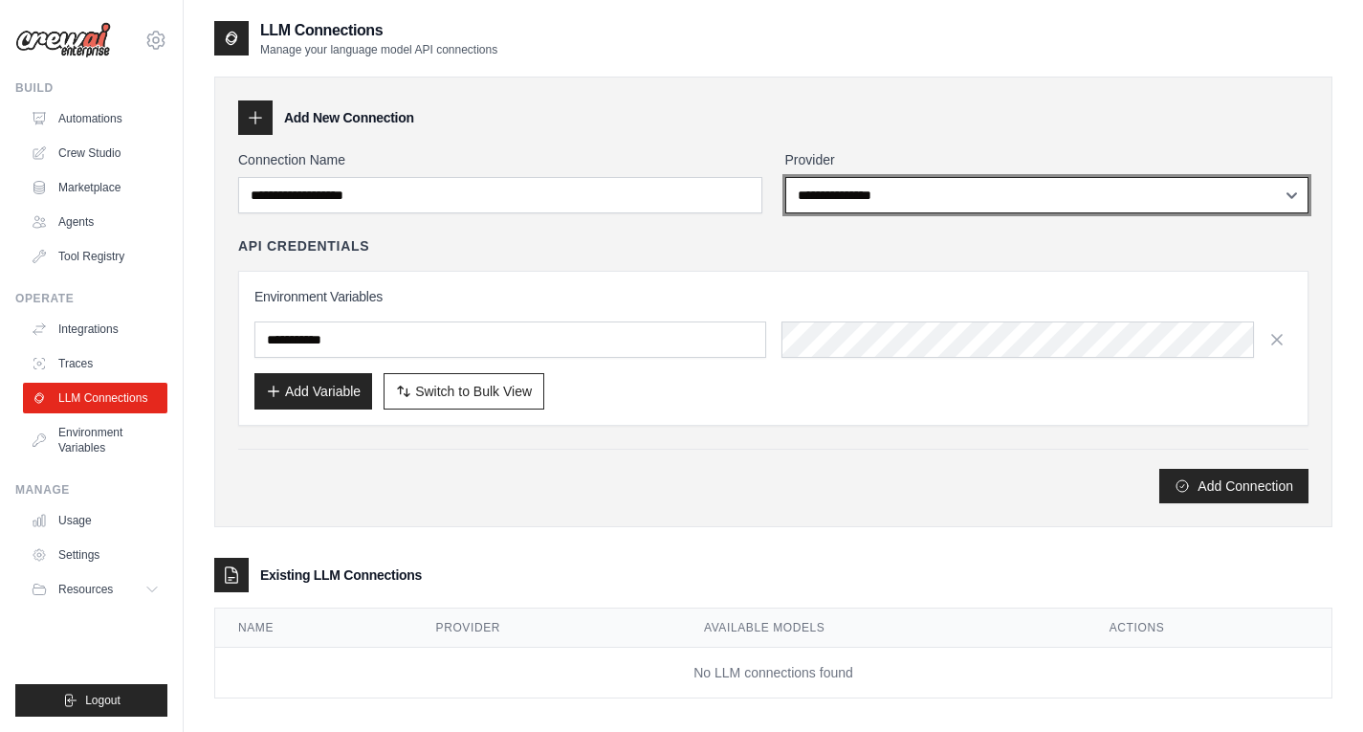
drag, startPoint x: 977, startPoint y: 177, endPoint x: 965, endPoint y: 188, distance: 16.2
click at [977, 177] on select "**********" at bounding box center [1047, 195] width 524 height 36
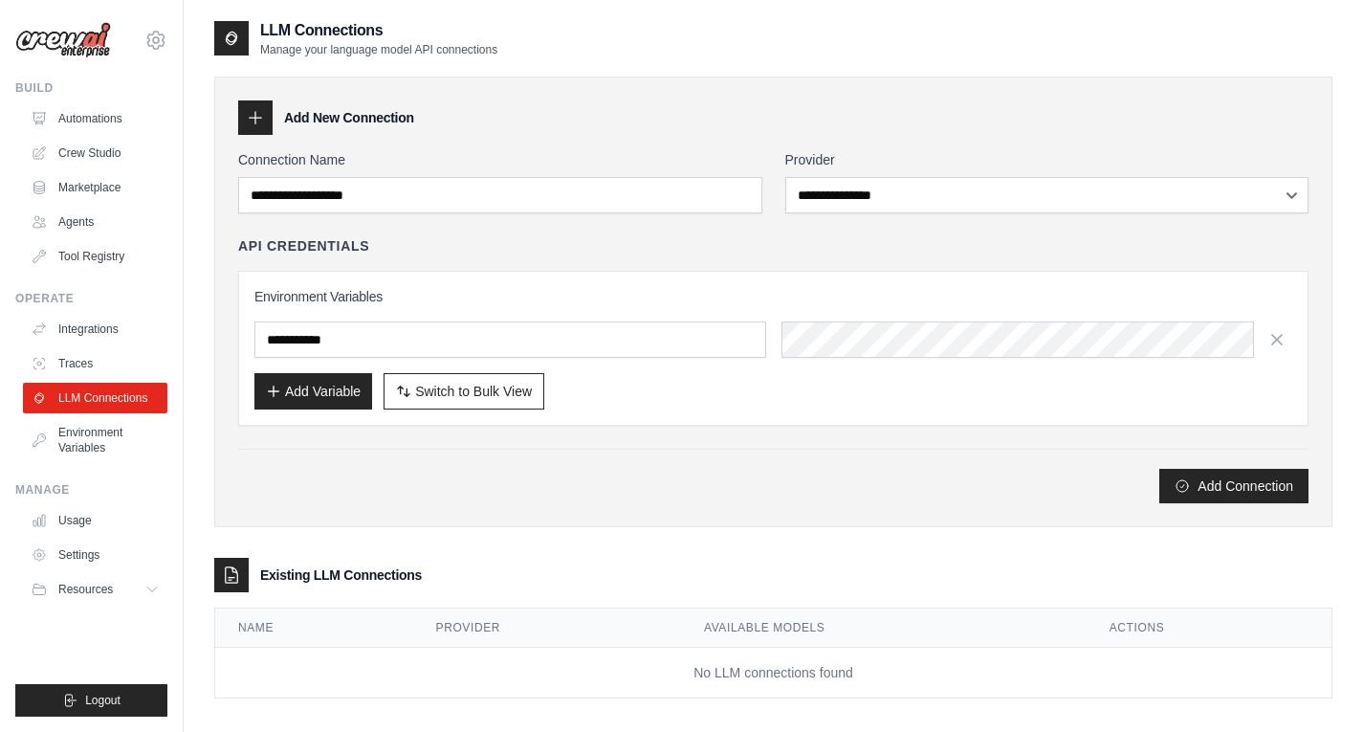
click at [744, 172] on div "Connection Name" at bounding box center [500, 181] width 524 height 63
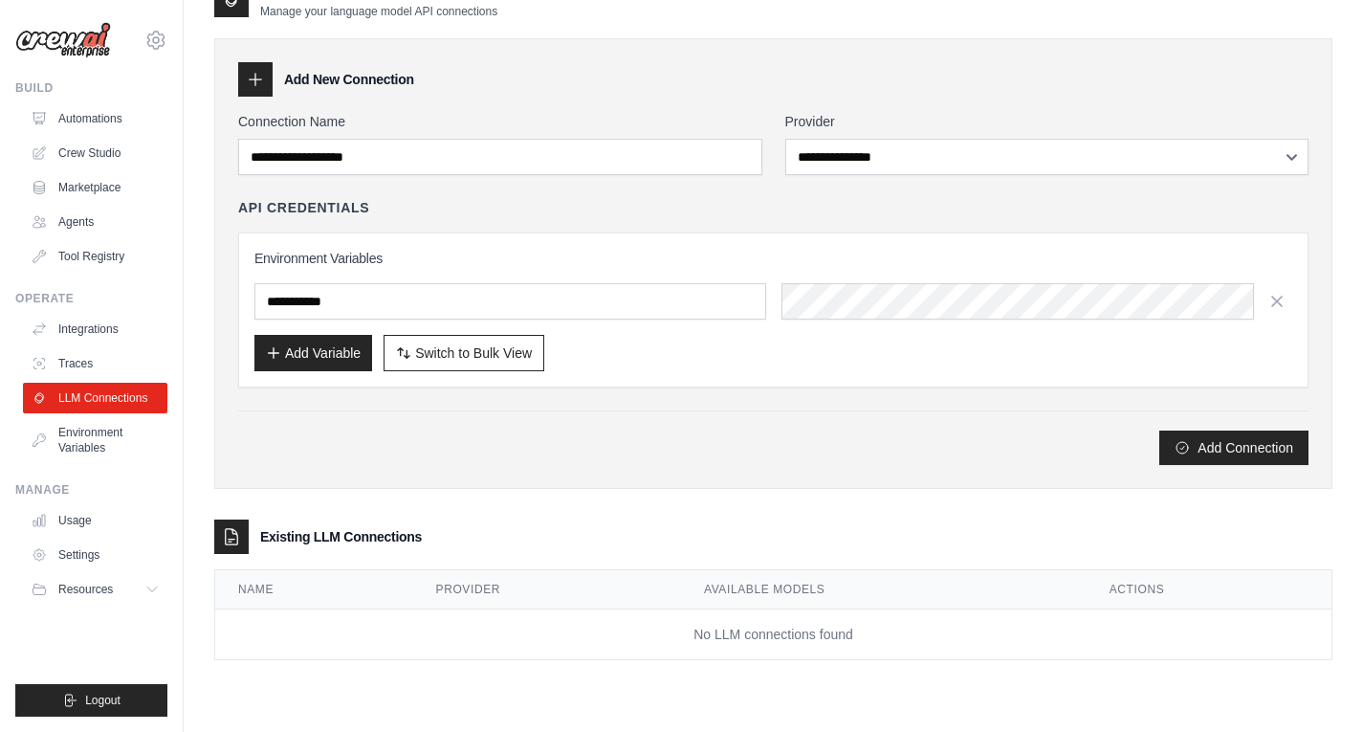
click at [623, 471] on div "**********" at bounding box center [773, 263] width 1118 height 451
click at [103, 431] on link "Environment Variables" at bounding box center [97, 440] width 144 height 46
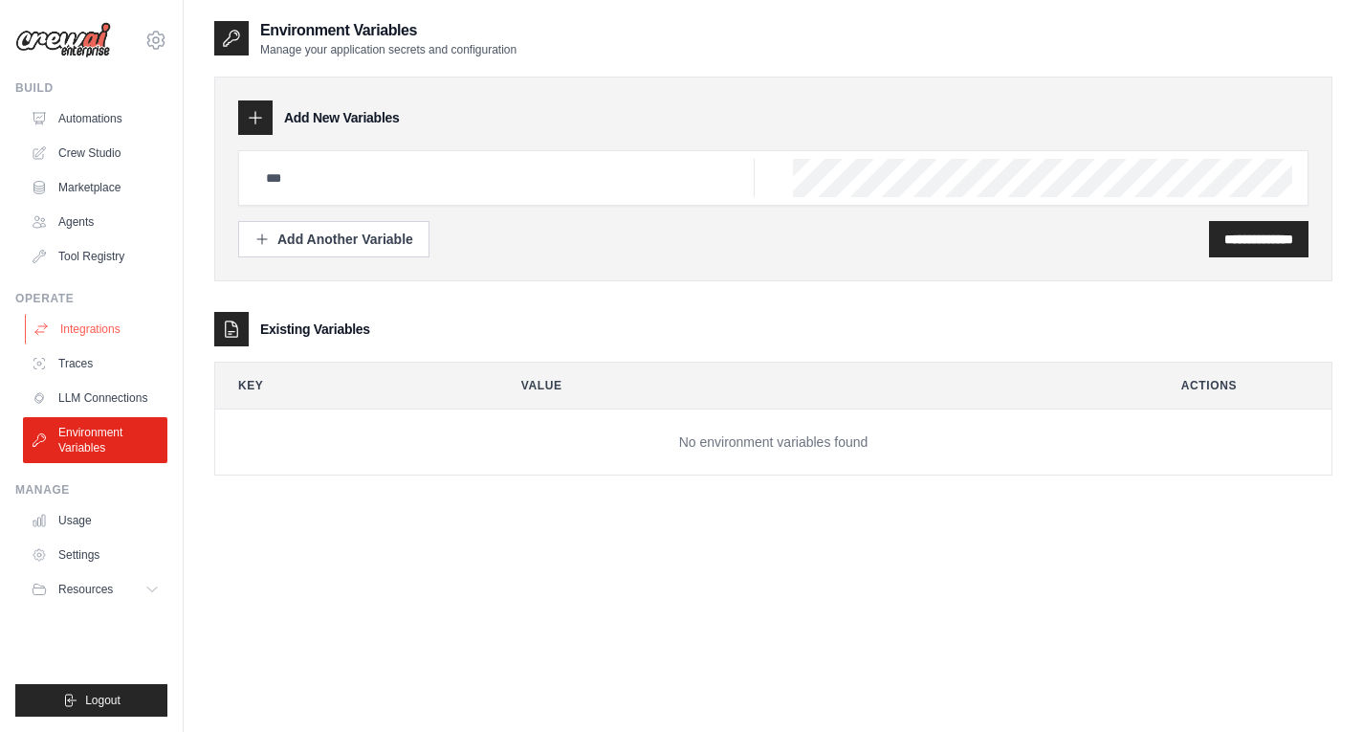
click at [118, 326] on link "Integrations" at bounding box center [97, 329] width 144 height 31
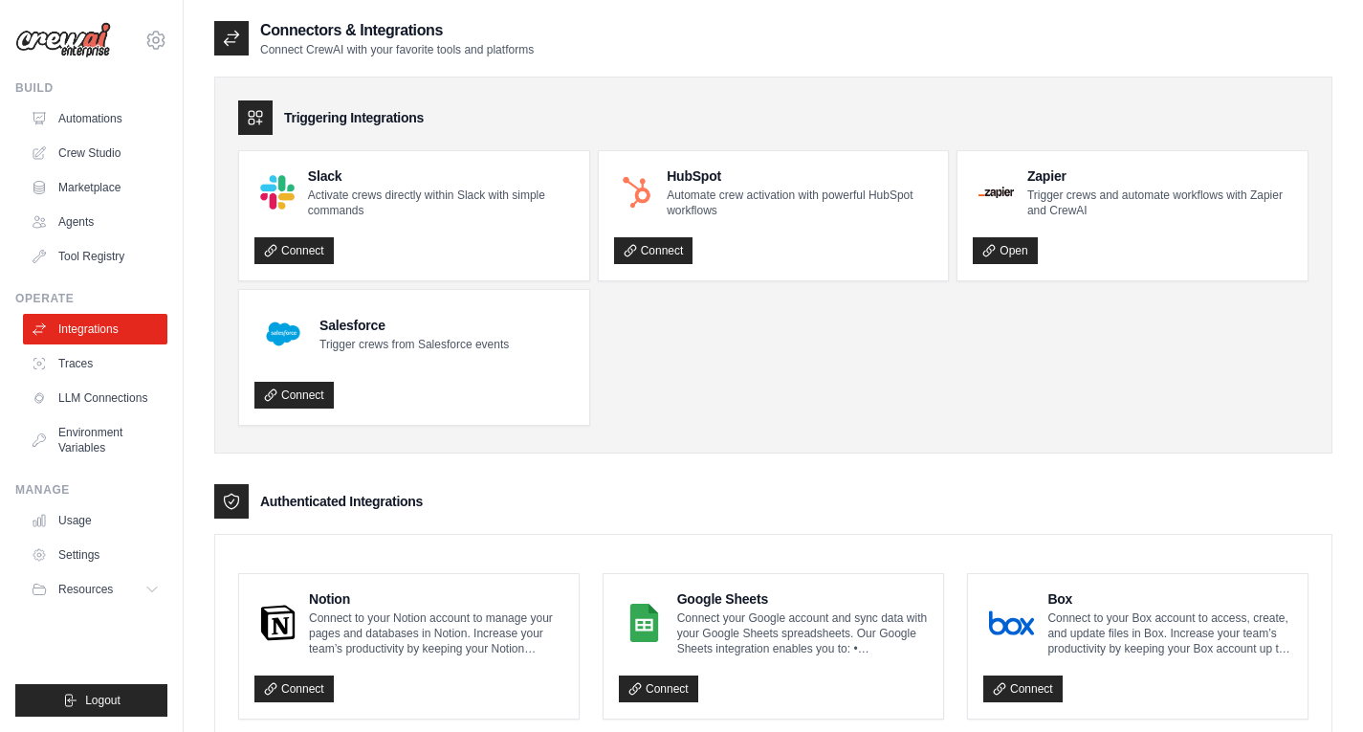
click at [885, 371] on ul "Slack Activate crews directly within Slack with simple commands Connect HubSpot…" at bounding box center [773, 287] width 1070 height 275
click at [91, 206] on ul "Automations Crew Studio Marketplace Agents Tool Registry" at bounding box center [95, 187] width 144 height 168
click at [88, 214] on link "Agents" at bounding box center [97, 222] width 144 height 31
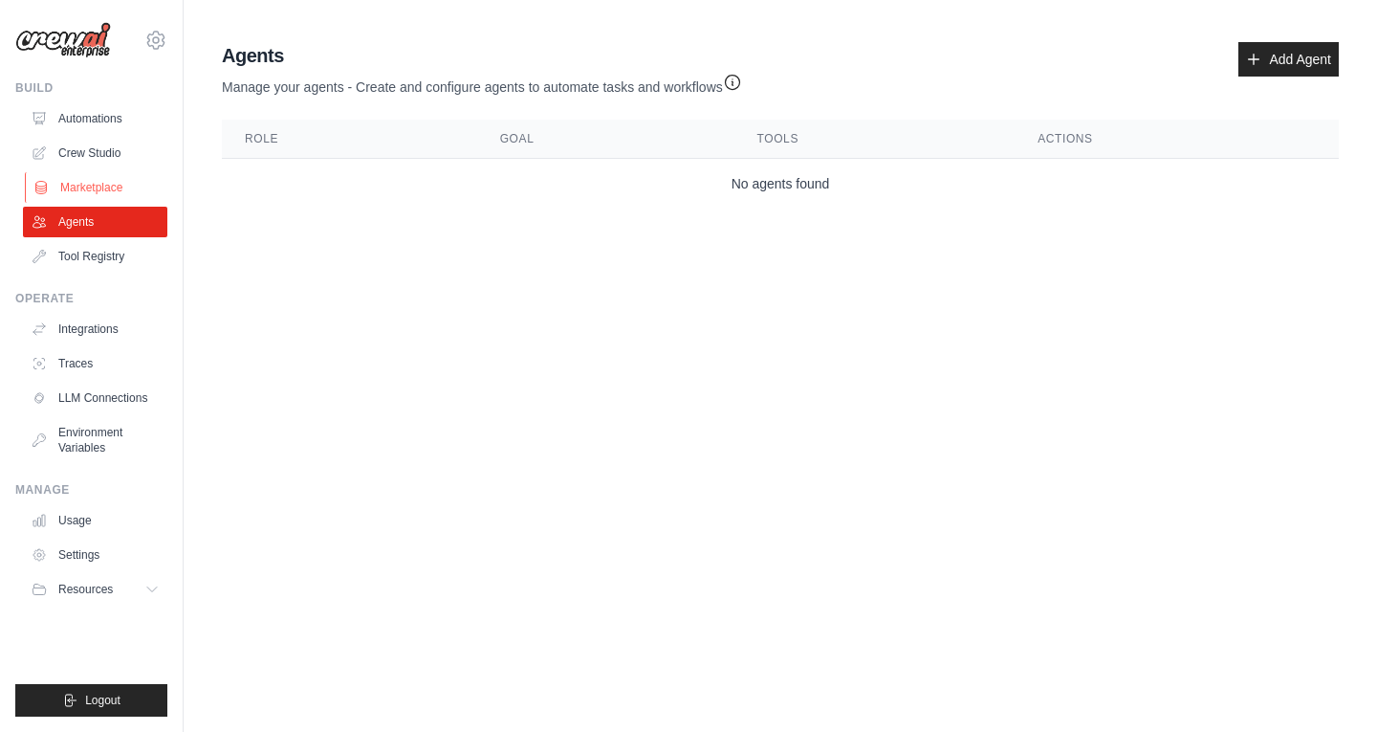
click at [138, 195] on link "Marketplace" at bounding box center [97, 187] width 144 height 31
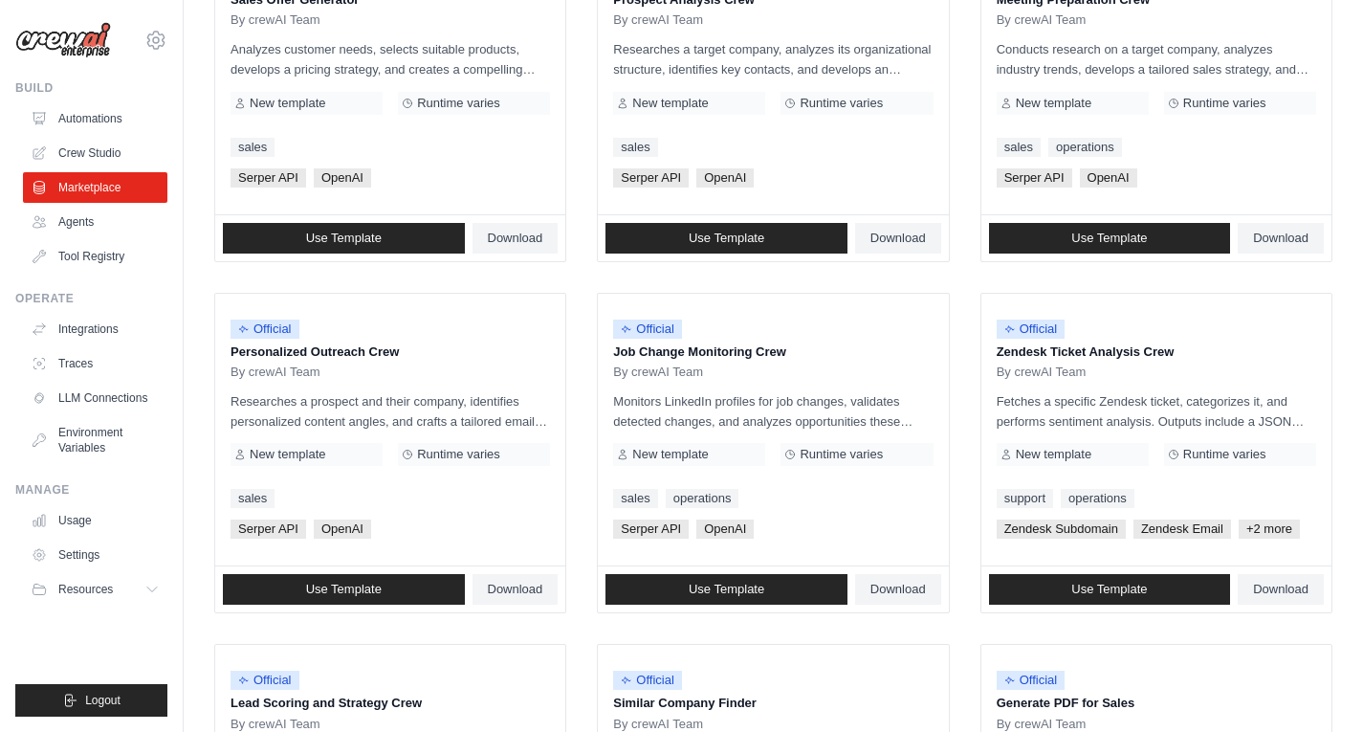
scroll to position [1041, 0]
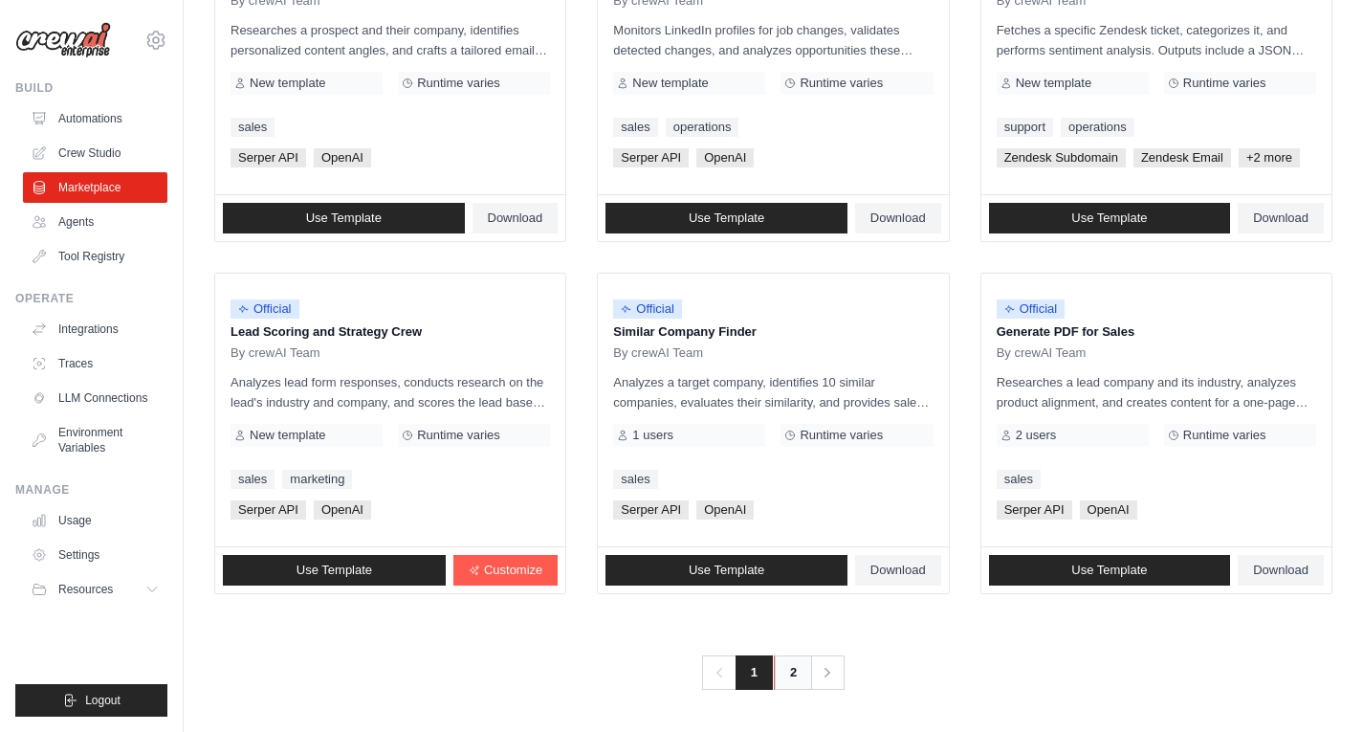
click at [807, 668] on link "2" at bounding box center [793, 672] width 38 height 34
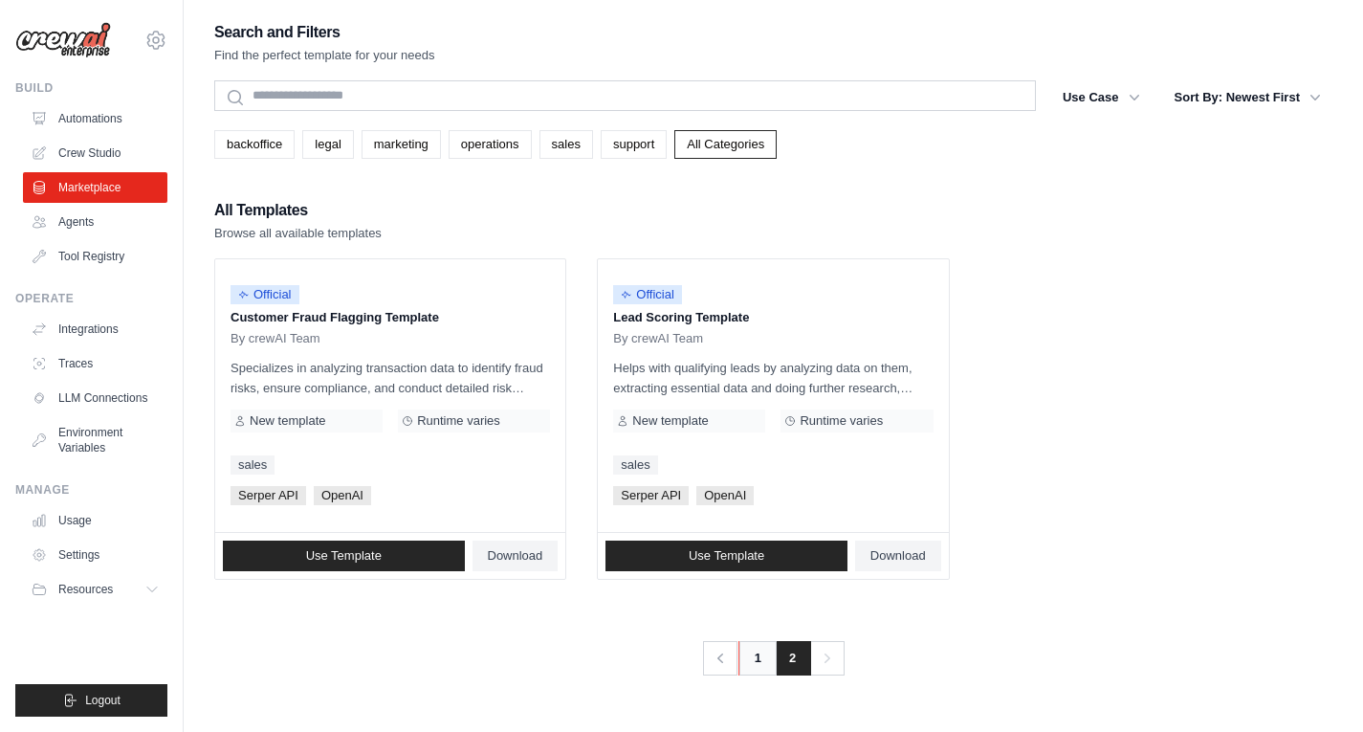
click at [761, 658] on link "1" at bounding box center [757, 658] width 38 height 34
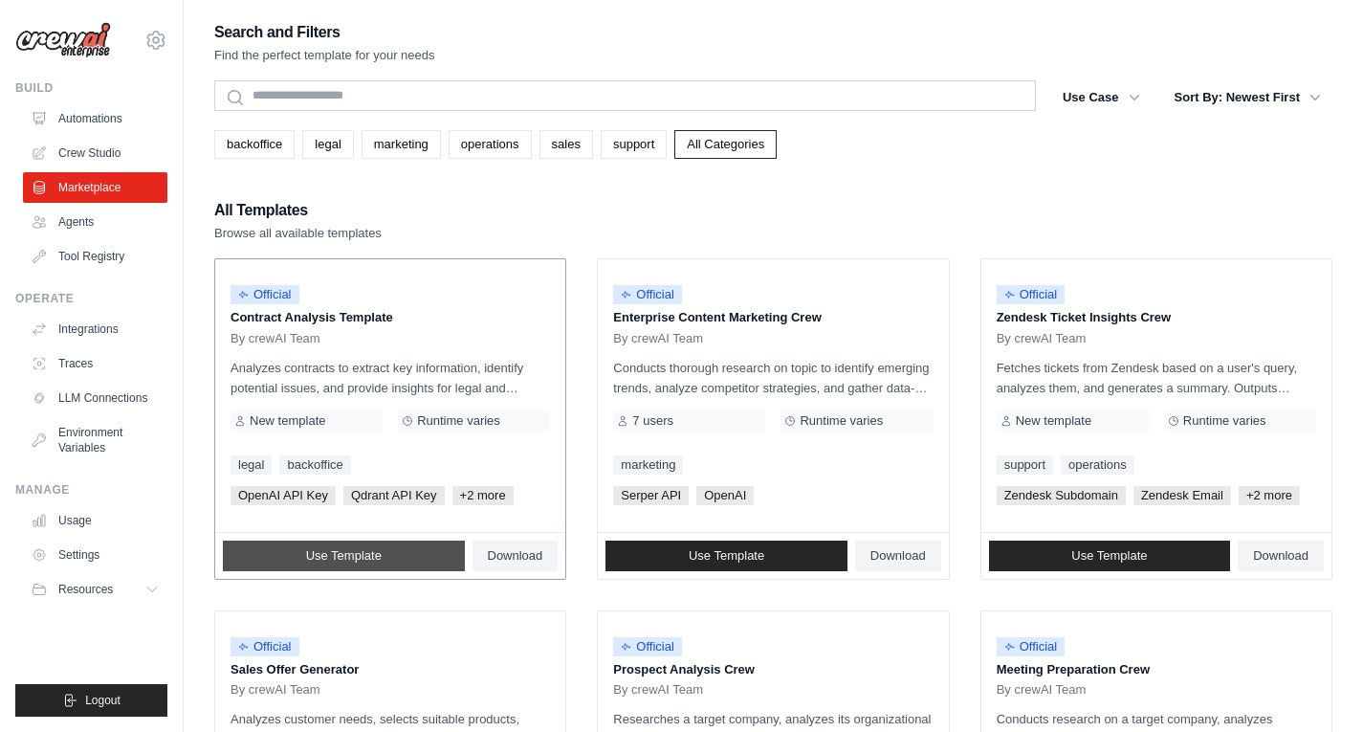
click at [412, 557] on link "Use Template" at bounding box center [344, 555] width 242 height 31
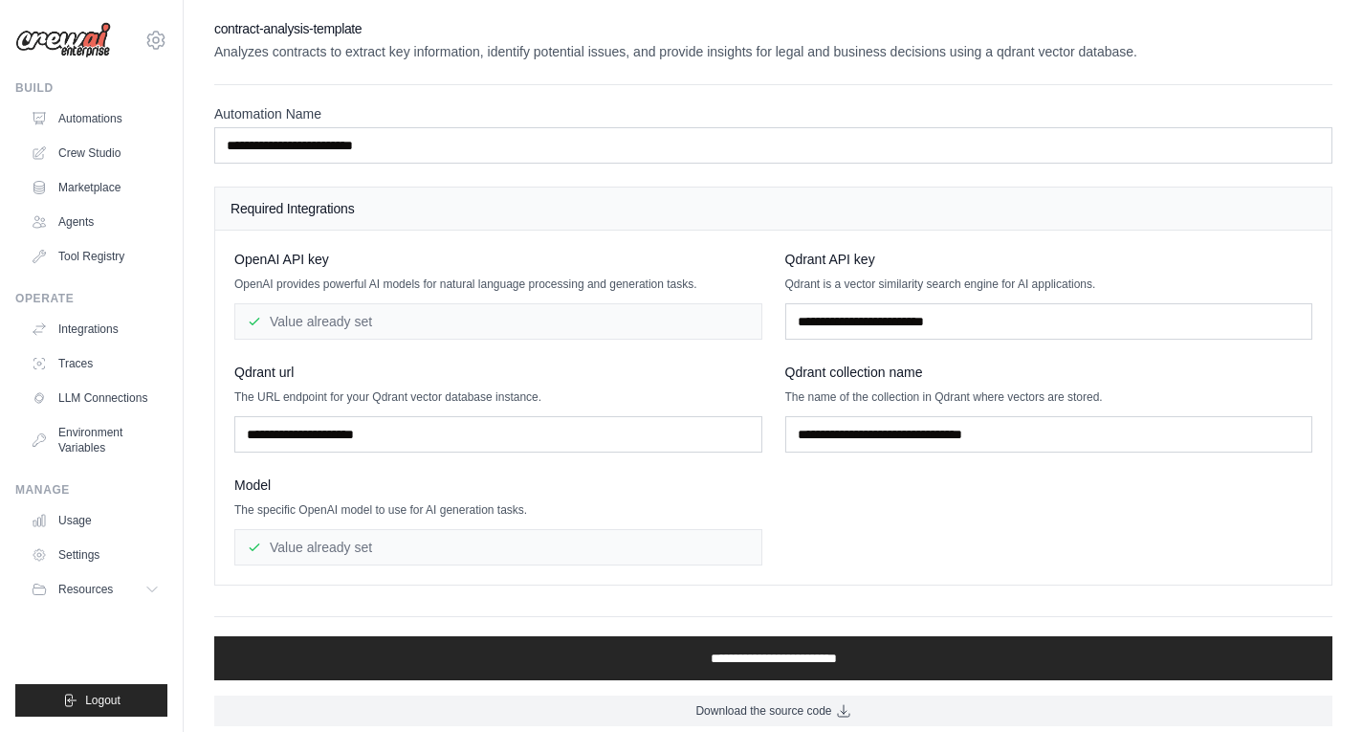
click at [299, 317] on div "Value already set" at bounding box center [498, 321] width 528 height 36
click at [519, 319] on div "Value already set" at bounding box center [498, 321] width 528 height 36
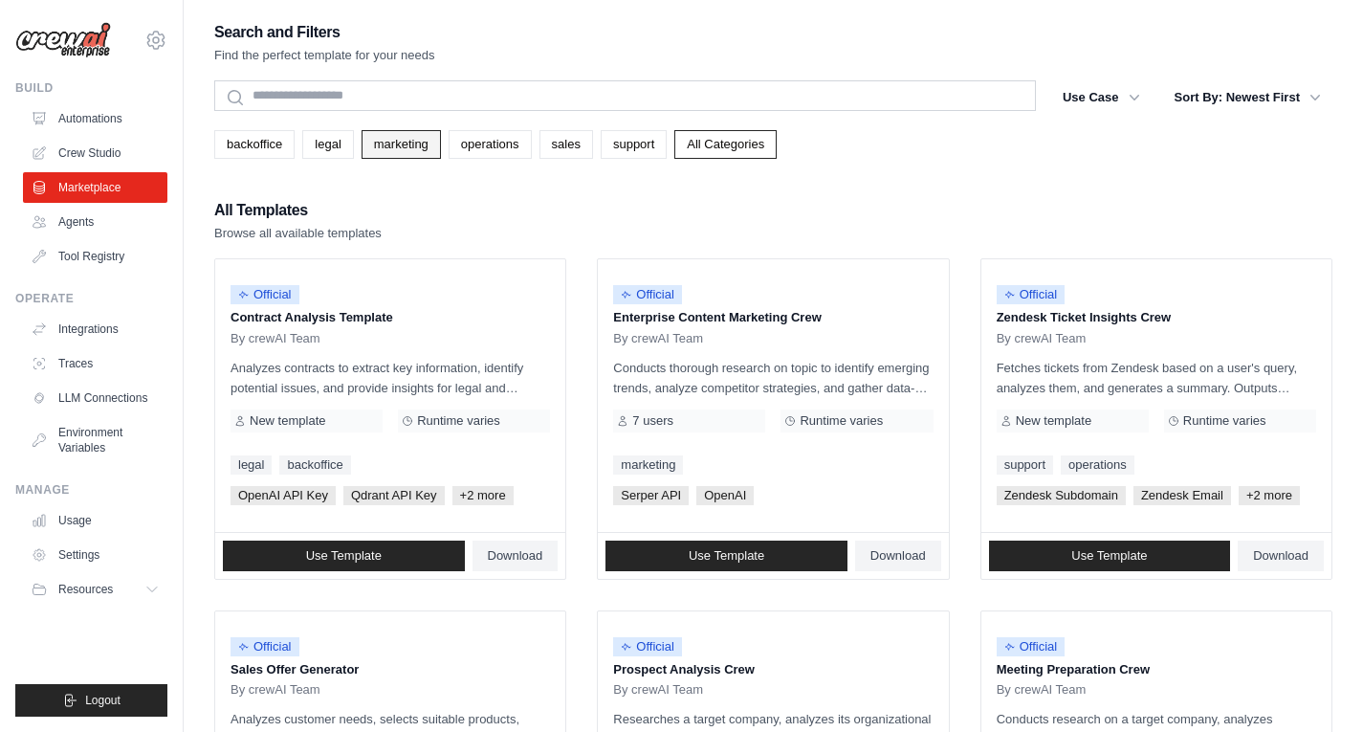
click at [386, 143] on link "marketing" at bounding box center [401, 144] width 79 height 29
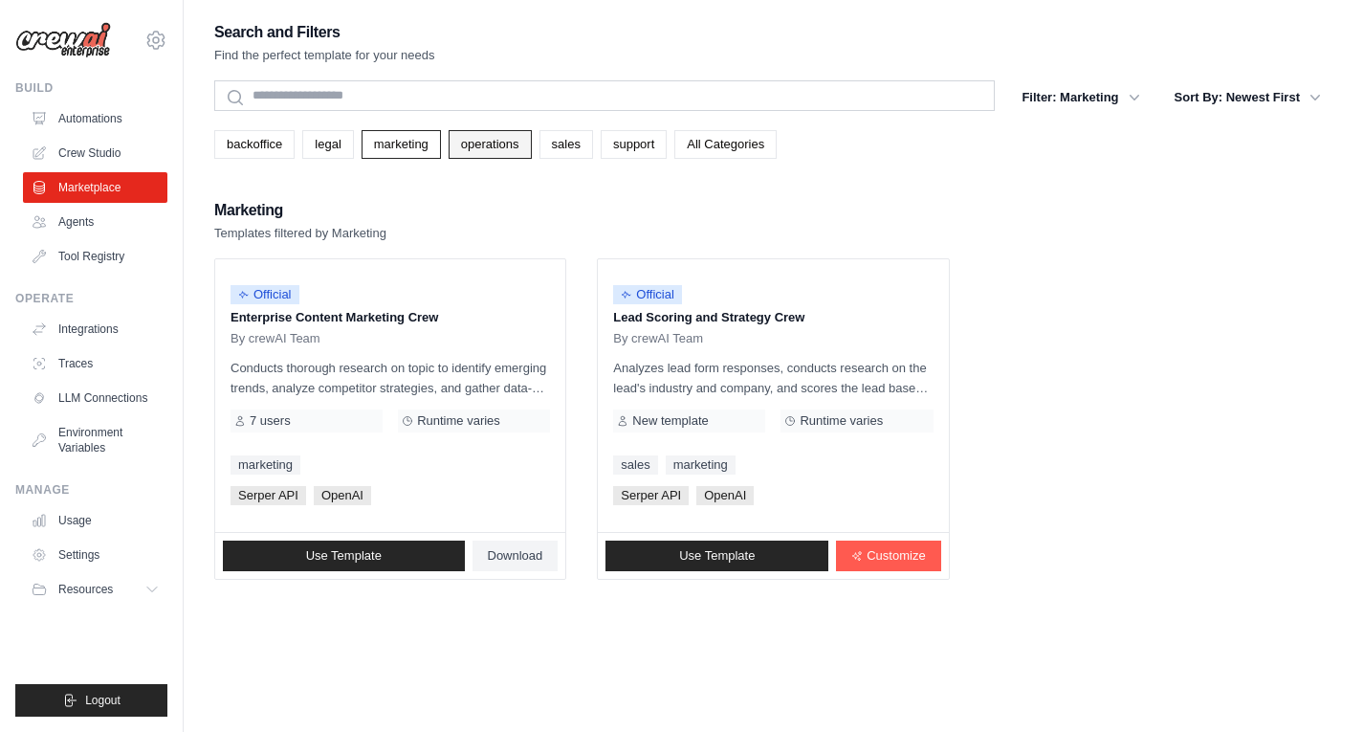
click at [501, 143] on link "operations" at bounding box center [490, 144] width 83 height 29
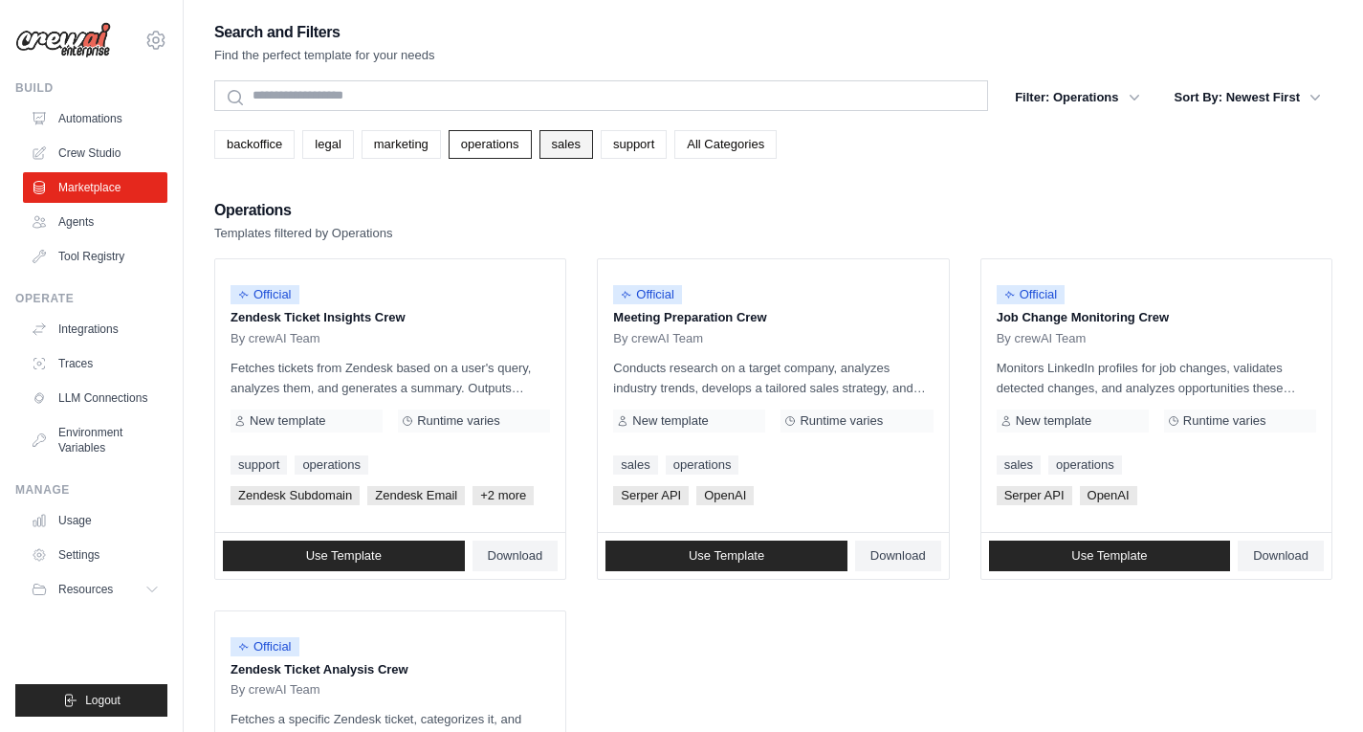
click at [574, 143] on link "sales" at bounding box center [566, 144] width 54 height 29
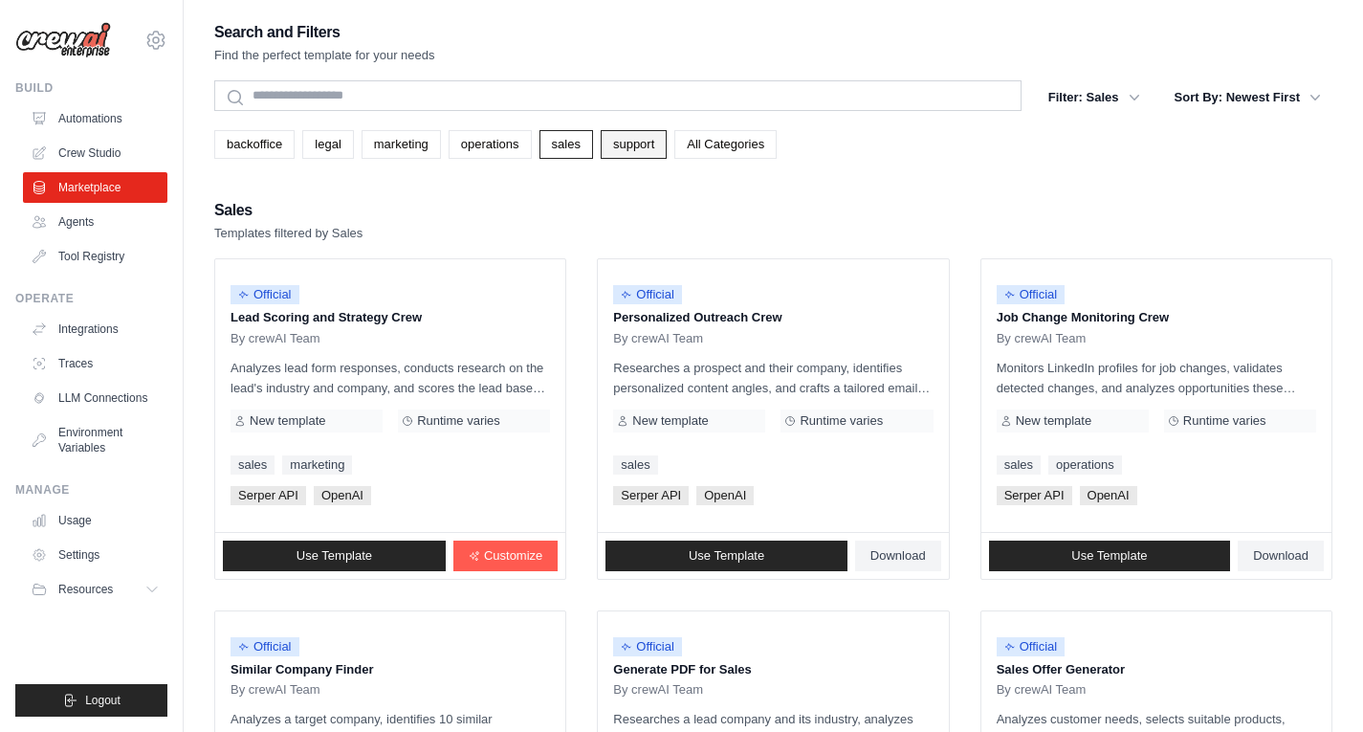
click at [634, 143] on link "support" at bounding box center [634, 144] width 66 height 29
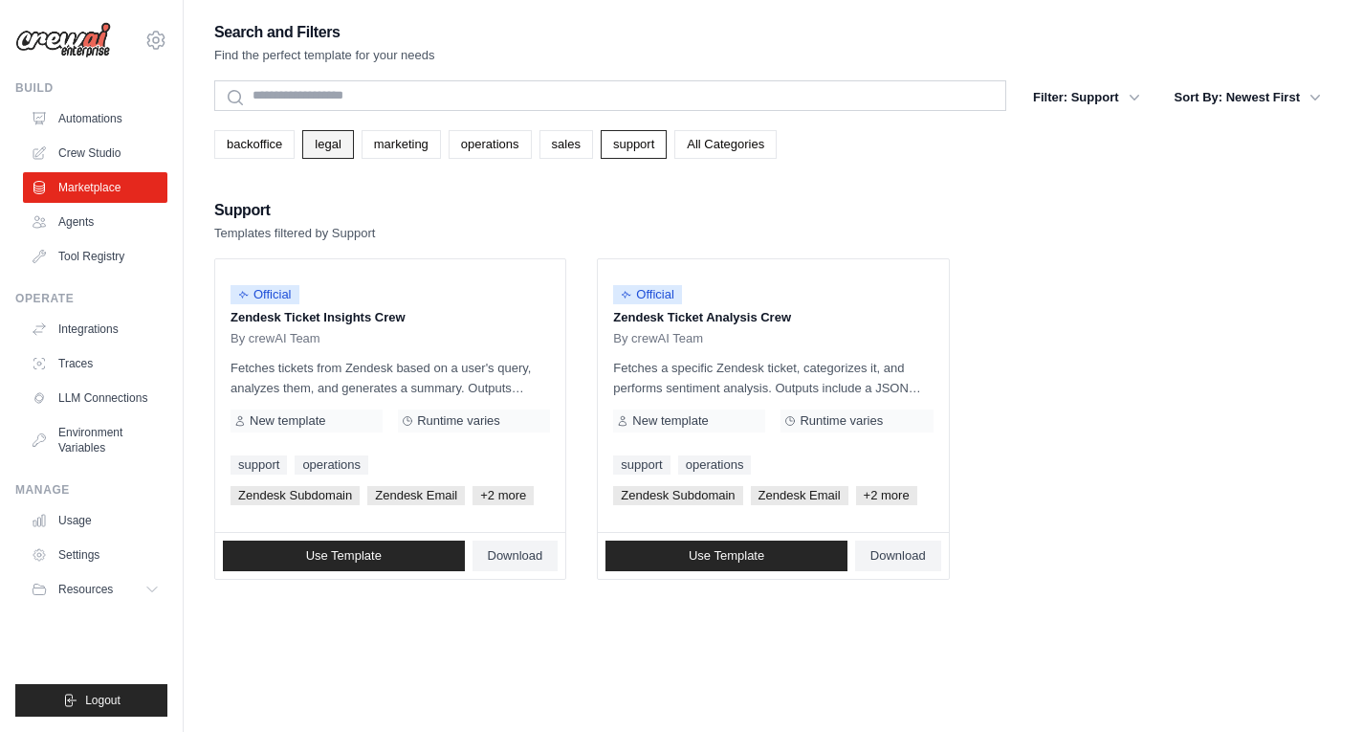
click at [340, 150] on link "legal" at bounding box center [327, 144] width 51 height 29
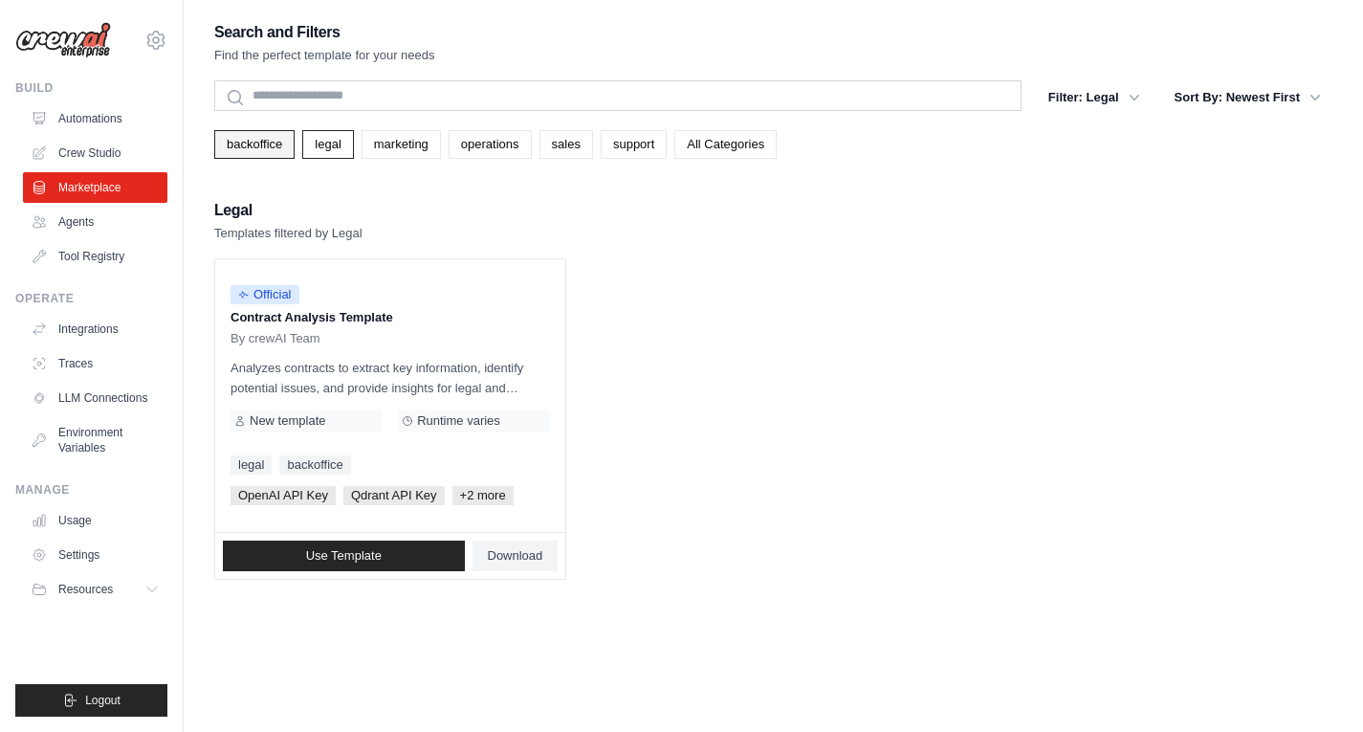
click at [237, 148] on link "backoffice" at bounding box center [254, 144] width 80 height 29
click at [345, 139] on link "legal" at bounding box center [327, 144] width 51 height 29
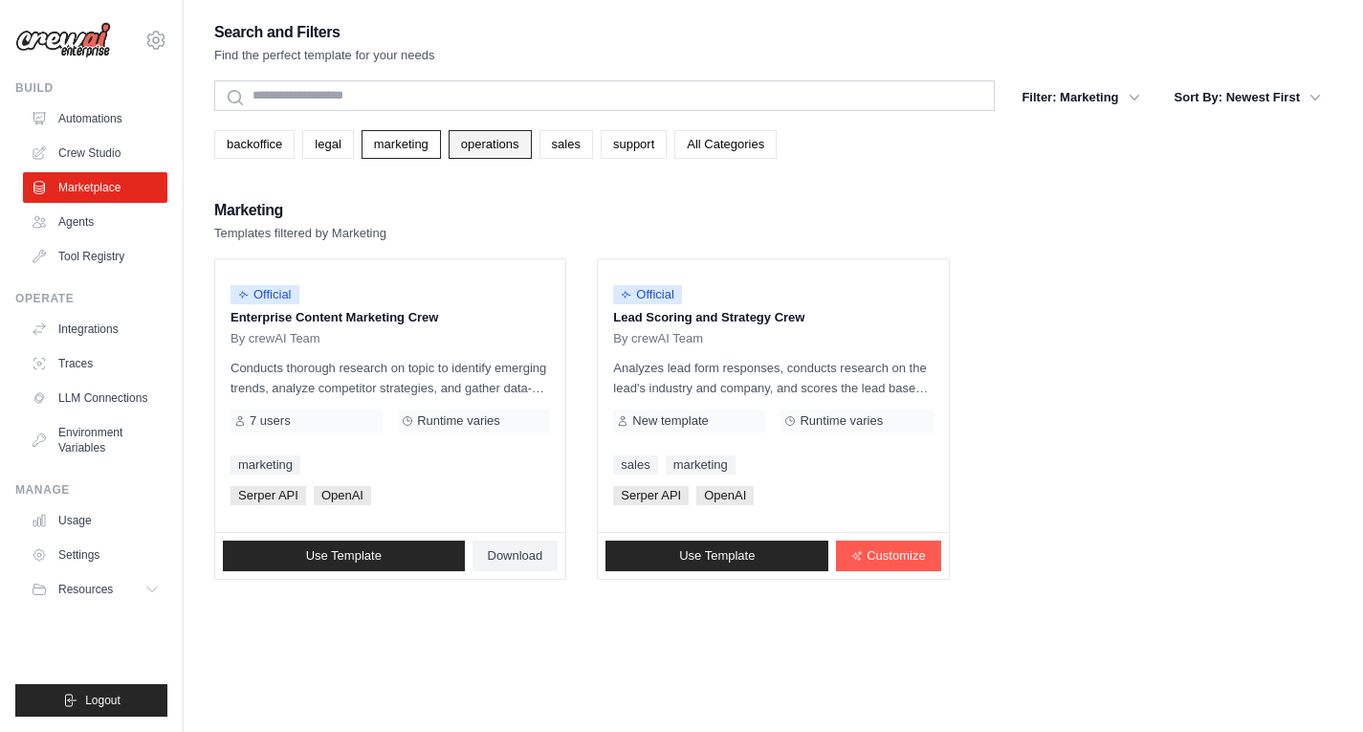
click at [489, 143] on link "operations" at bounding box center [490, 144] width 83 height 29
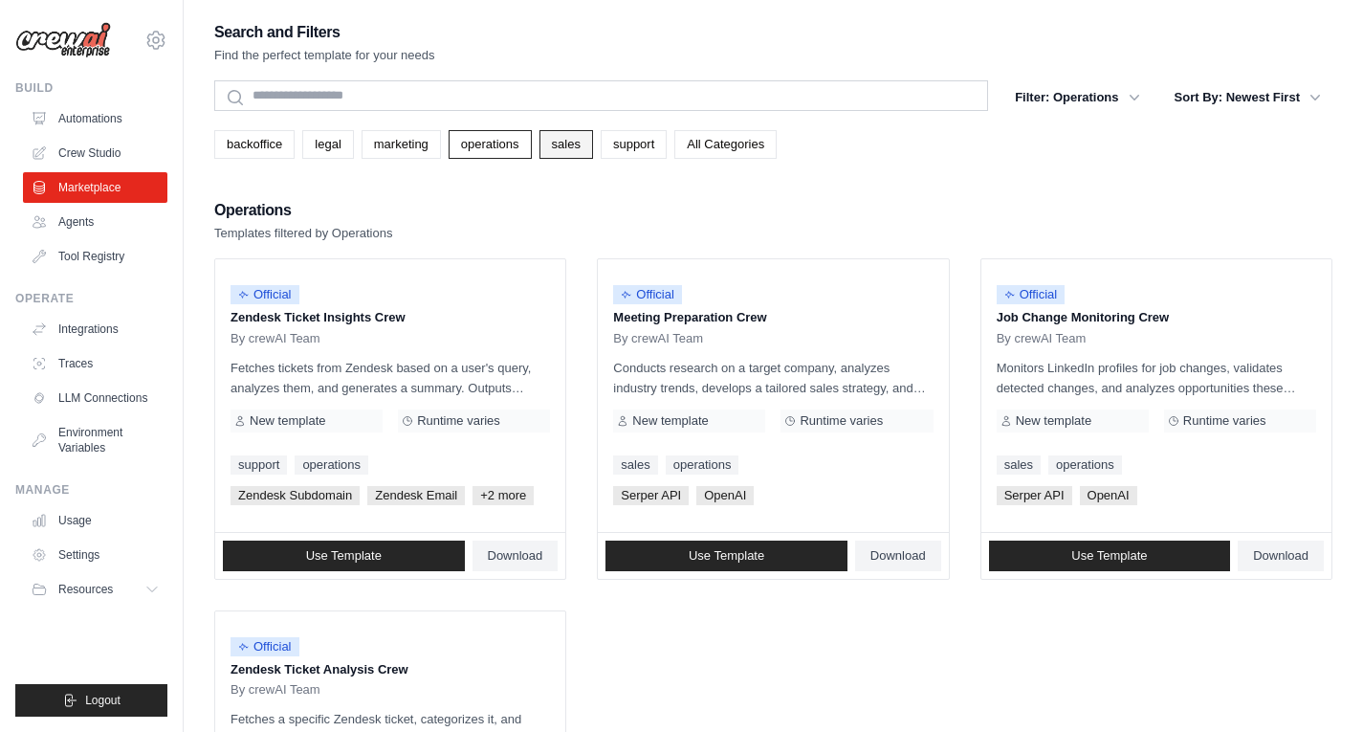
click at [561, 152] on link "sales" at bounding box center [566, 144] width 54 height 29
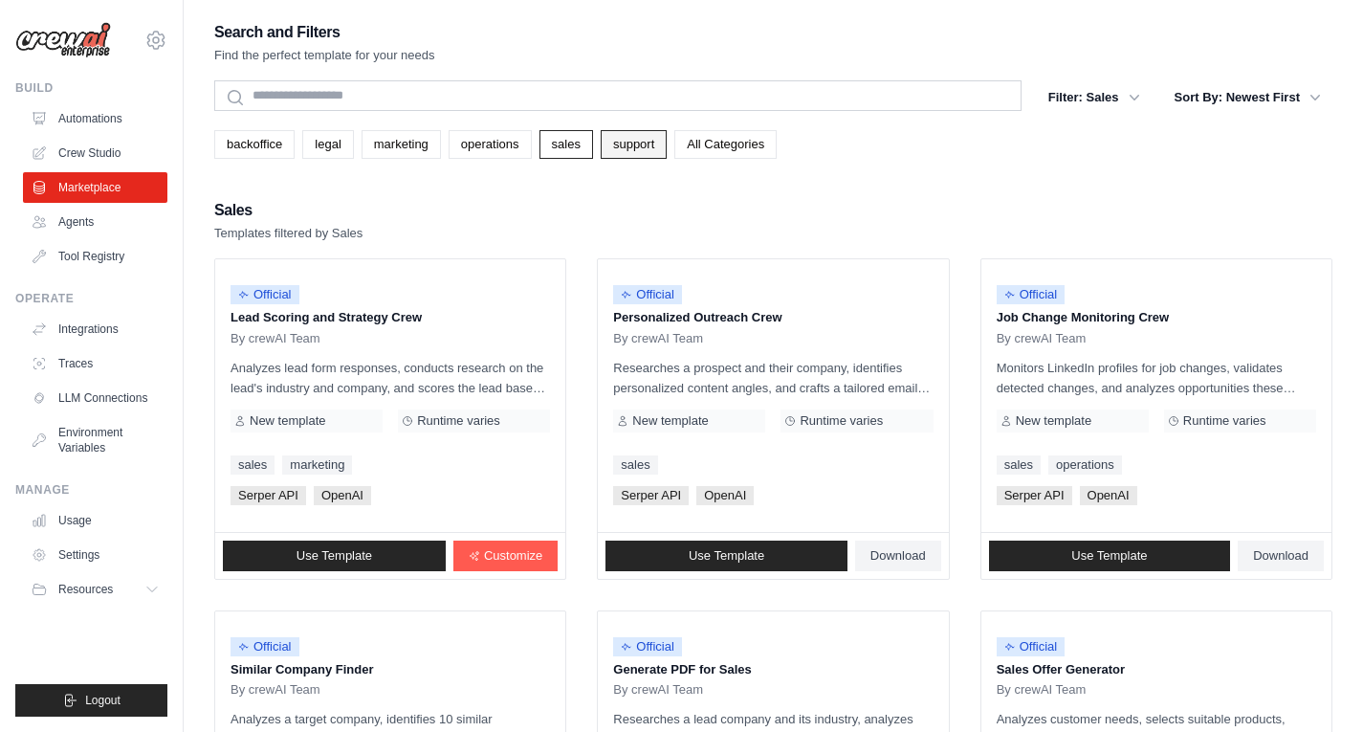
click at [641, 147] on link "support" at bounding box center [634, 144] width 66 height 29
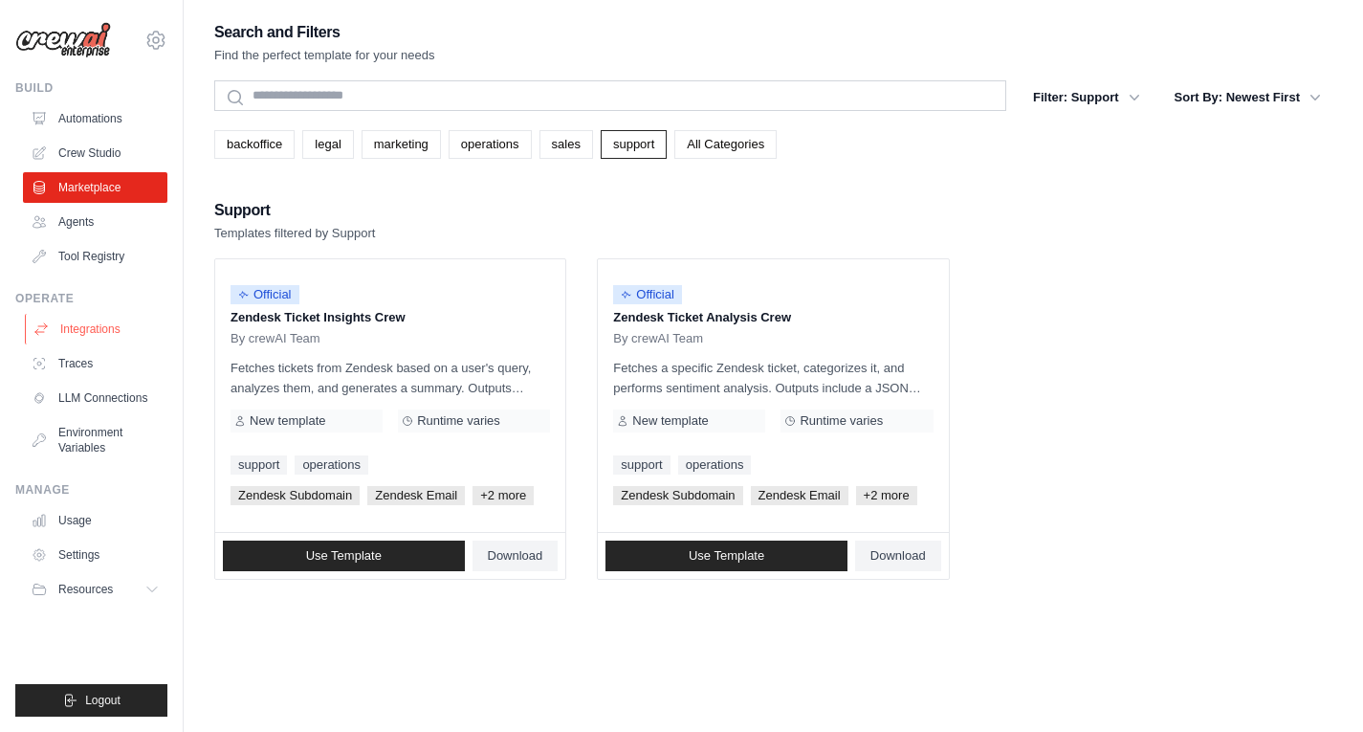
click at [82, 332] on link "Integrations" at bounding box center [97, 329] width 144 height 31
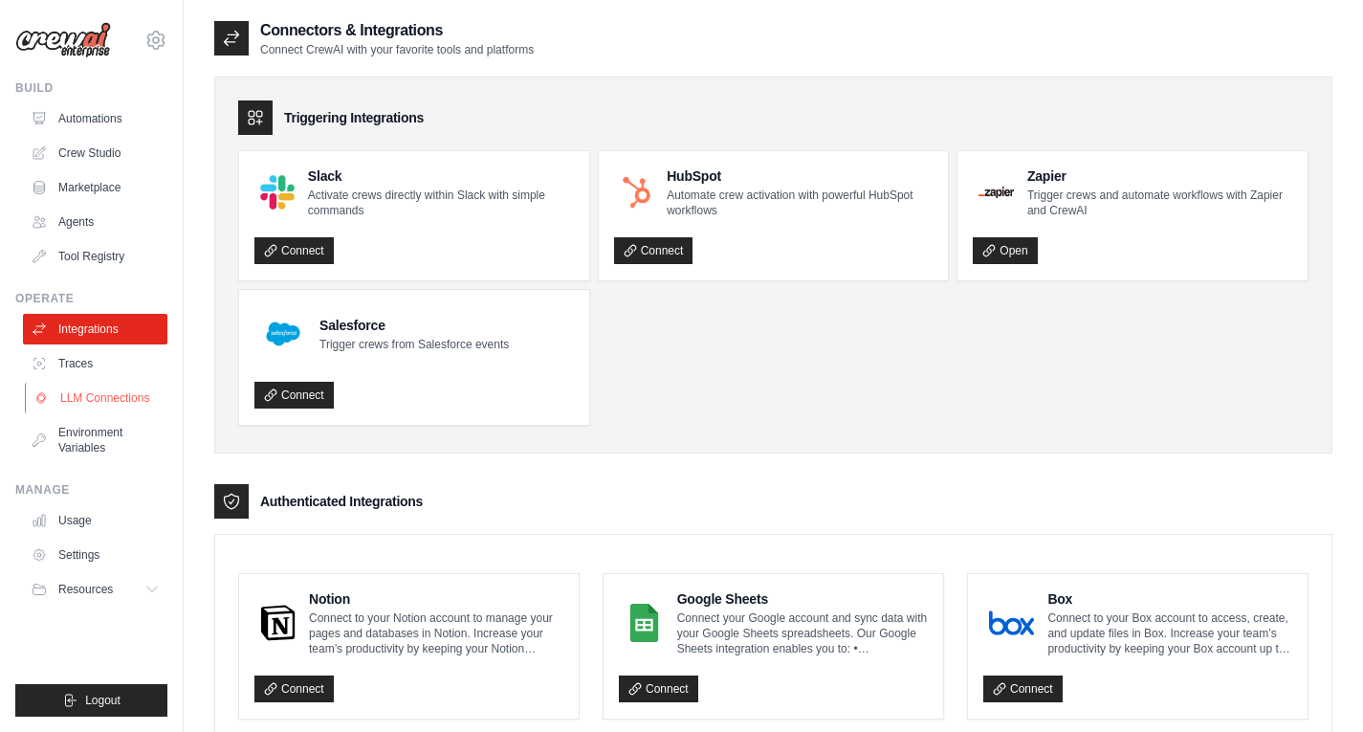
click at [110, 392] on link "LLM Connections" at bounding box center [97, 398] width 144 height 31
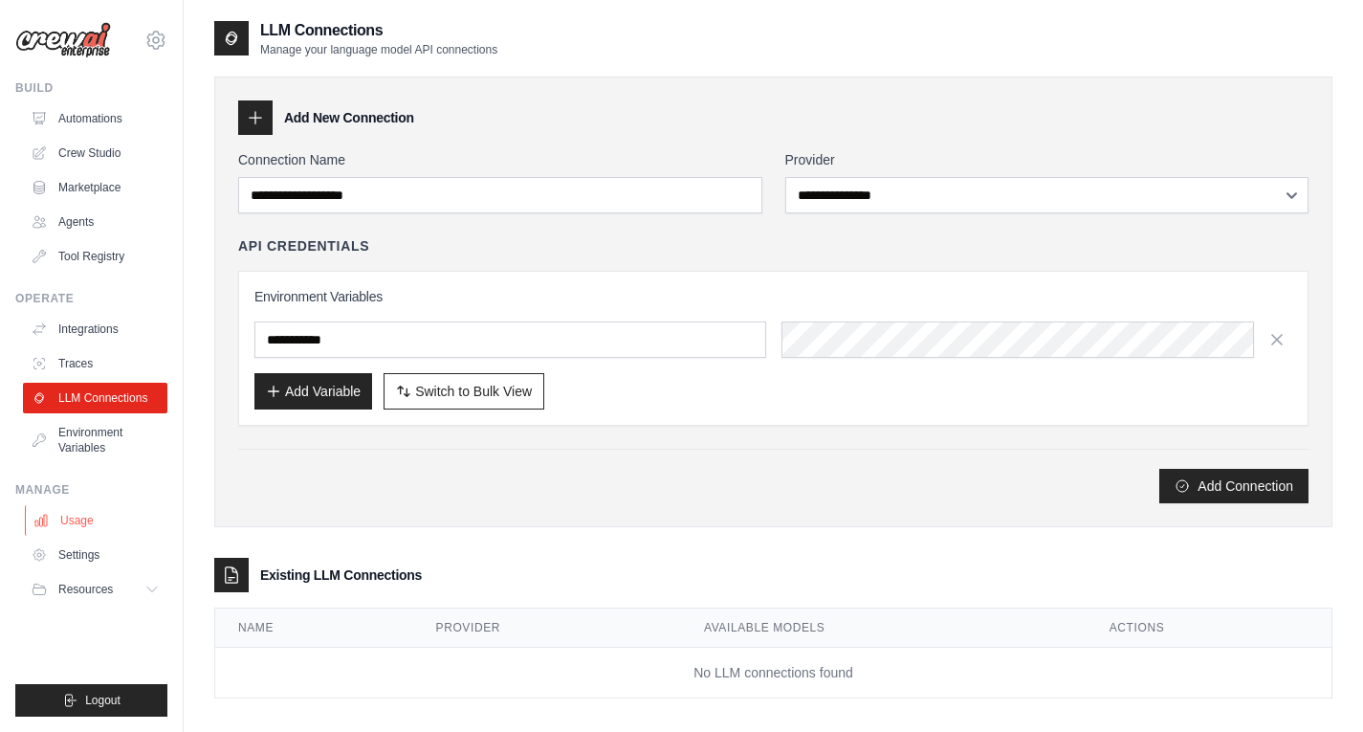
click at [94, 527] on link "Usage" at bounding box center [97, 520] width 144 height 31
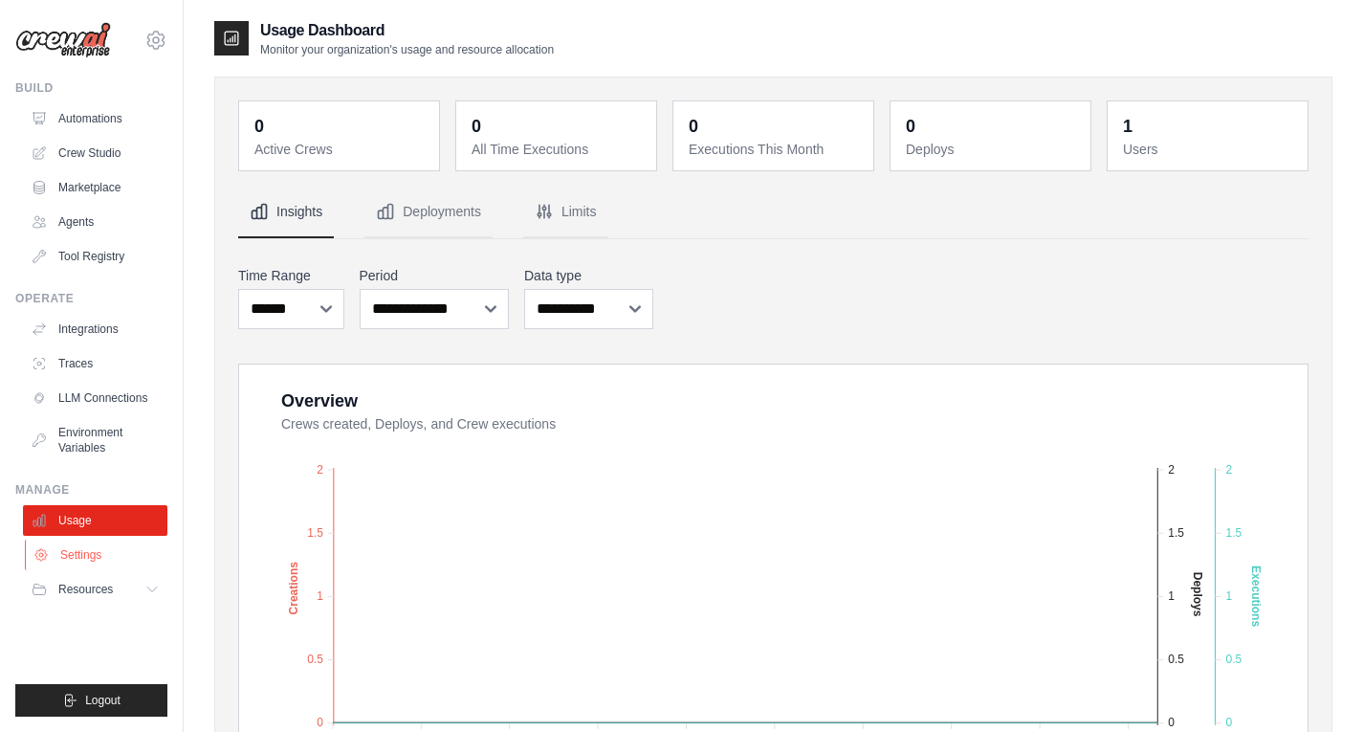
click at [101, 551] on link "Settings" at bounding box center [97, 554] width 144 height 31
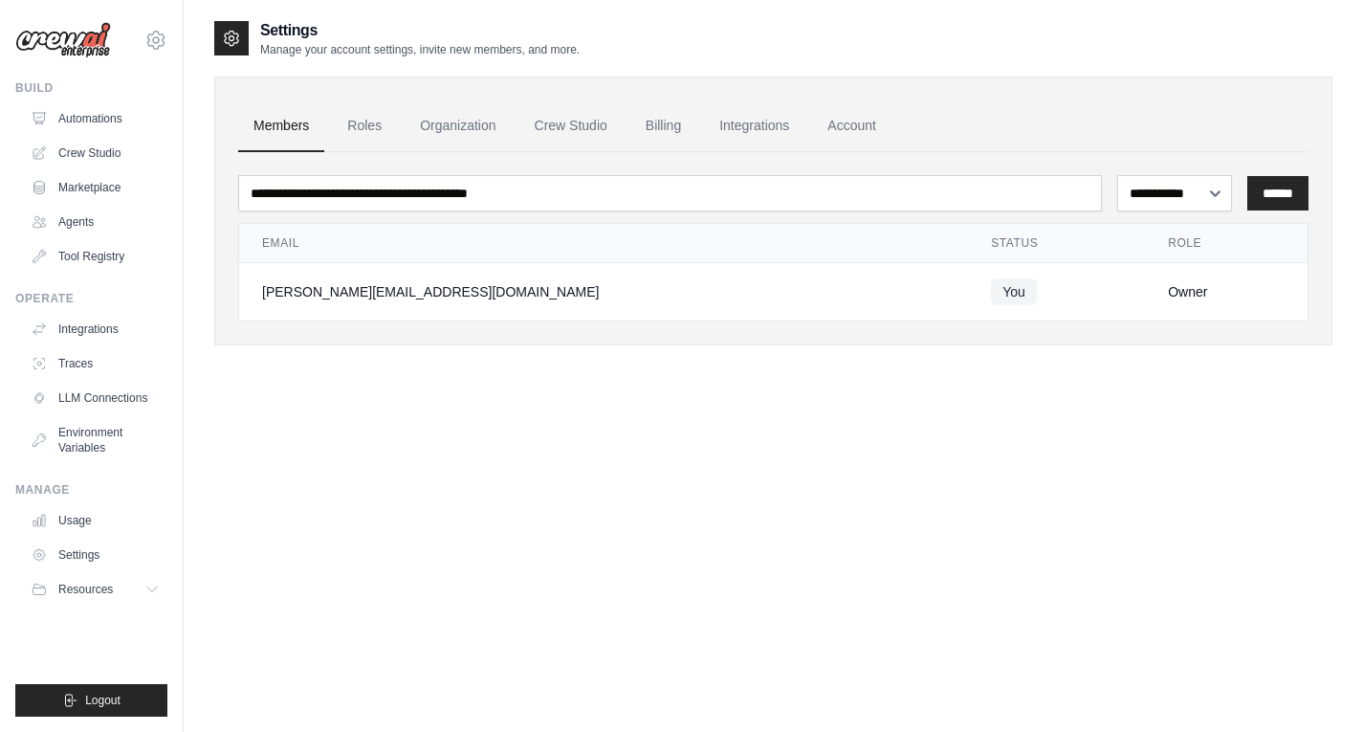
click at [357, 429] on div "**********" at bounding box center [773, 385] width 1118 height 732
click at [79, 143] on link "Crew Studio" at bounding box center [97, 153] width 144 height 31
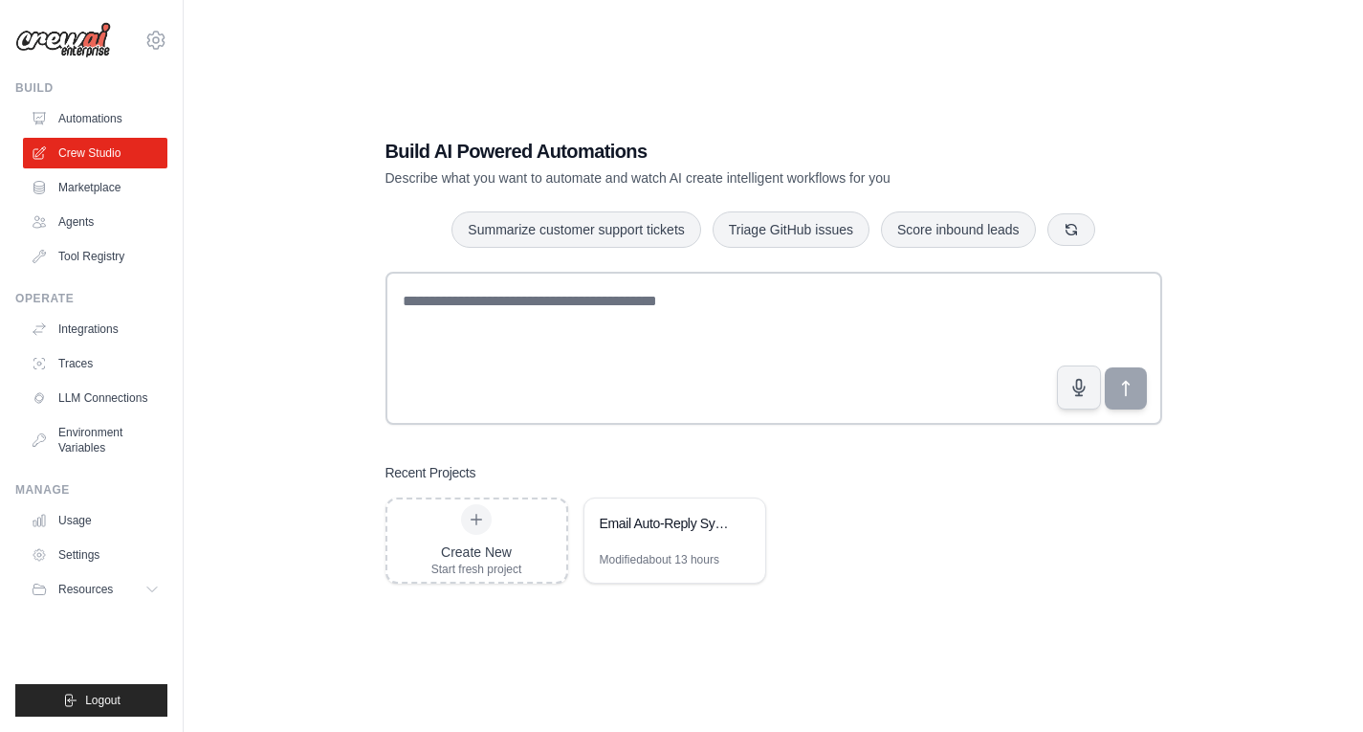
scroll to position [38, 0]
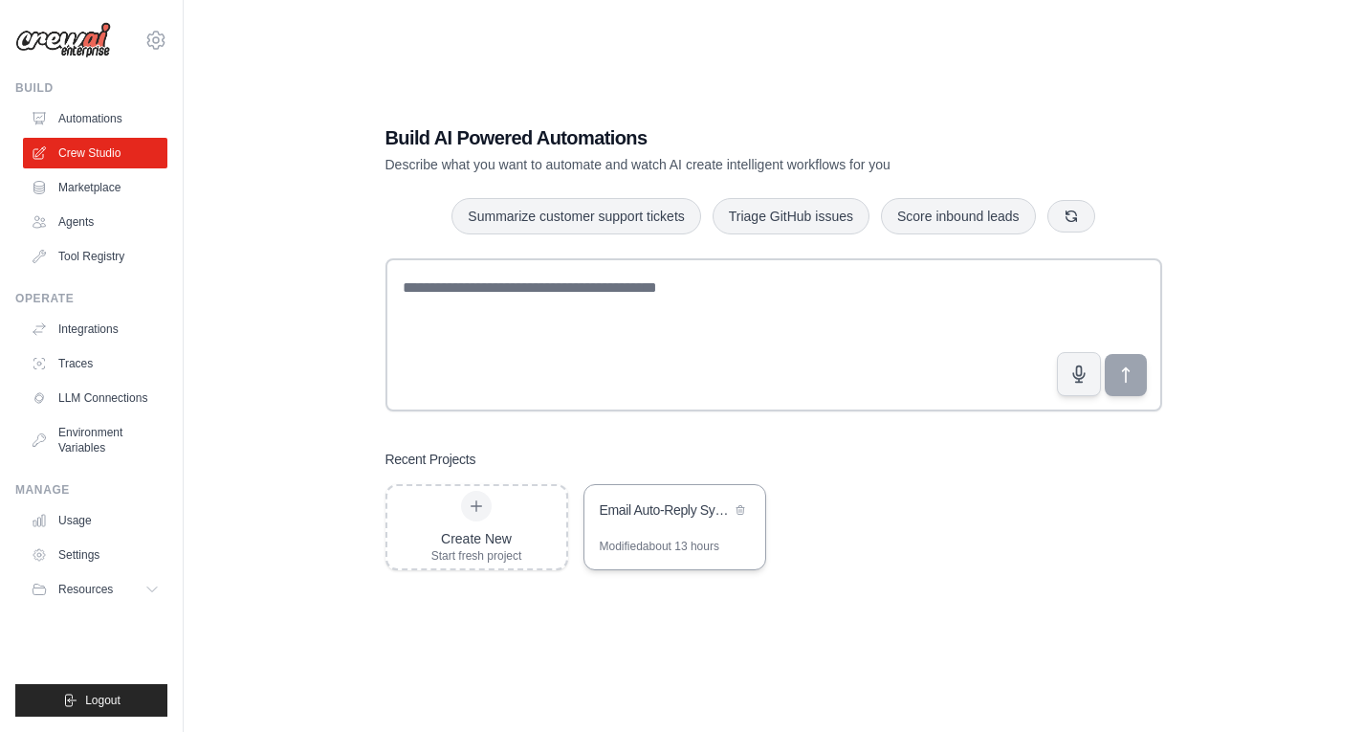
click at [701, 535] on div "Email Auto-Reply System" at bounding box center [674, 512] width 181 height 54
click at [317, 211] on div "Build AI Powered Automations Describe what you want to automate and watch AI cr…" at bounding box center [773, 347] width 1118 height 732
click at [324, 212] on div "Build AI Powered Automations Describe what you want to automate and watch AI cr…" at bounding box center [773, 347] width 1118 height 732
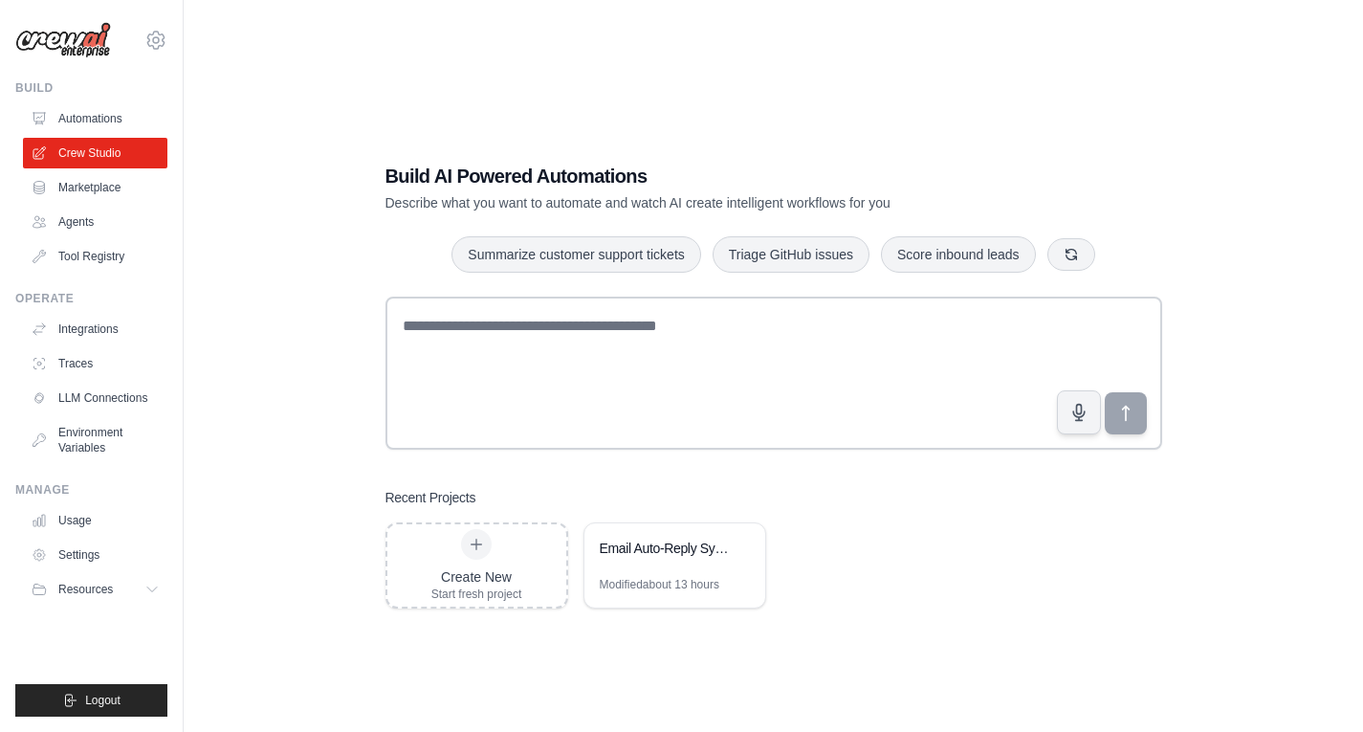
scroll to position [0, 0]
click at [383, 341] on div "Build AI Powered Automations Describe what you want to automate and watch AI cr…" at bounding box center [774, 385] width 823 height 507
click at [108, 224] on link "Agents" at bounding box center [97, 222] width 144 height 31
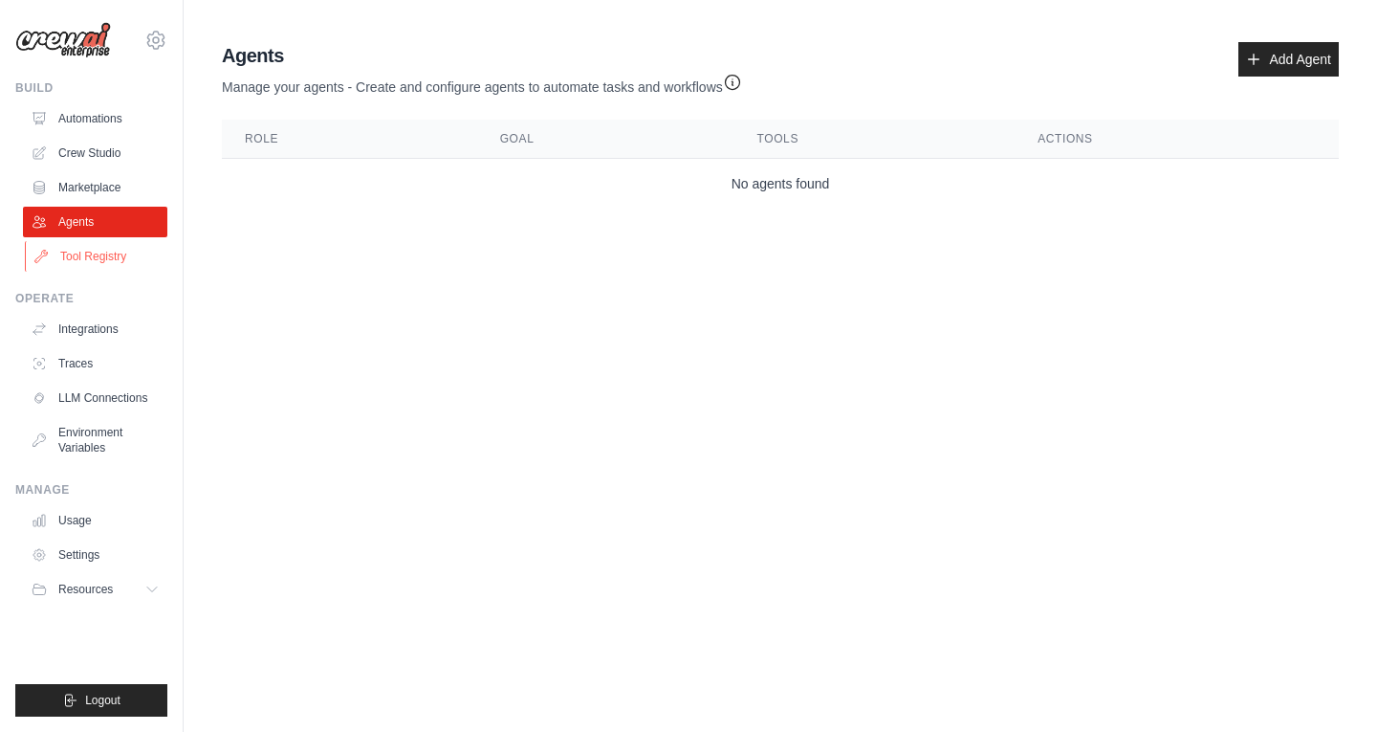
click at [106, 257] on link "Tool Registry" at bounding box center [97, 256] width 144 height 31
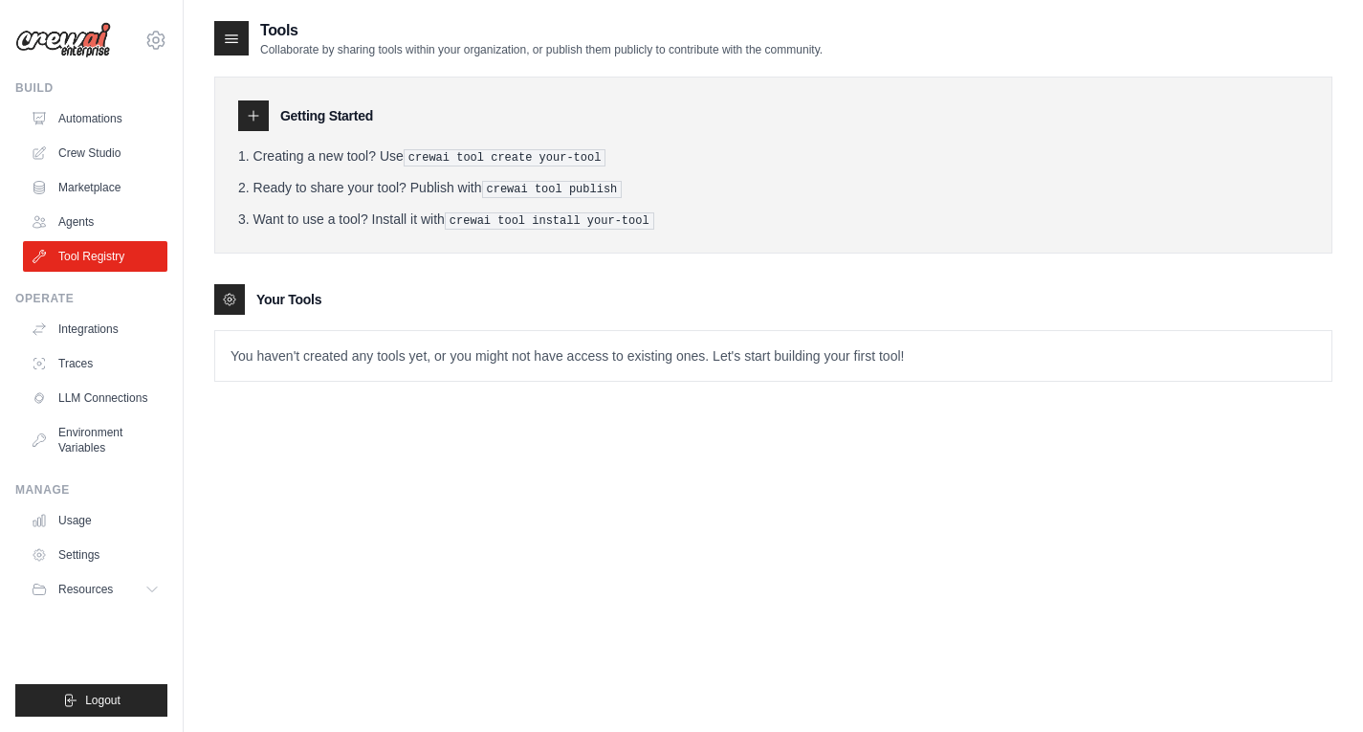
click at [263, 119] on div at bounding box center [253, 115] width 31 height 31
drag, startPoint x: 258, startPoint y: 223, endPoint x: 726, endPoint y: 223, distance: 467.7
click at [716, 223] on li "Want to use a tool? Install it with crewai tool install your-tool" at bounding box center [773, 219] width 1070 height 20
click at [907, 227] on div "Getting Started Creating a new tool? Use crewai tool create your-tool Ready to …" at bounding box center [773, 165] width 1118 height 177
click at [234, 300] on icon at bounding box center [229, 299] width 15 height 15
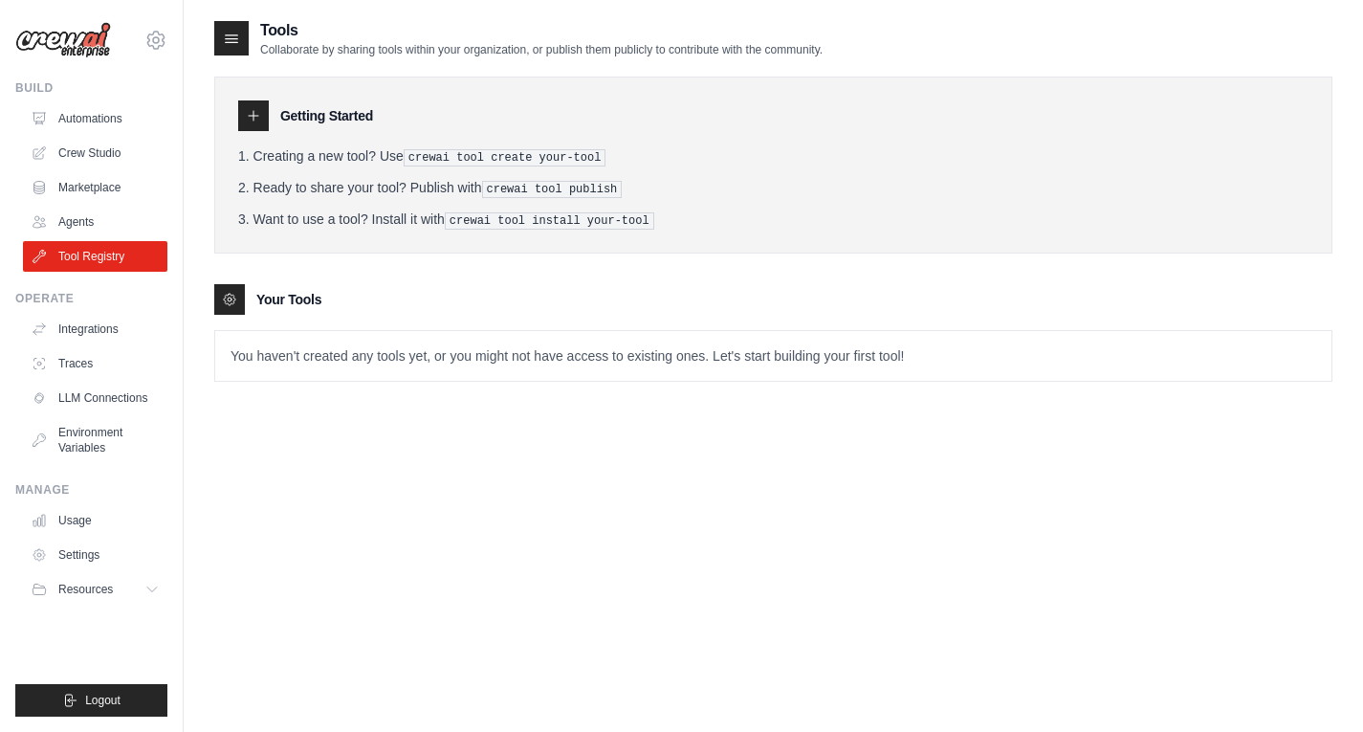
click at [460, 223] on pre "crewai tool install your-tool" at bounding box center [549, 220] width 209 height 17
click at [154, 38] on icon at bounding box center [156, 40] width 6 height 6
click at [122, 121] on link "Settings" at bounding box center [156, 129] width 168 height 34
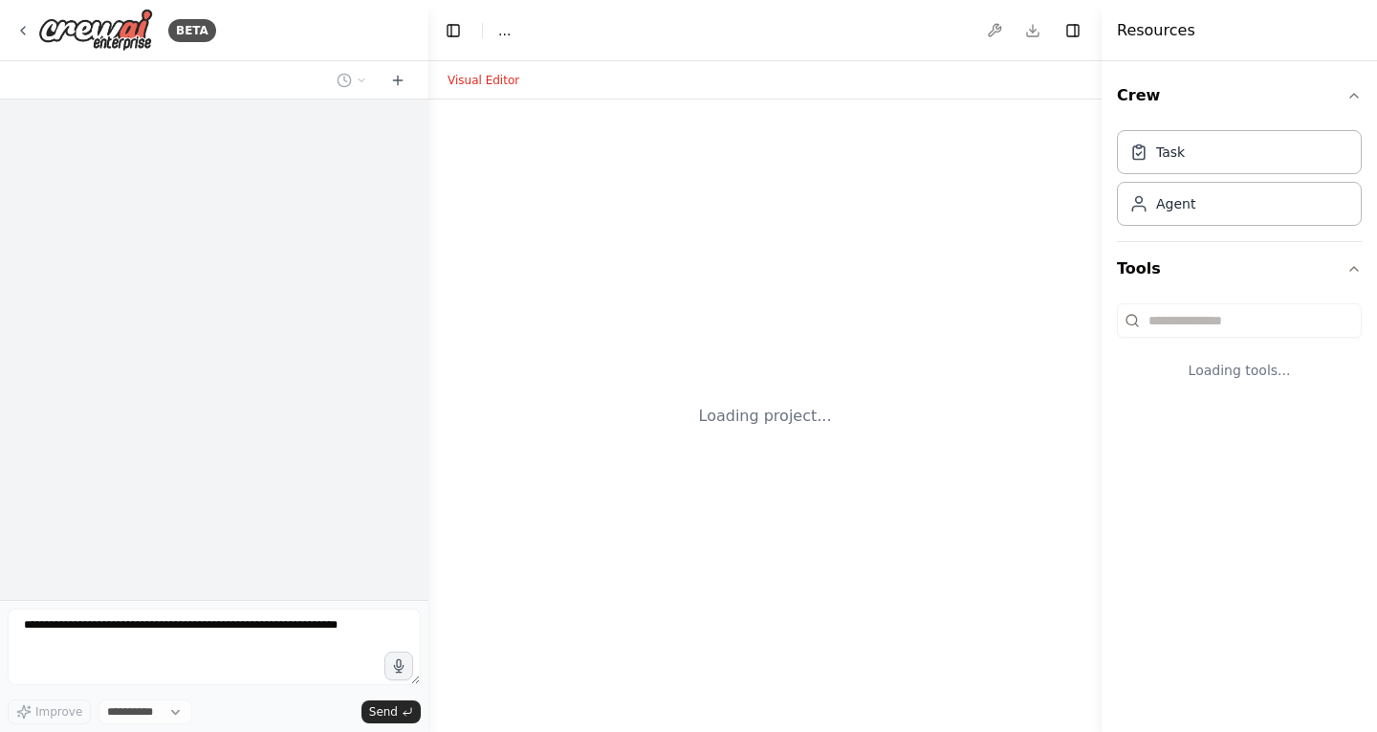
select select "****"
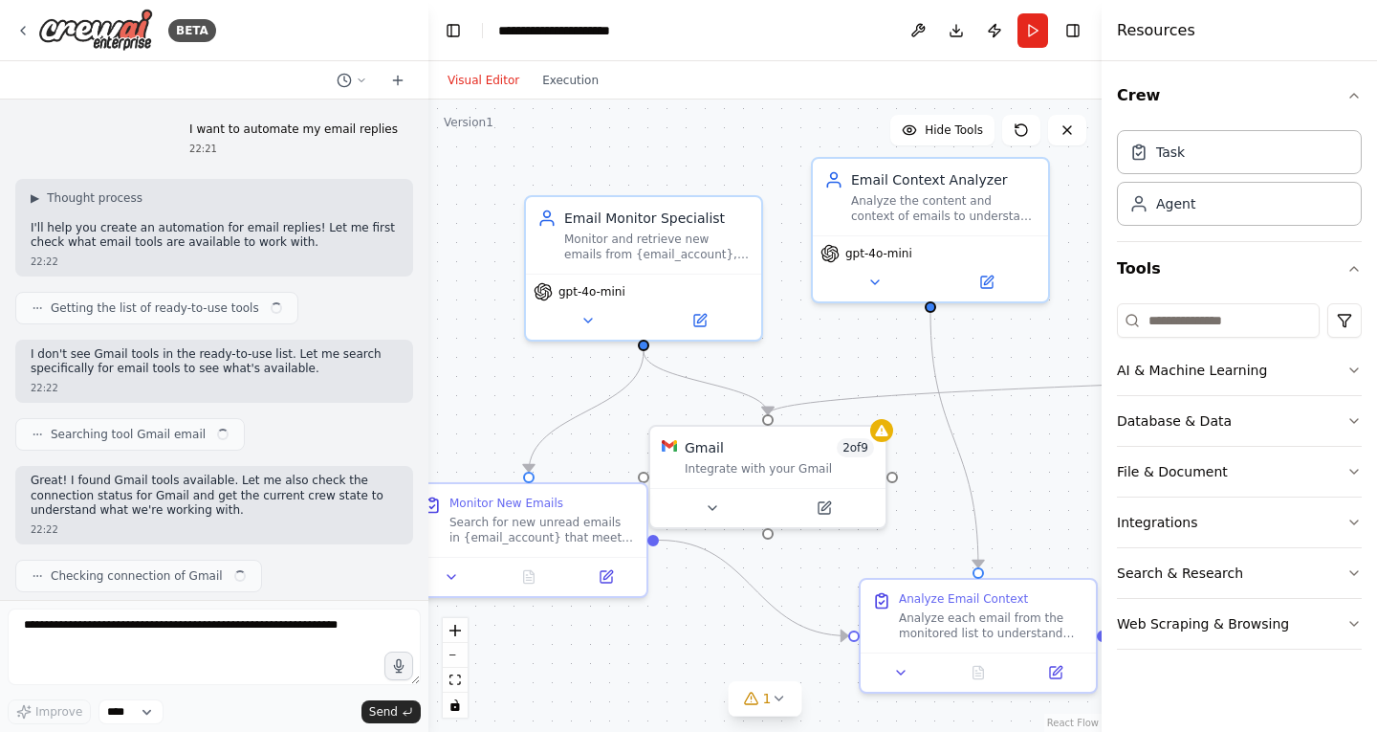
scroll to position [1553, 0]
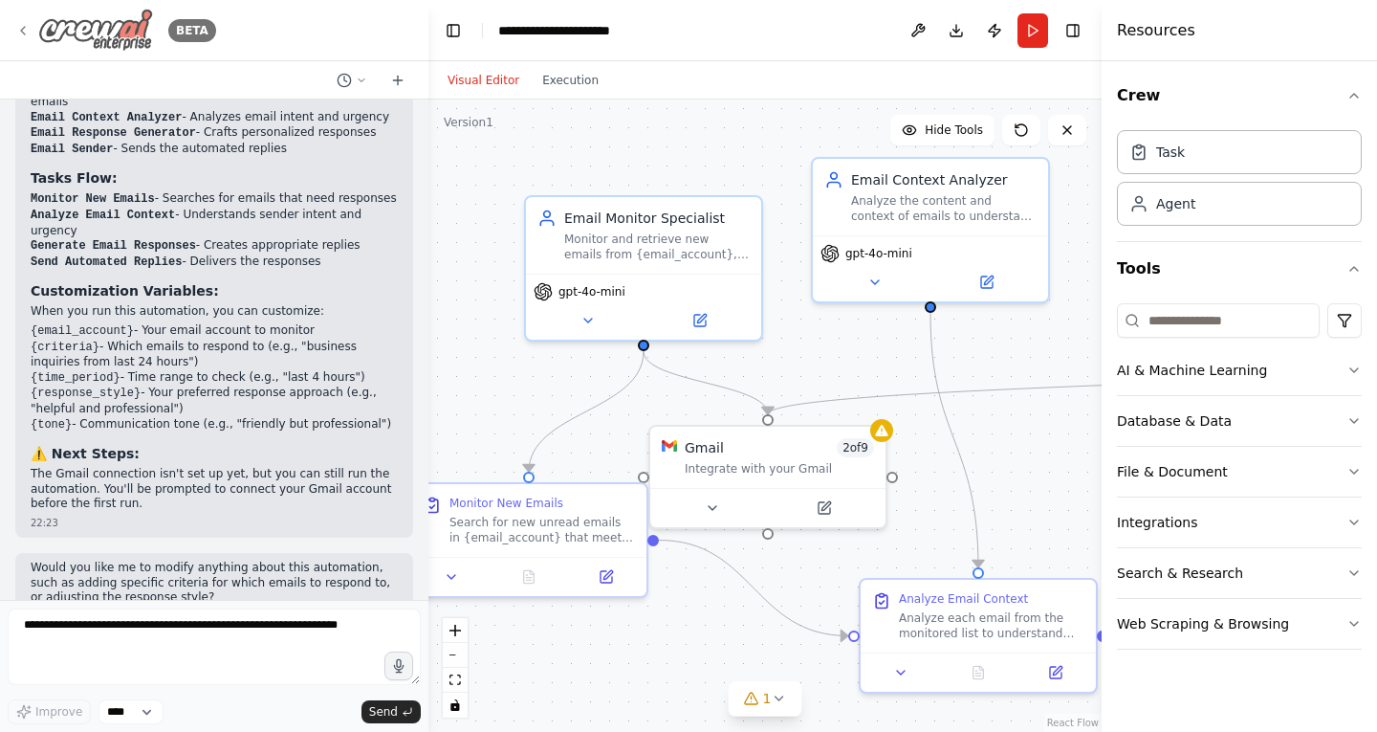
click at [22, 29] on icon at bounding box center [23, 31] width 4 height 8
